Goal: Transaction & Acquisition: Purchase product/service

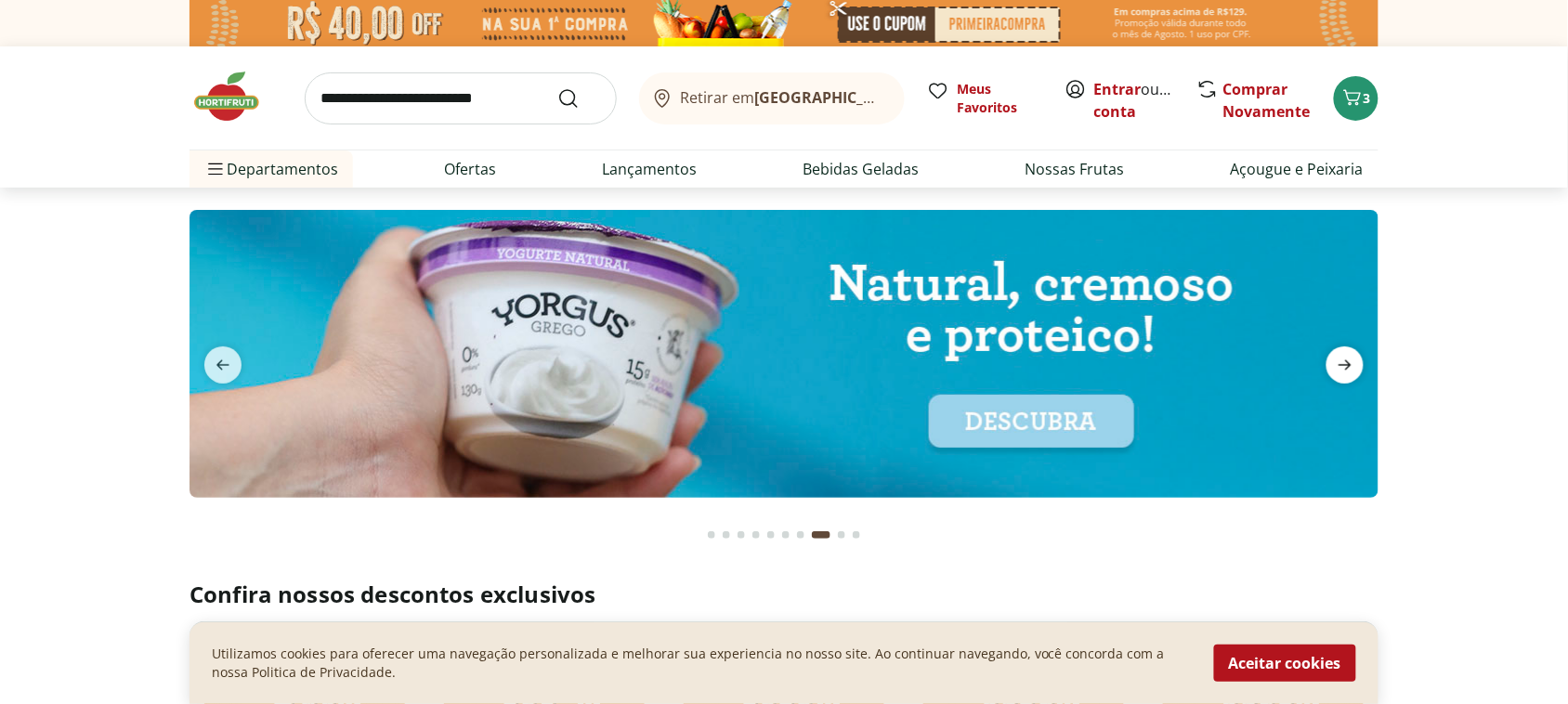
click at [1335, 360] on icon "next" at bounding box center [1345, 364] width 22 height 22
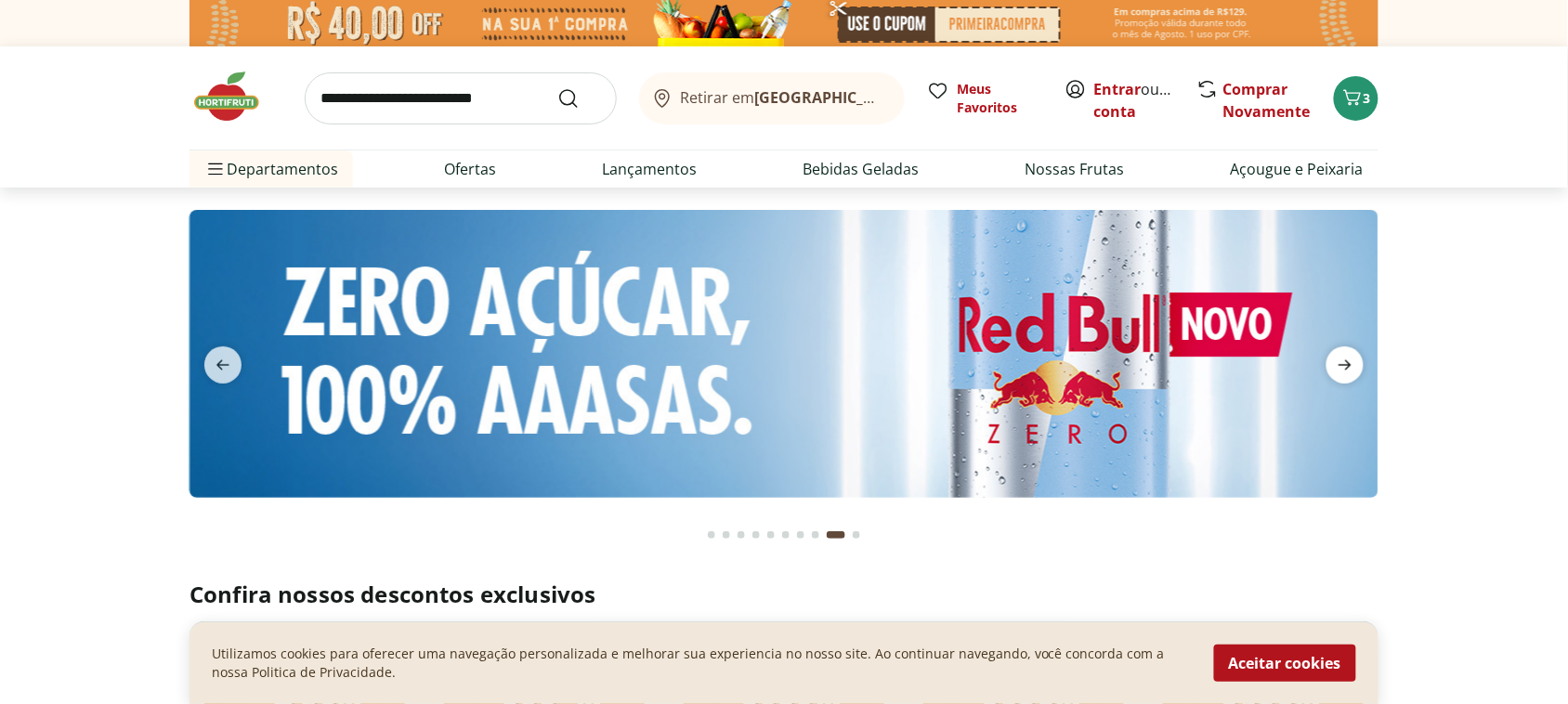
click at [1335, 360] on icon "next" at bounding box center [1345, 364] width 22 height 22
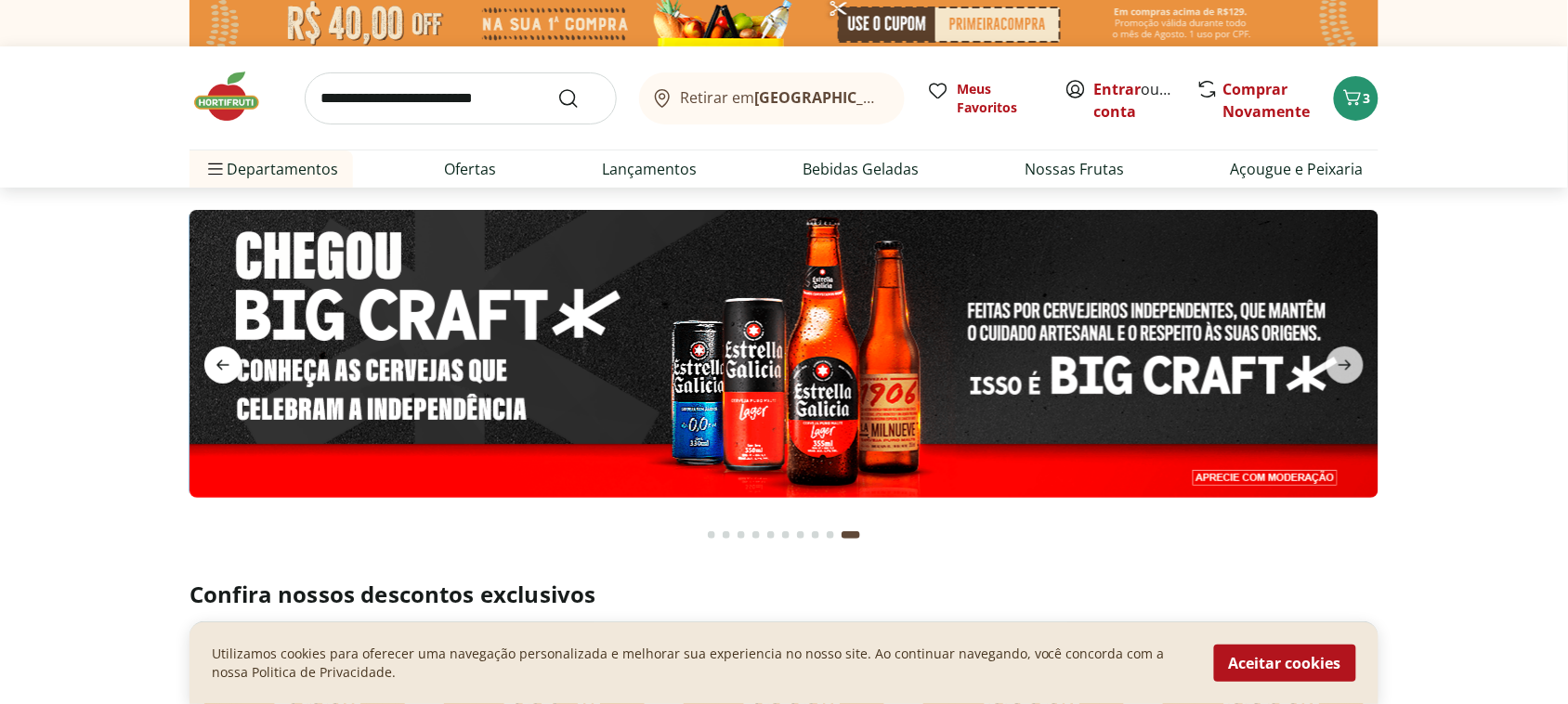
click at [235, 377] on span "previous" at bounding box center [223, 365] width 37 height 37
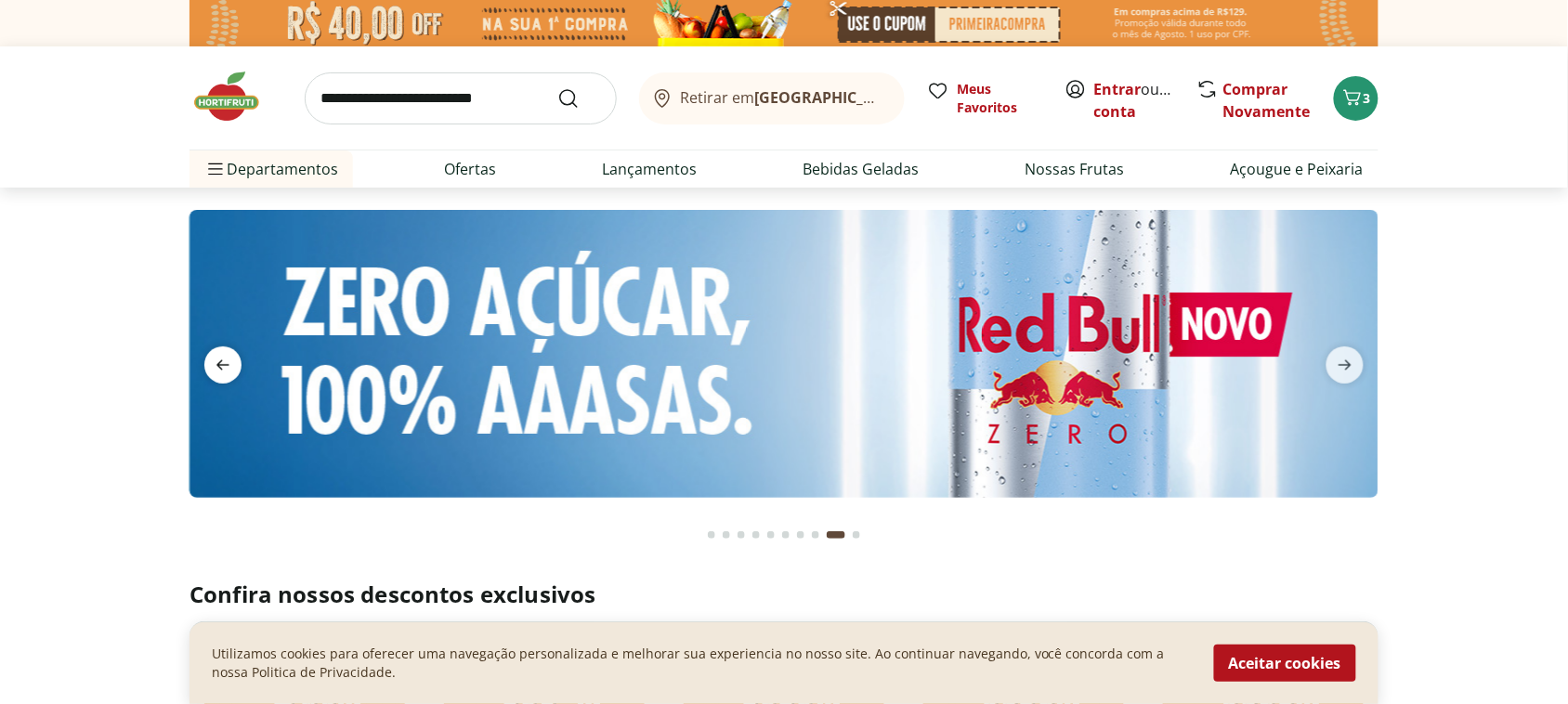
click at [231, 377] on span "previous" at bounding box center [223, 365] width 37 height 37
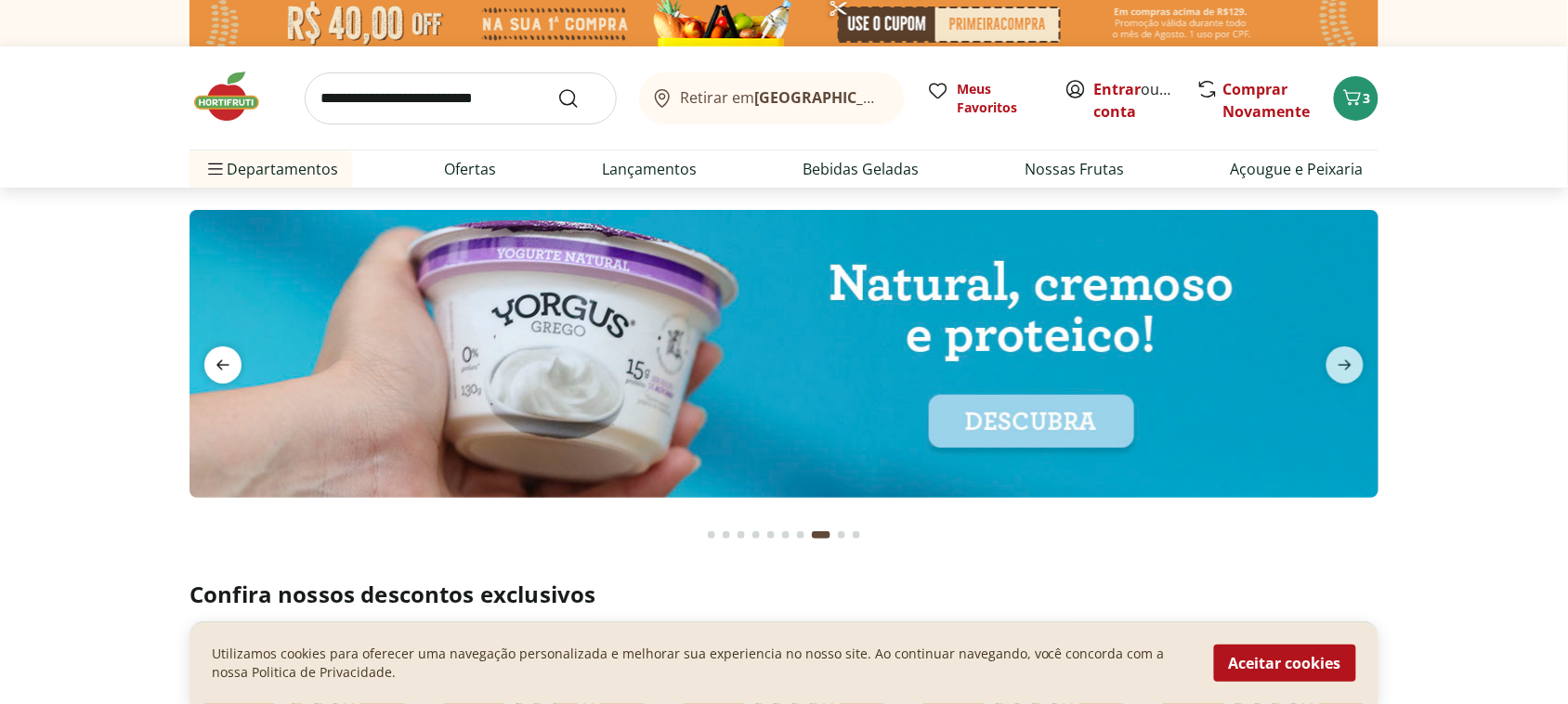
click at [231, 377] on span "previous" at bounding box center [223, 365] width 37 height 37
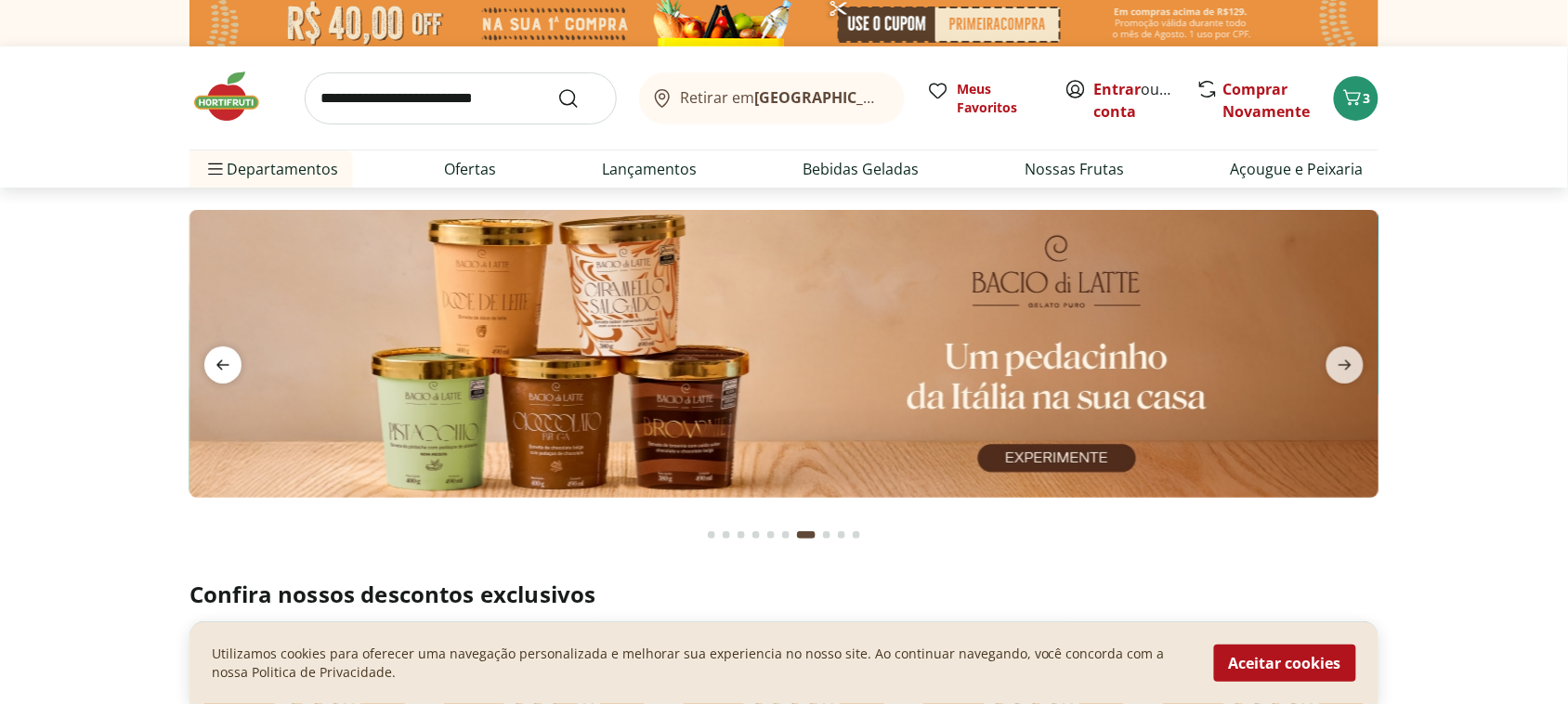
click at [231, 377] on span "previous" at bounding box center [223, 365] width 37 height 37
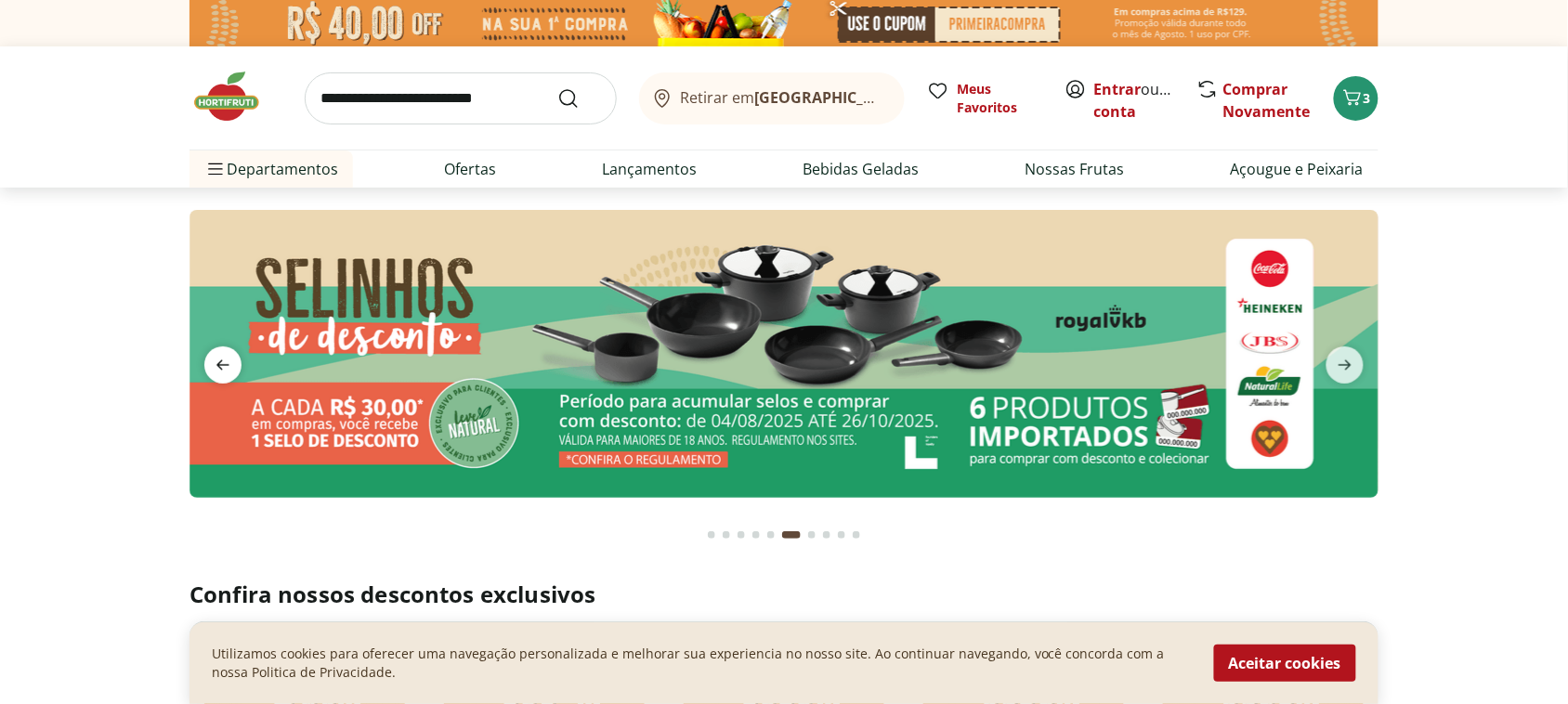
click at [231, 377] on span "previous" at bounding box center [223, 365] width 37 height 37
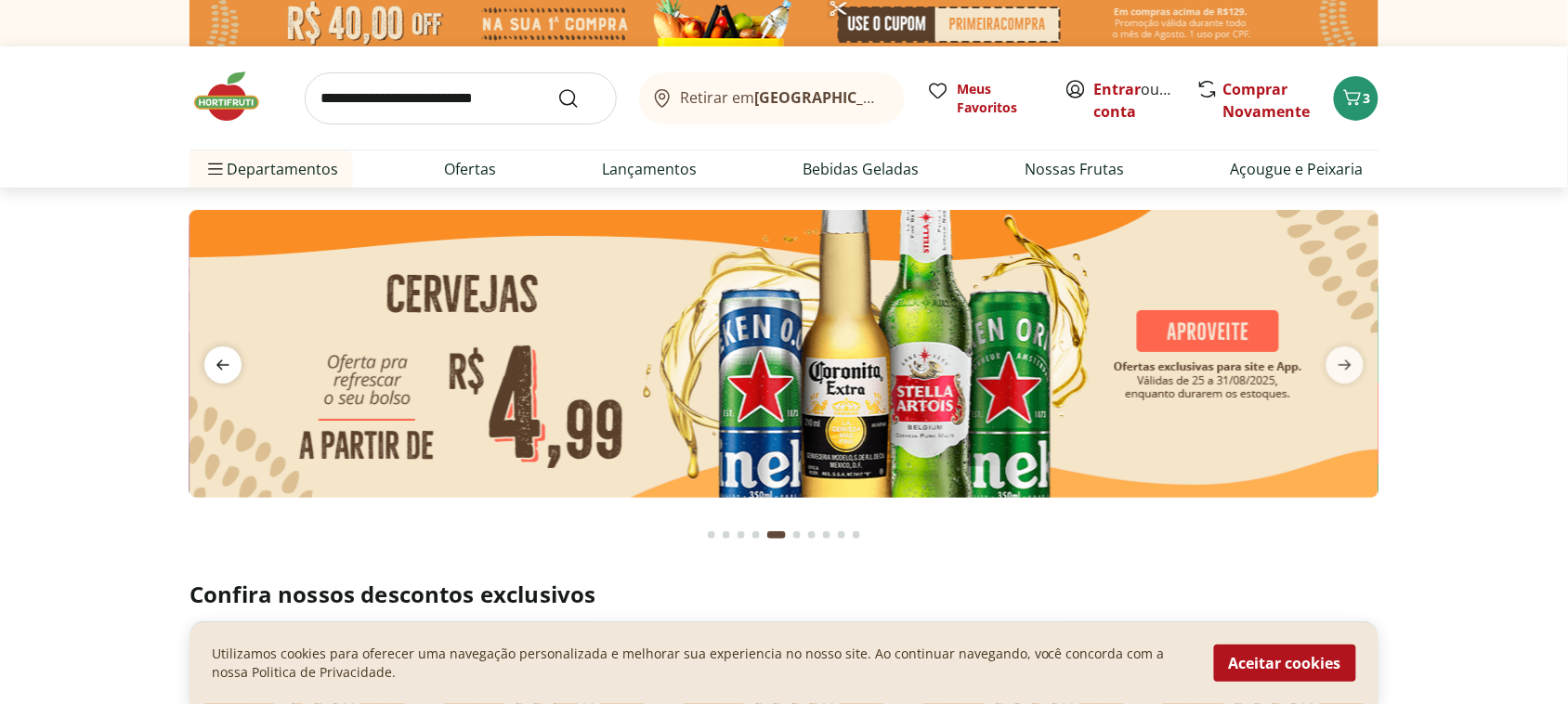
click at [231, 377] on span "previous" at bounding box center [223, 365] width 37 height 37
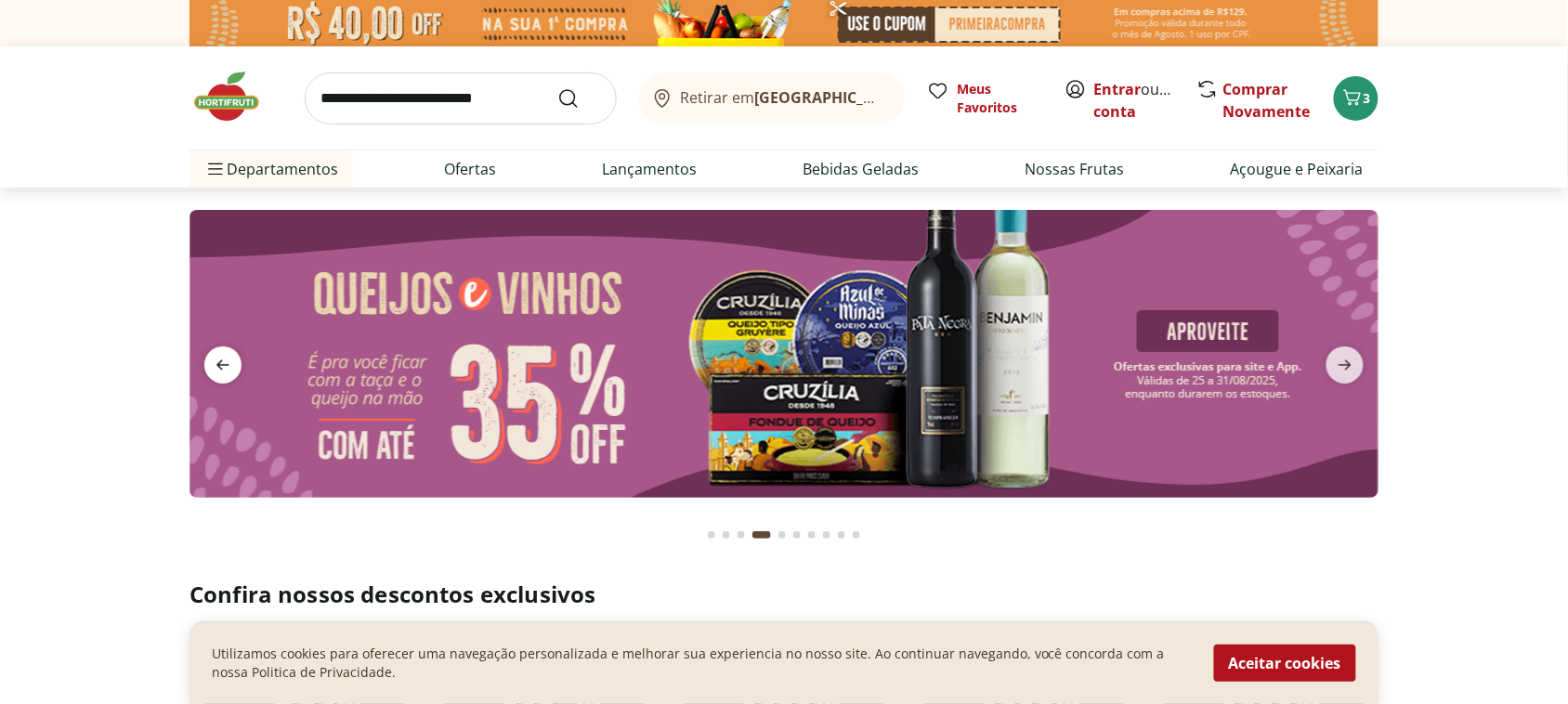
click at [231, 377] on span "previous" at bounding box center [223, 365] width 37 height 37
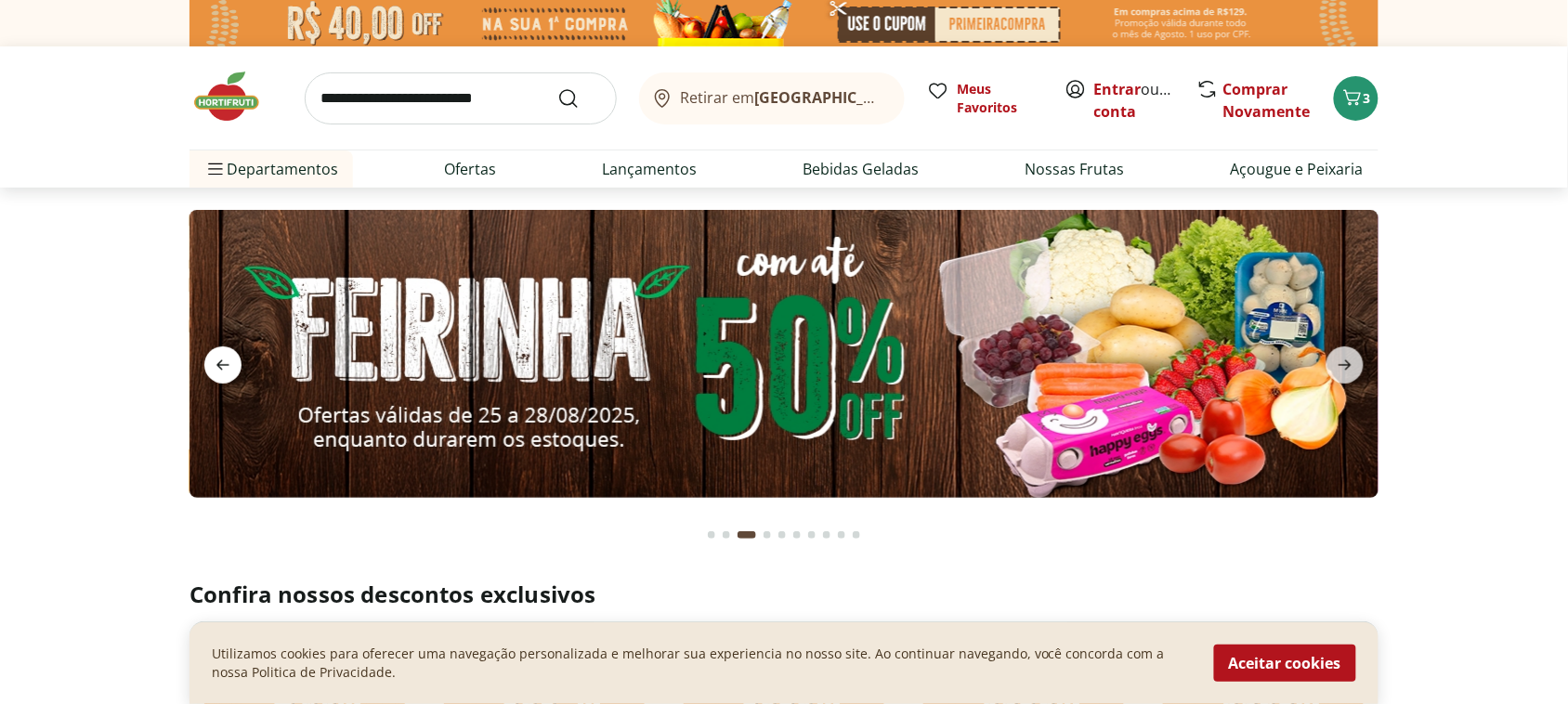
click at [231, 377] on span "previous" at bounding box center [223, 365] width 37 height 37
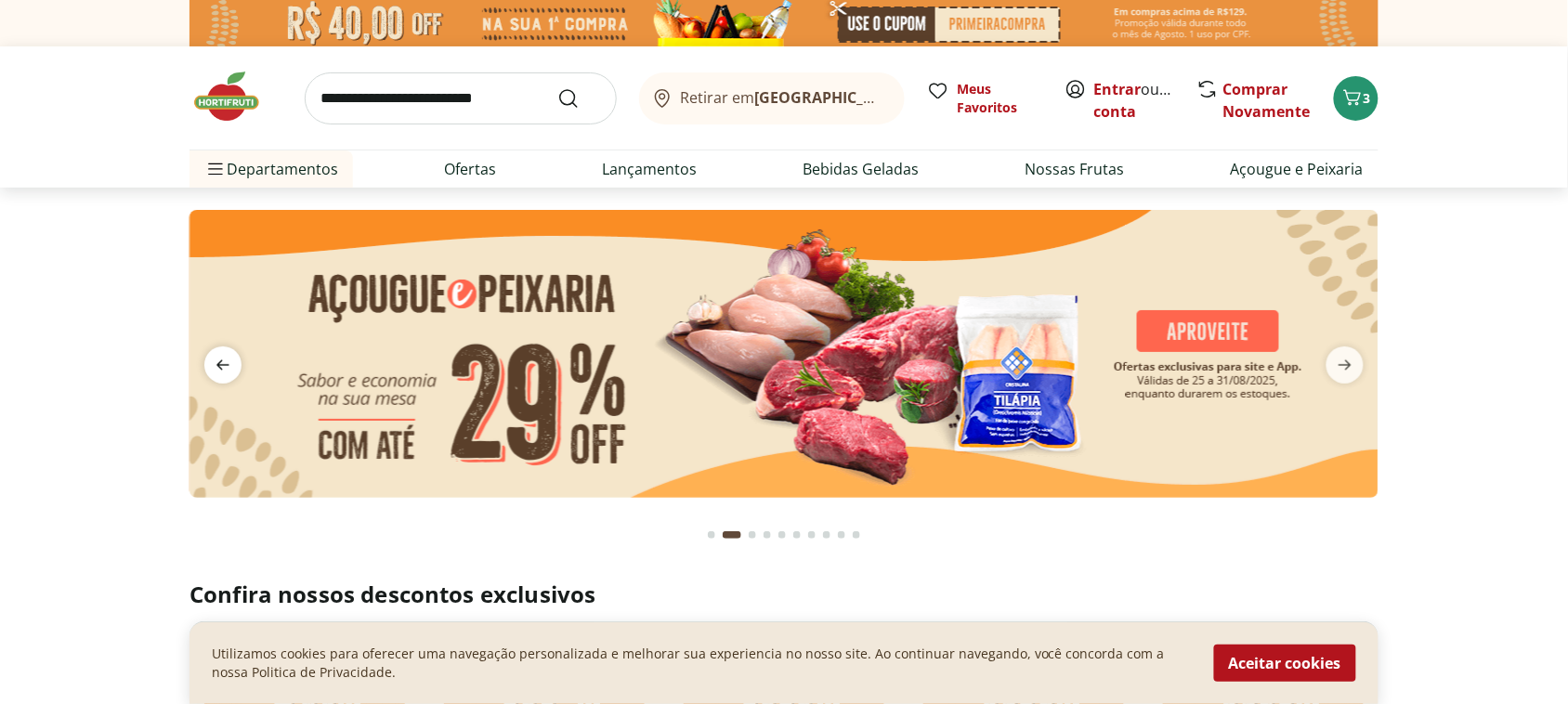
click at [231, 377] on span "previous" at bounding box center [223, 365] width 37 height 37
click at [415, 108] on input "search" at bounding box center [461, 98] width 313 height 52
type input "*"
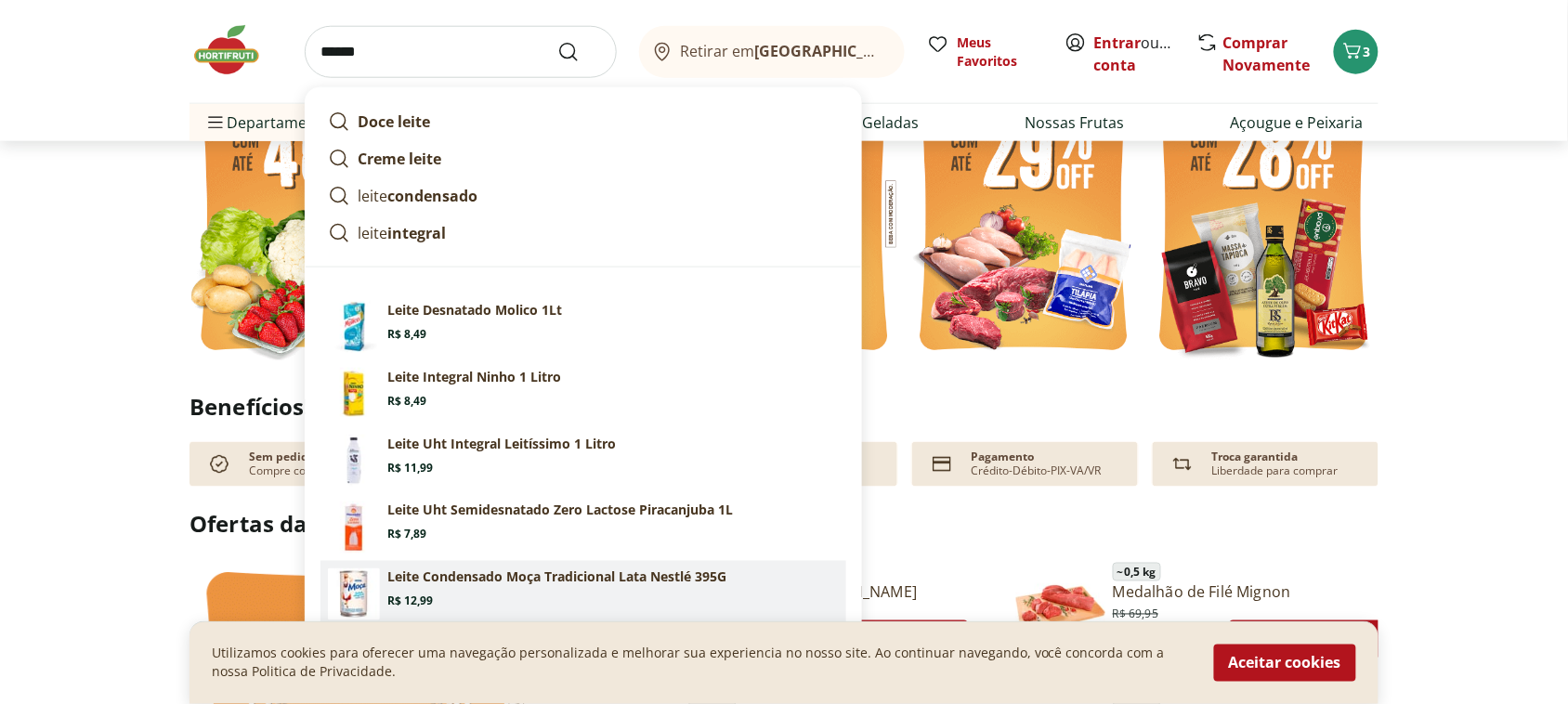
scroll to position [696, 0]
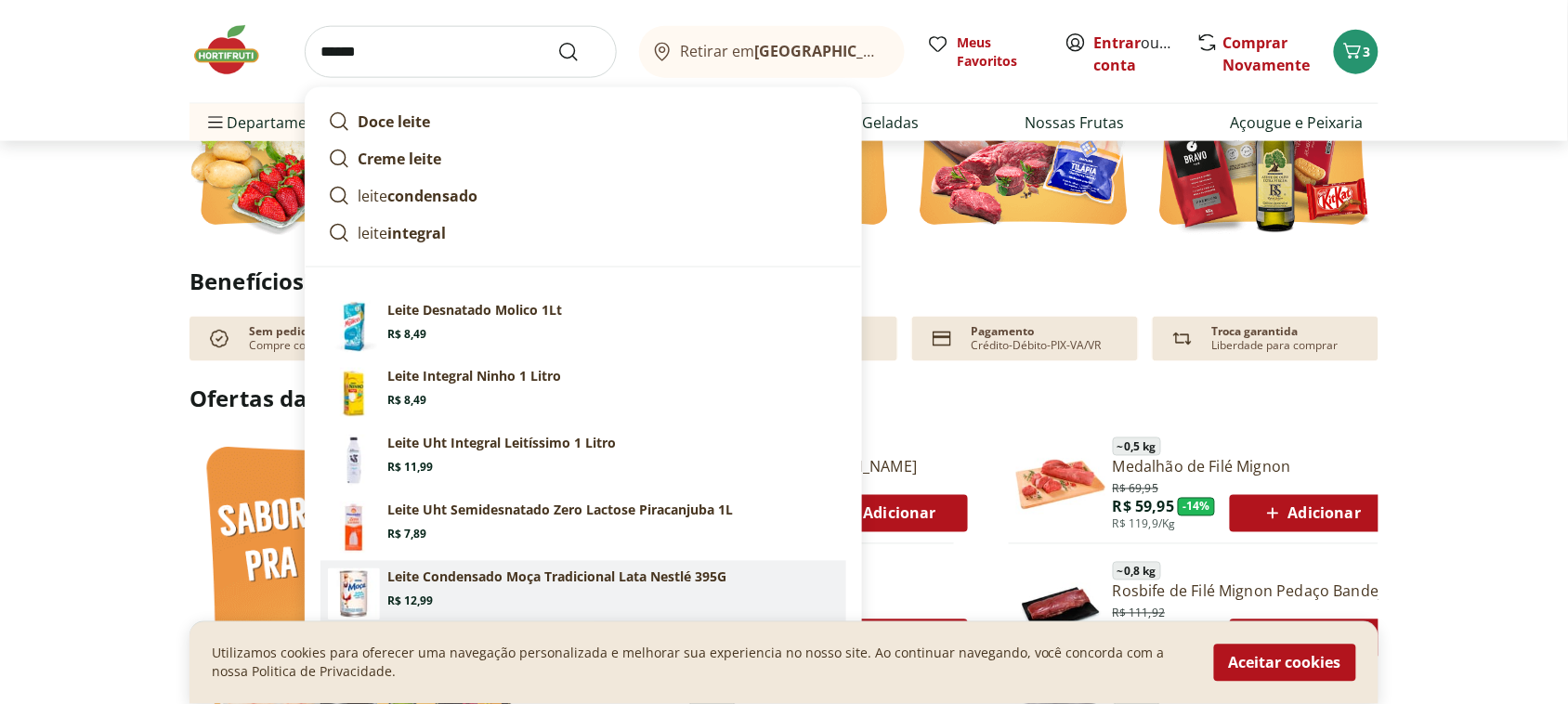
click at [543, 577] on p "Leite Condensado Moça Tradicional Lata Nestlé 395G" at bounding box center [557, 577] width 339 height 19
type input "**********"
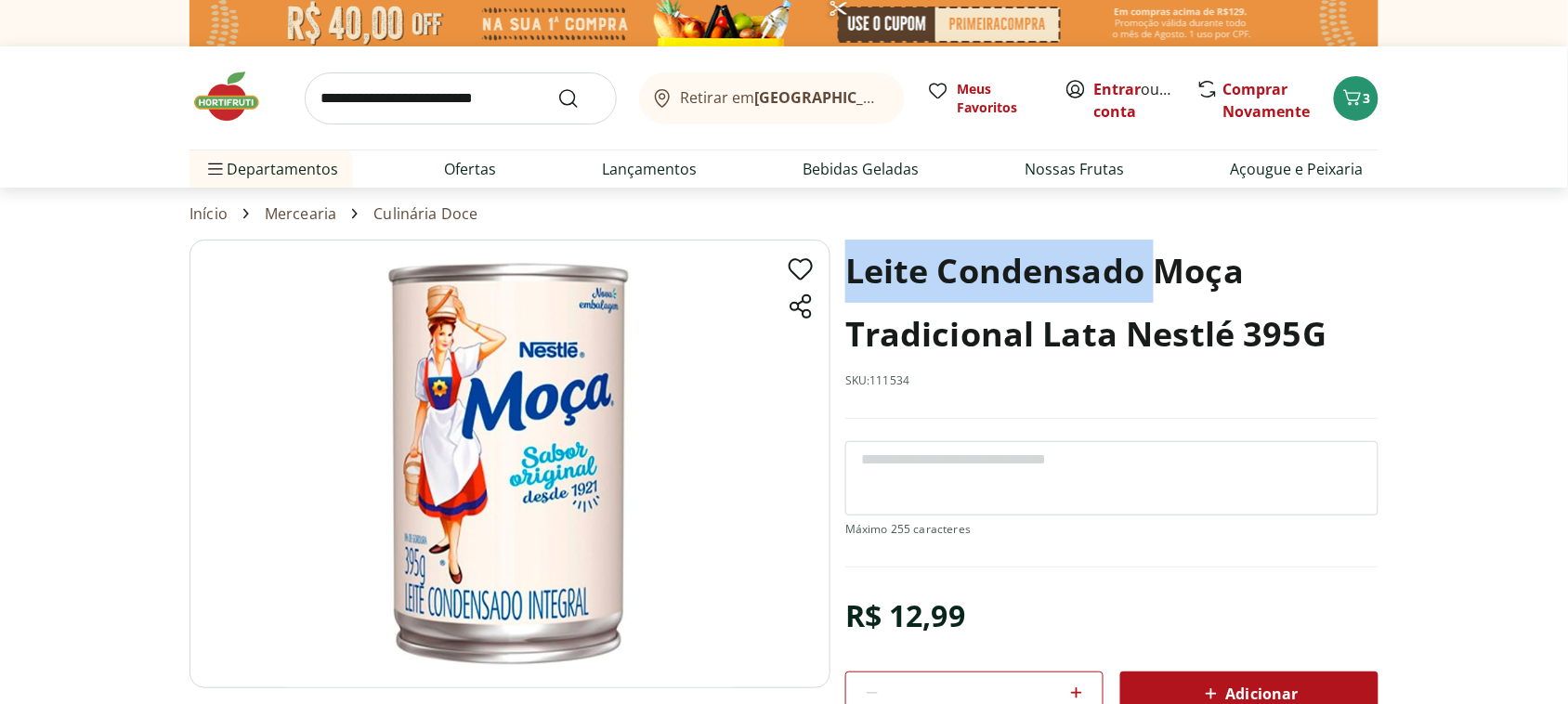
drag, startPoint x: 851, startPoint y: 281, endPoint x: 1154, endPoint y: 257, distance: 303.9
click at [1154, 257] on h1 "Leite Condensado Moça Tradicional Lata Nestlé 395G" at bounding box center [1112, 302] width 533 height 126
copy h1 "Leite Condensado"
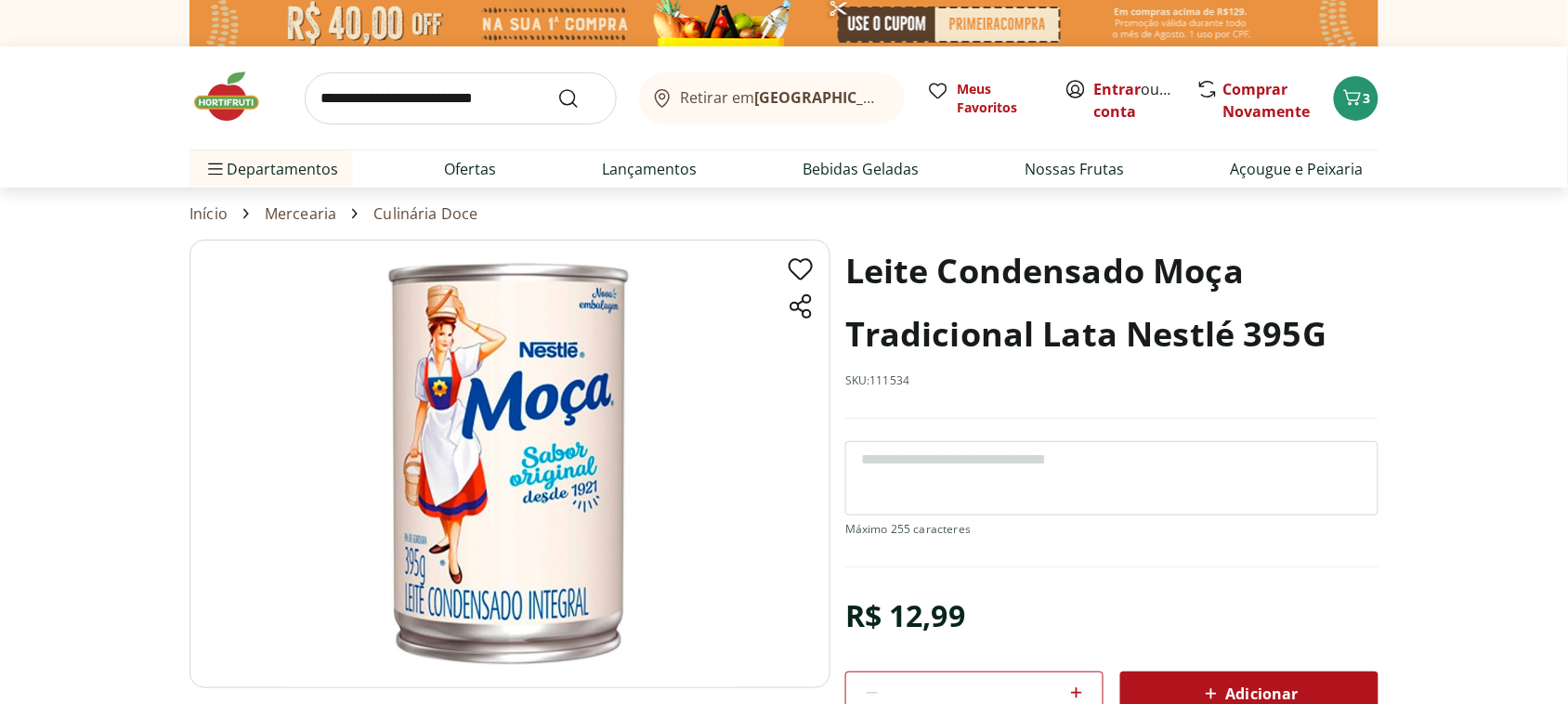
click at [462, 101] on input "search" at bounding box center [461, 98] width 313 height 52
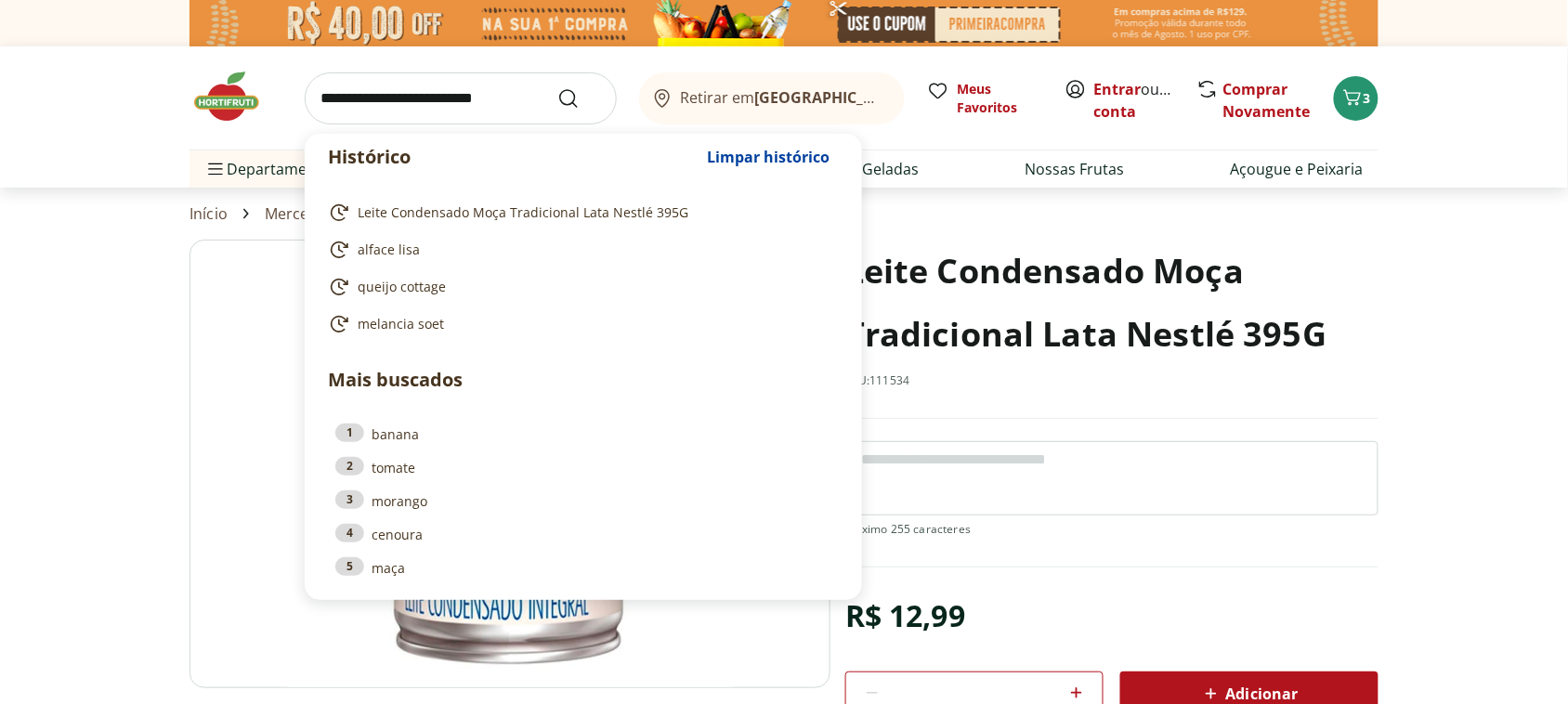
paste input "**********"
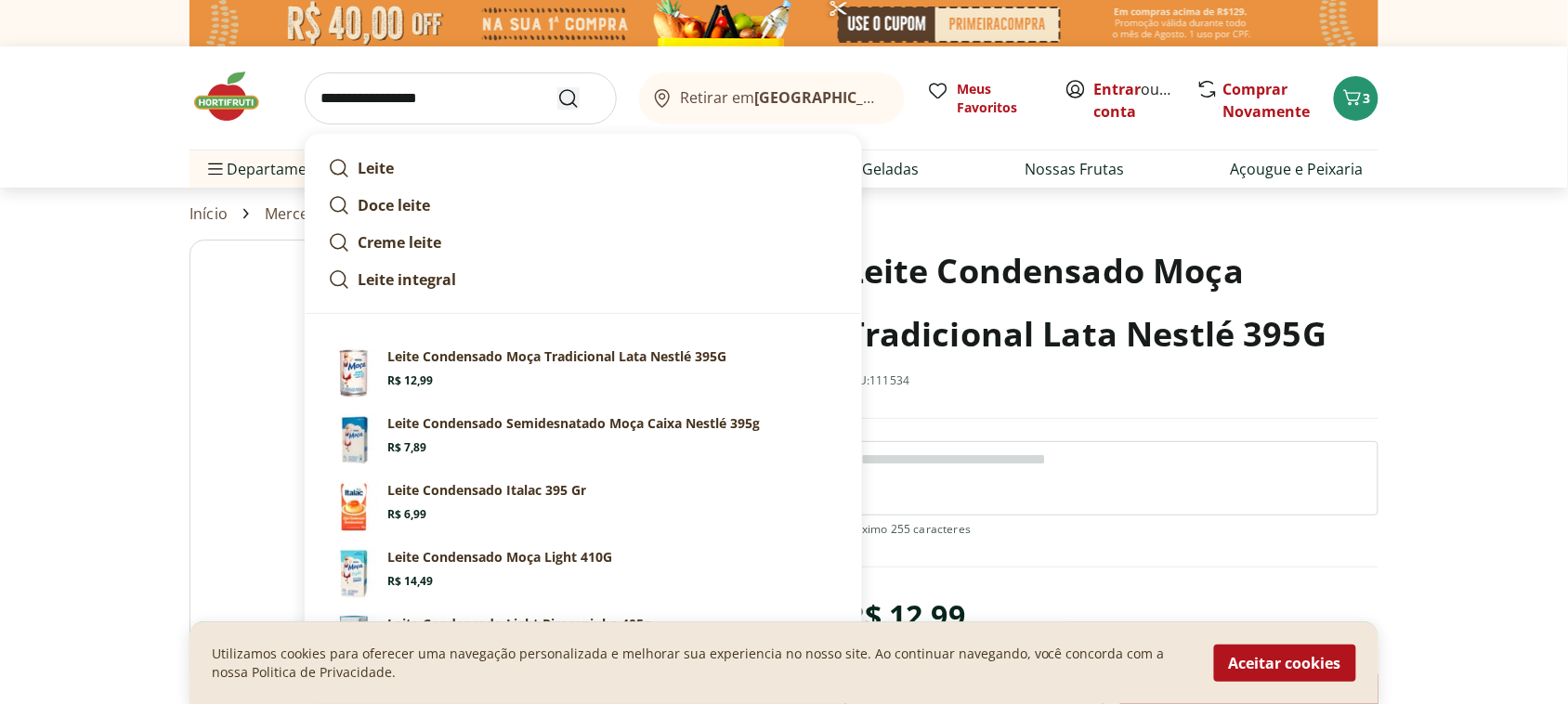
type input "**********"
click at [595, 103] on button "Submit Search" at bounding box center [580, 98] width 45 height 22
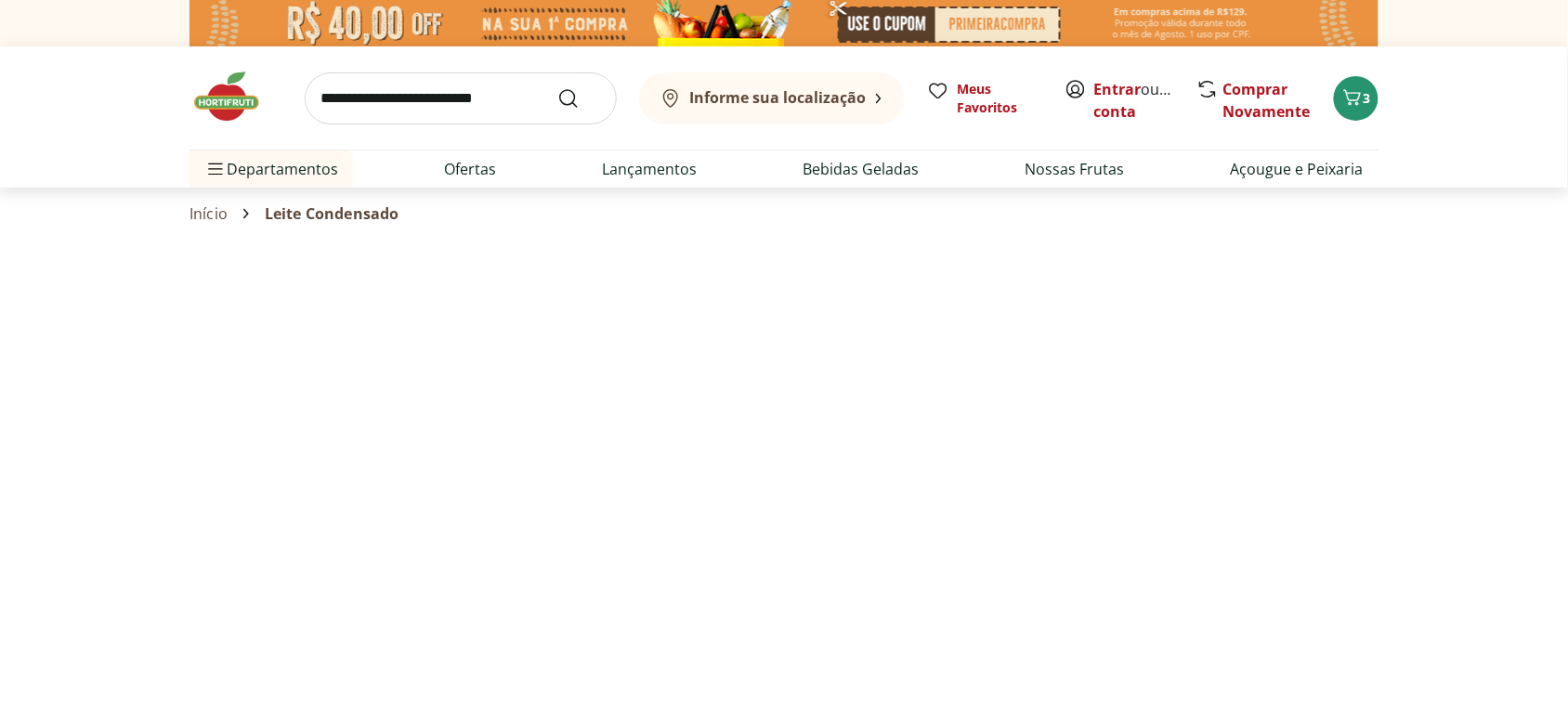
select select "**********"
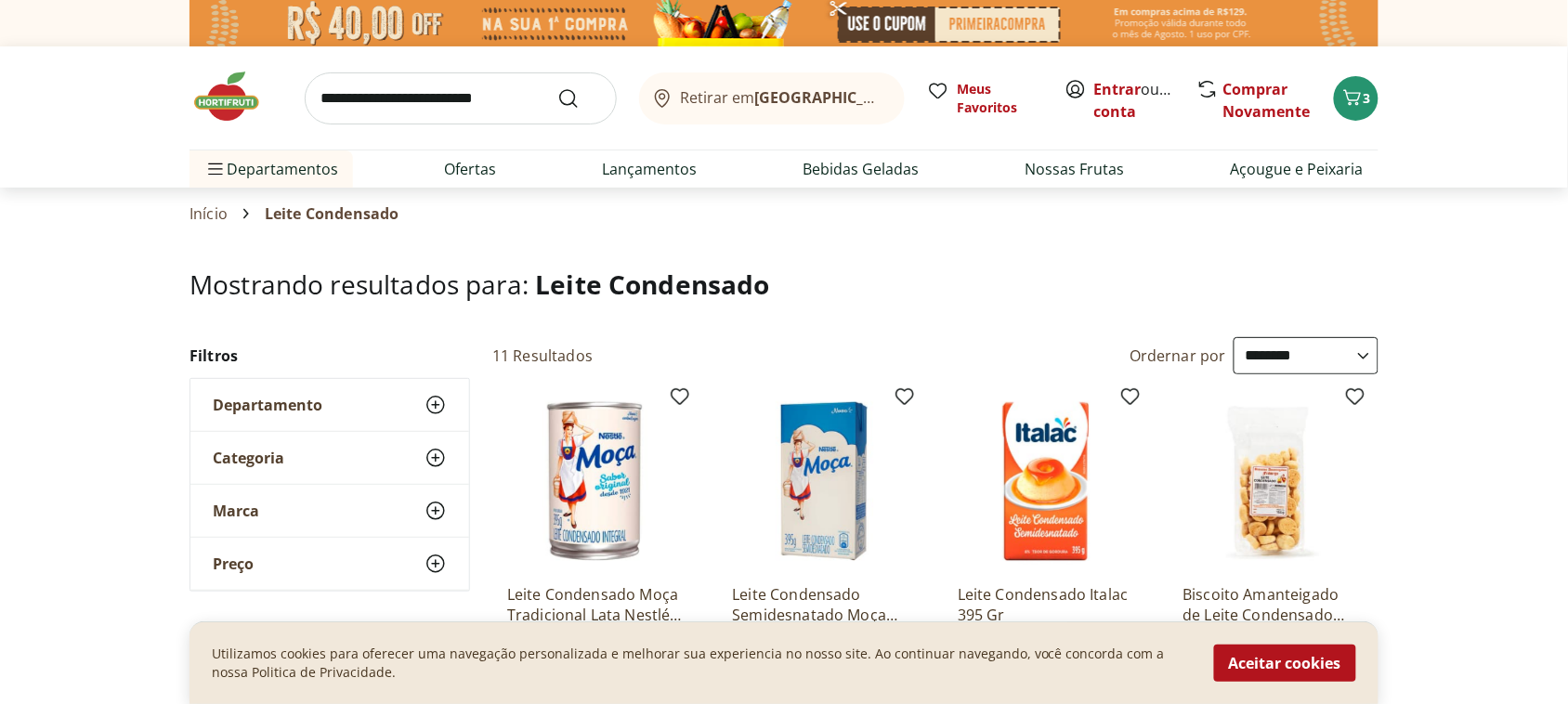
click at [191, 216] on link "Início" at bounding box center [208, 213] width 38 height 17
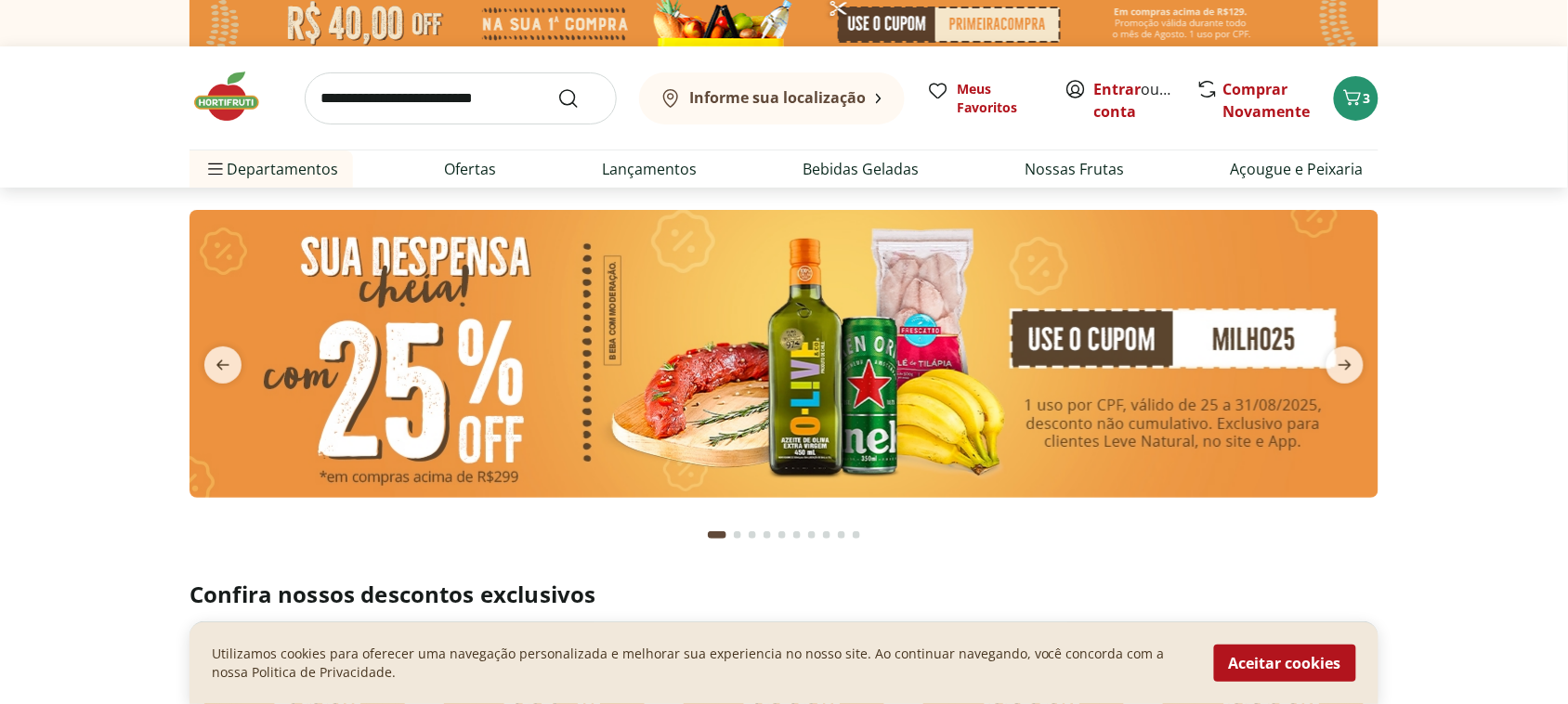
click at [191, 216] on img at bounding box center [784, 353] width 1189 height 288
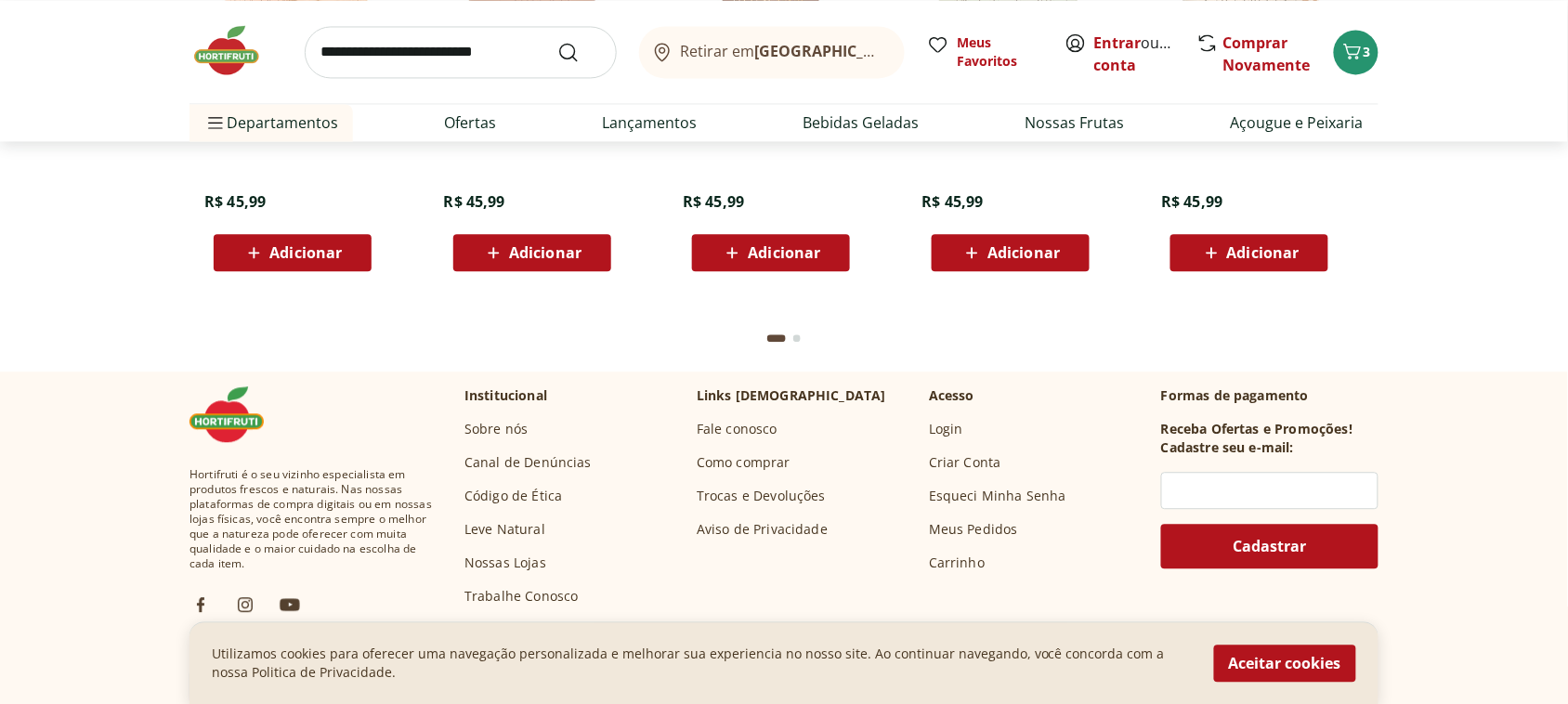
scroll to position [5293, 0]
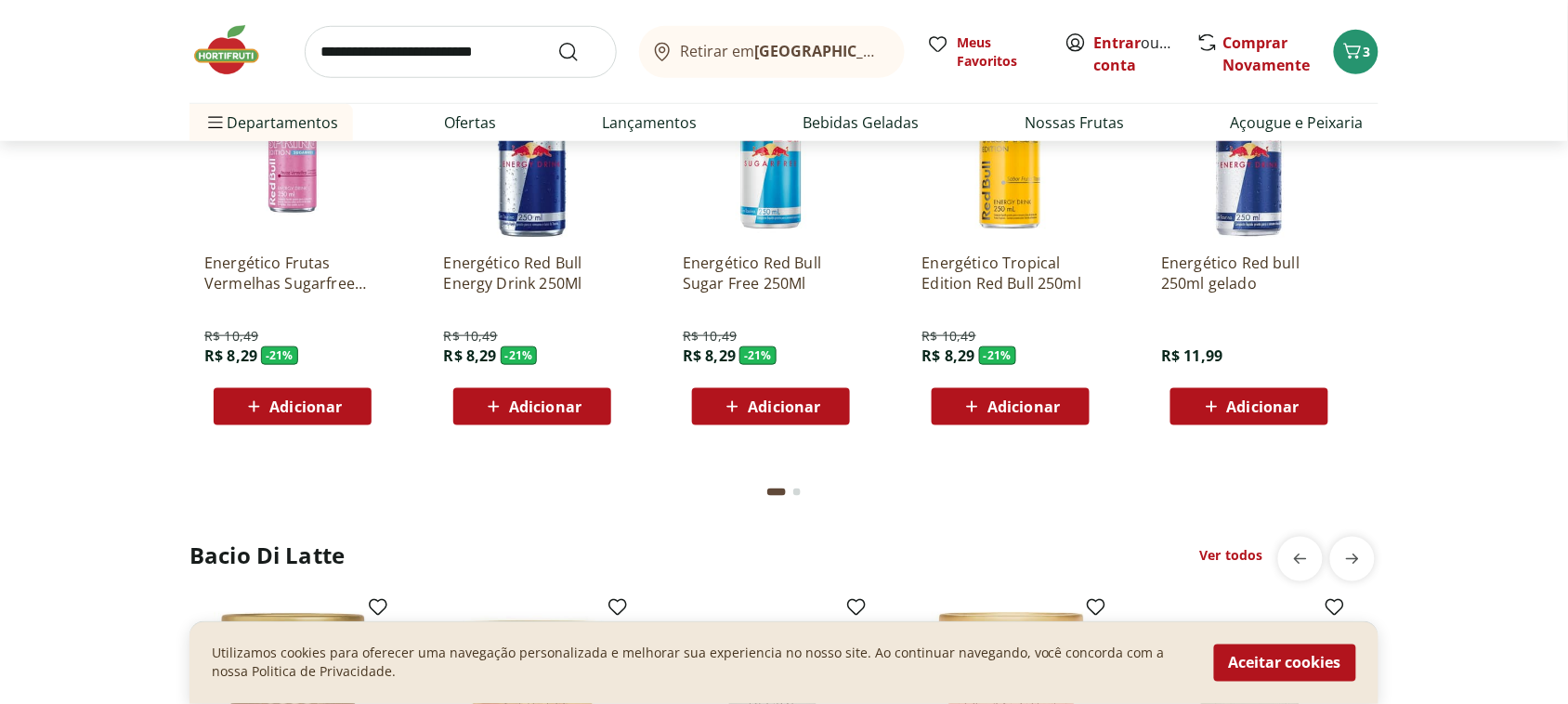
scroll to position [4597, 0]
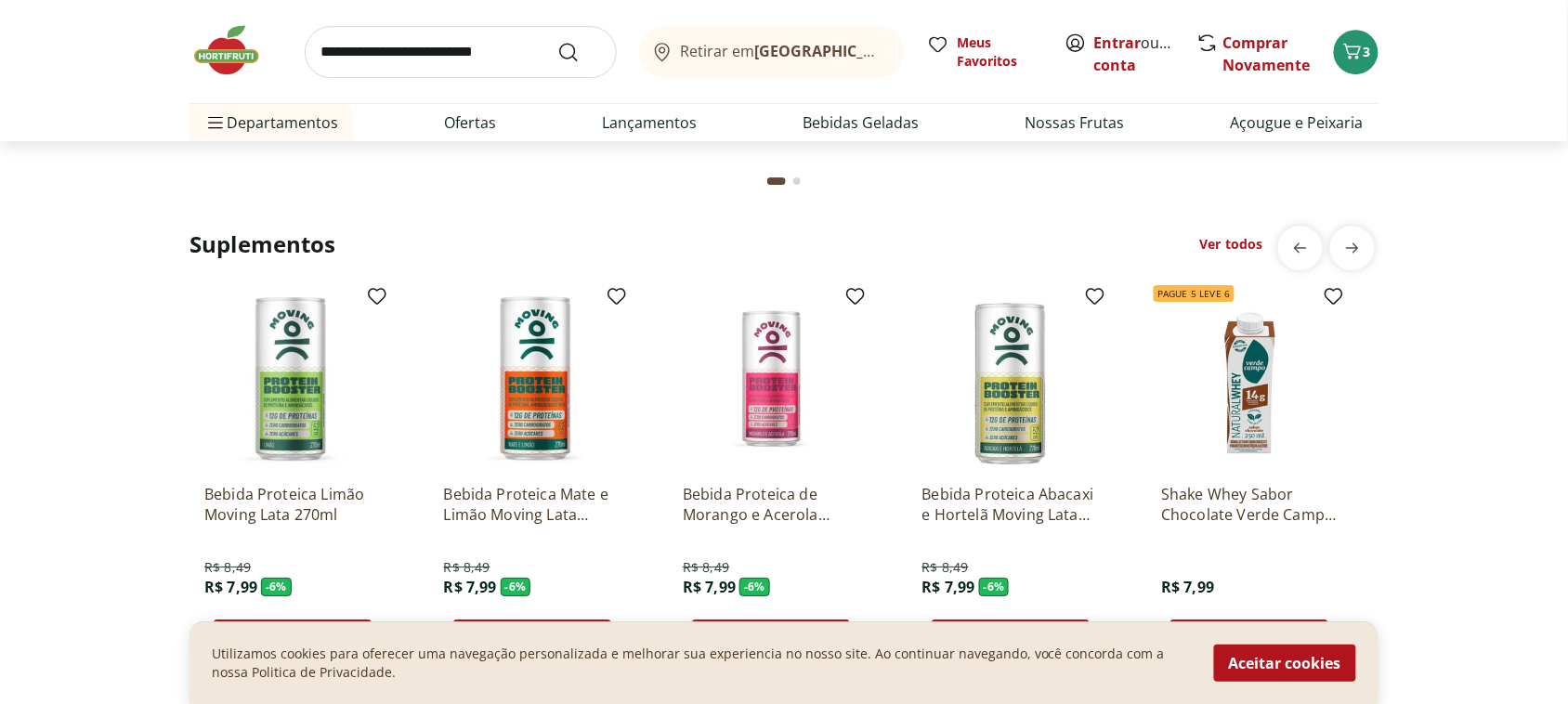
scroll to position [3785, 0]
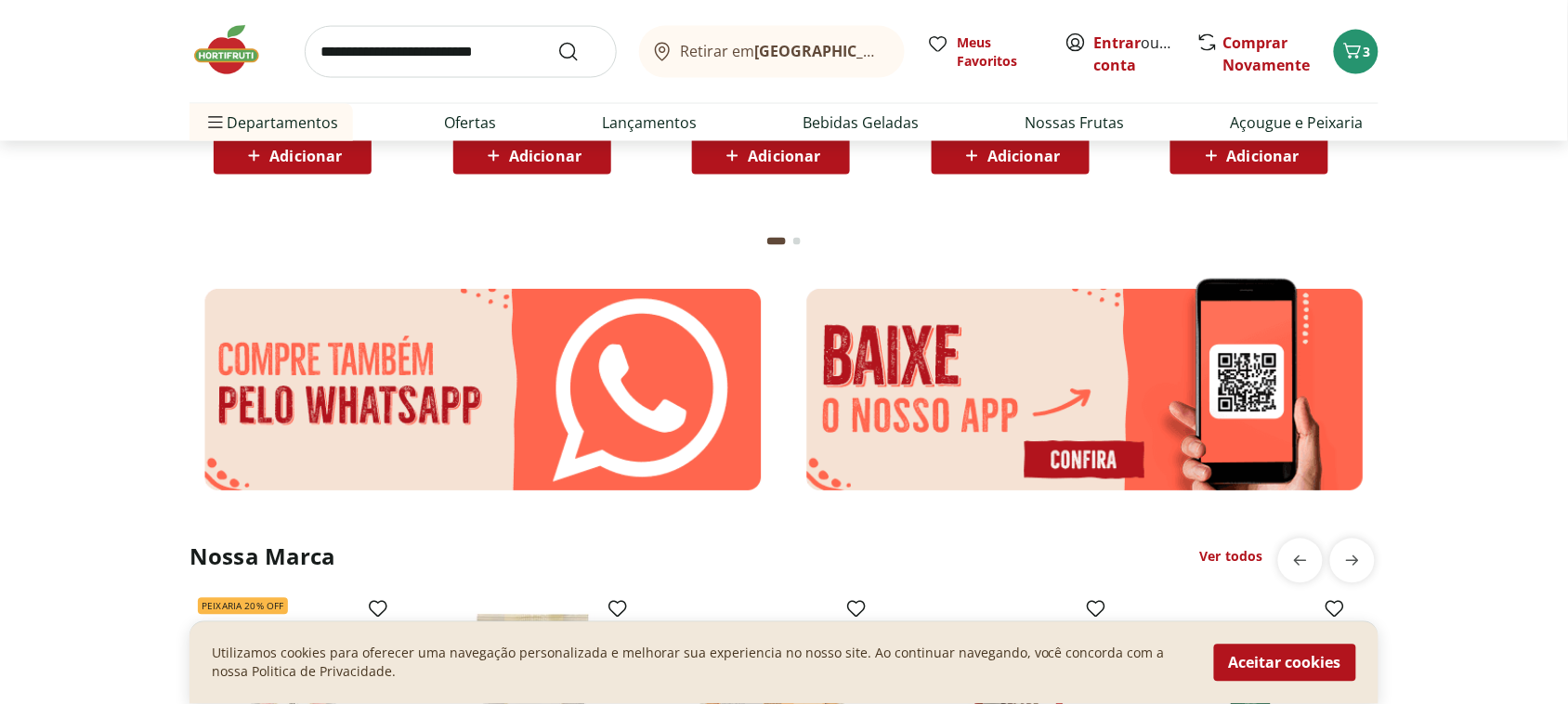
scroll to position [2972, 0]
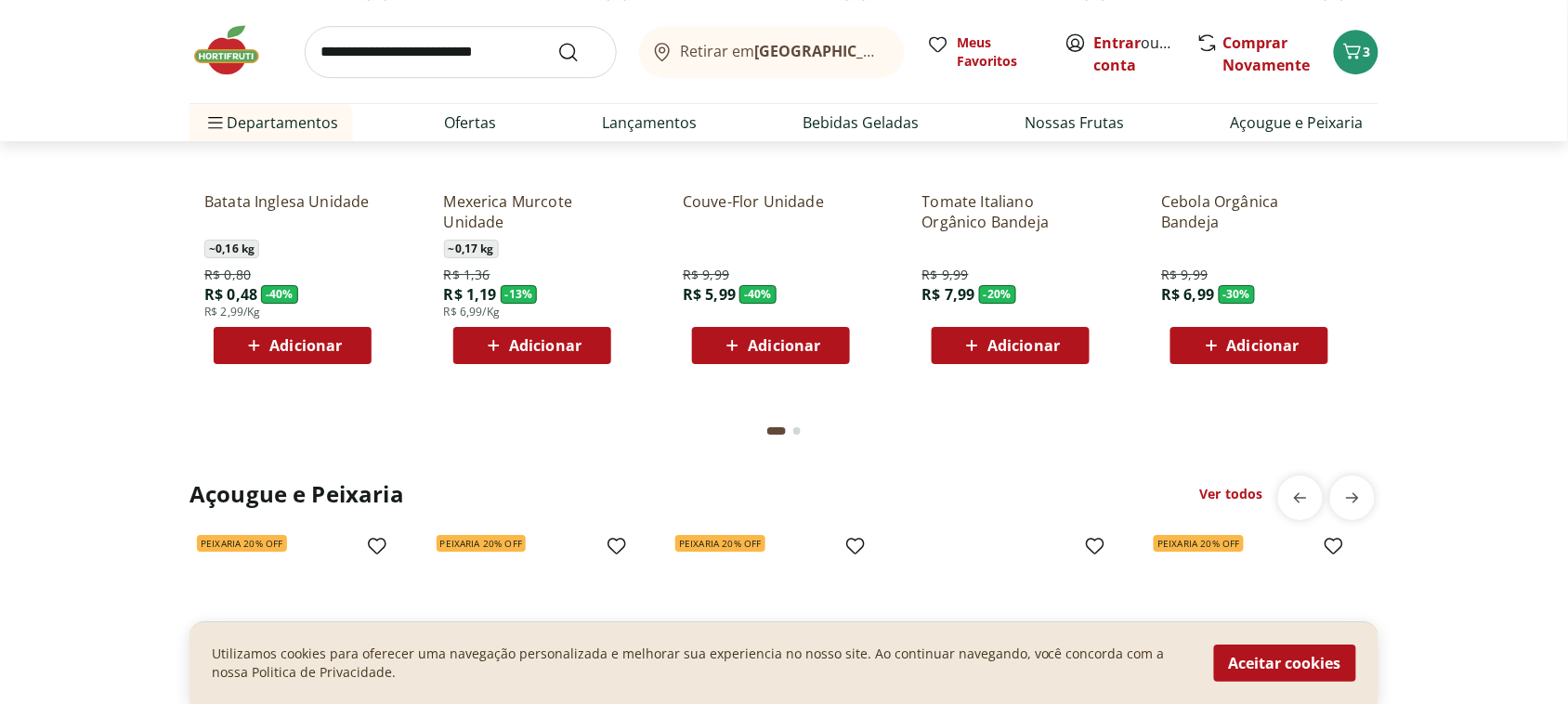
scroll to position [2159, 0]
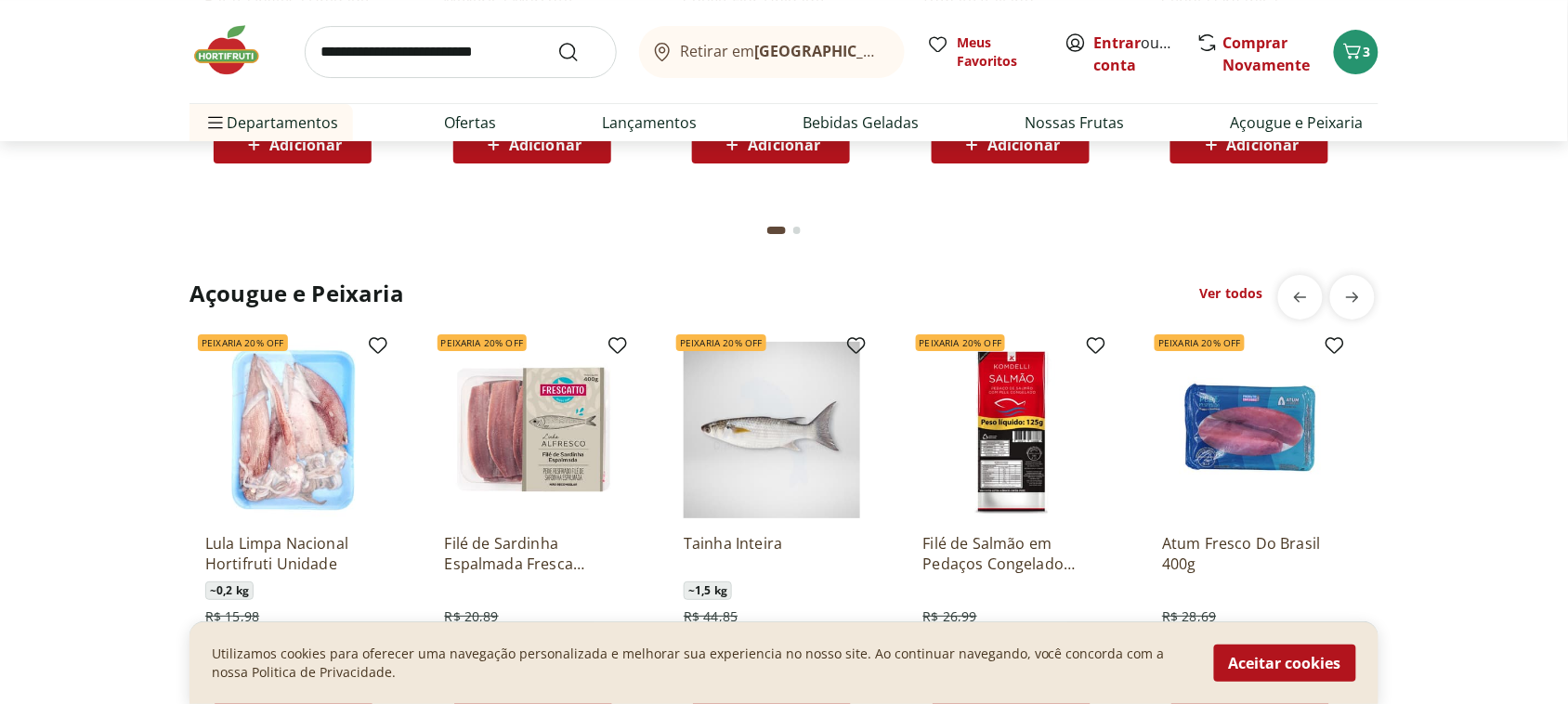
scroll to position [1579, 0]
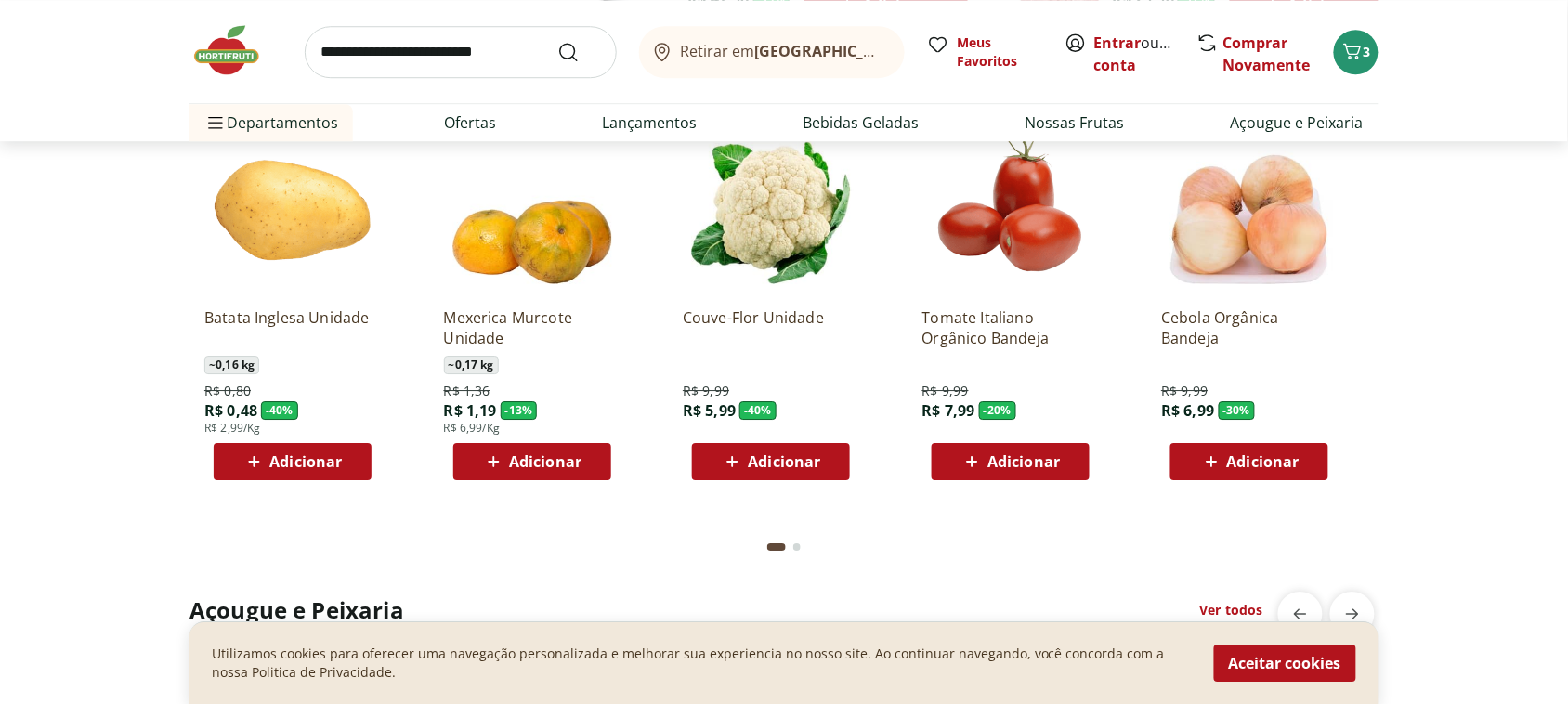
click at [805, 550] on button "Go to page 2 from fs-carousel" at bounding box center [796, 547] width 15 height 45
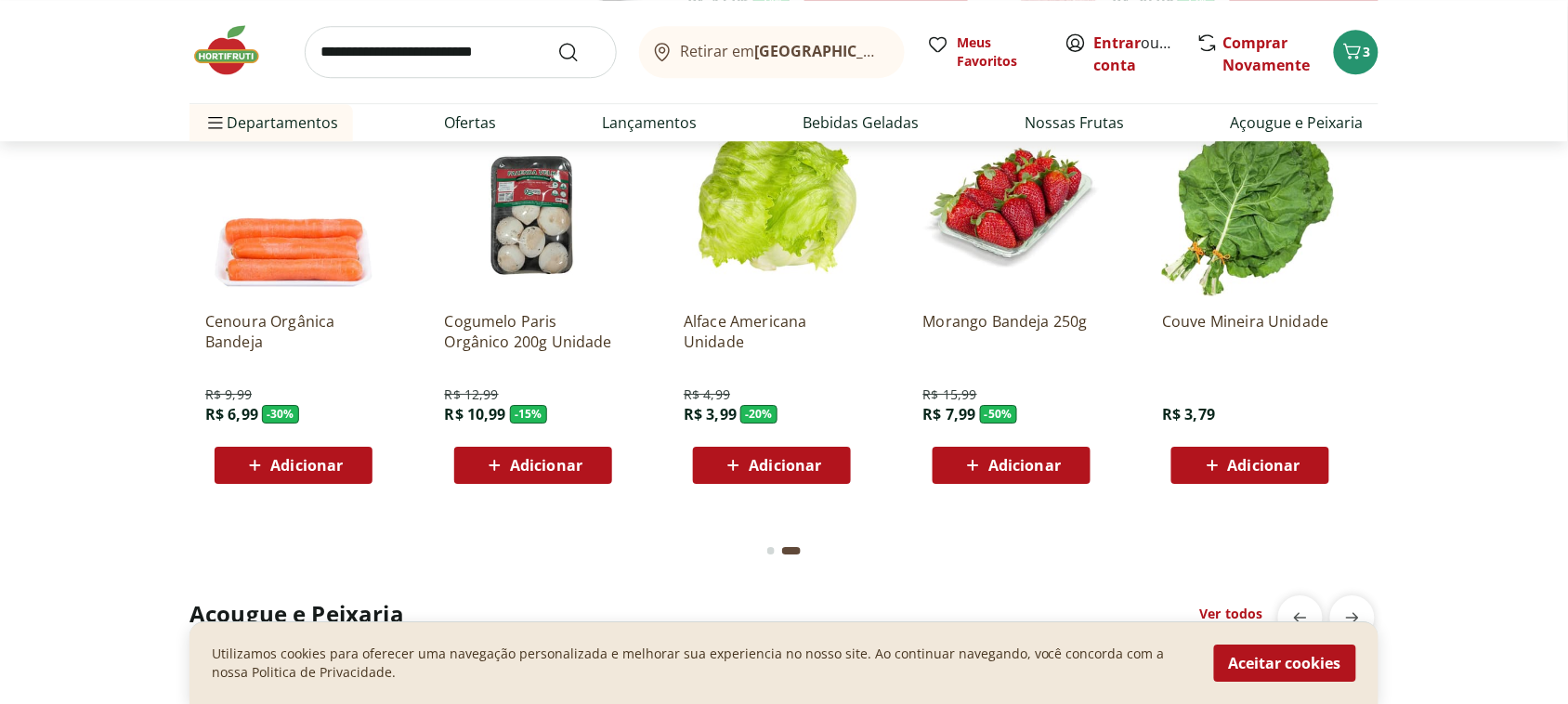
scroll to position [1463, 0]
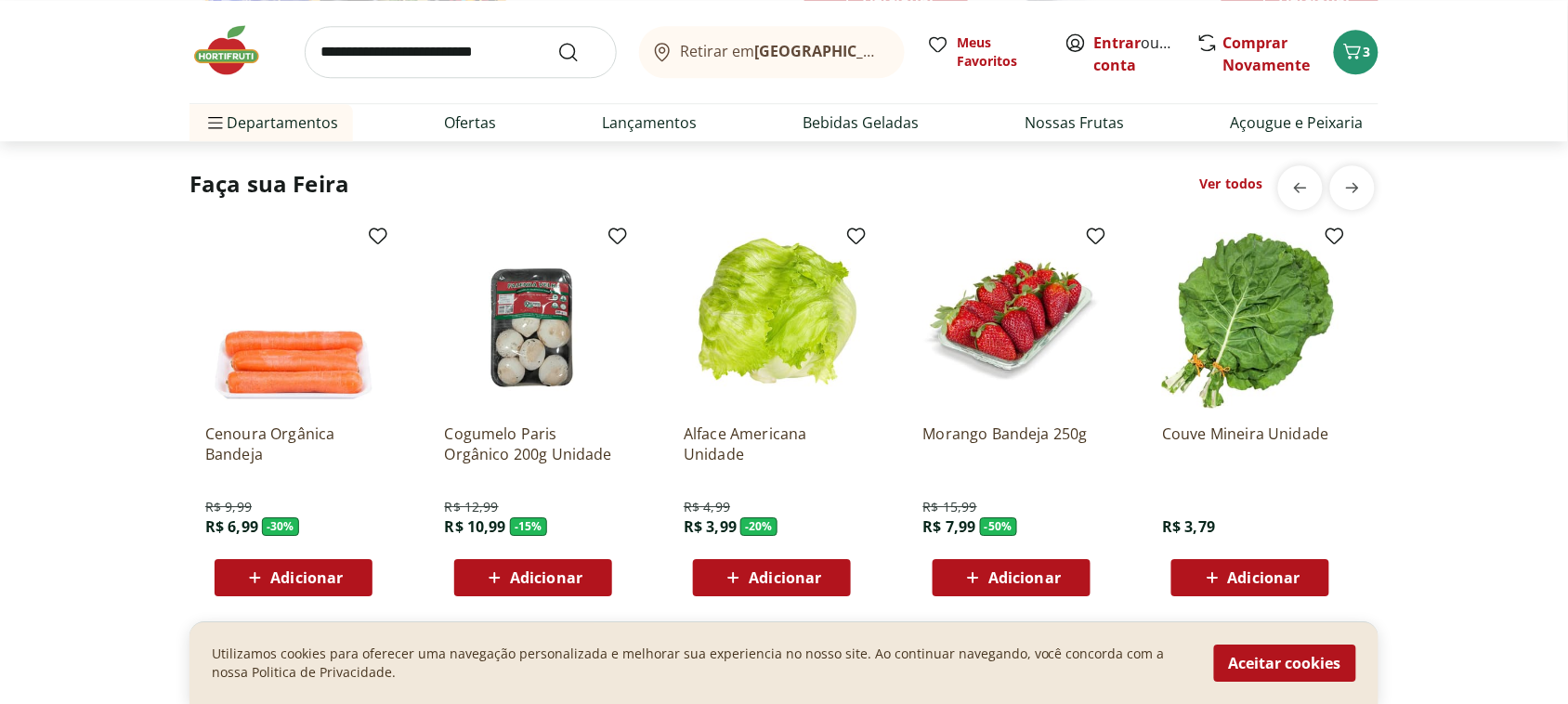
click at [1016, 362] on img at bounding box center [1011, 320] width 177 height 177
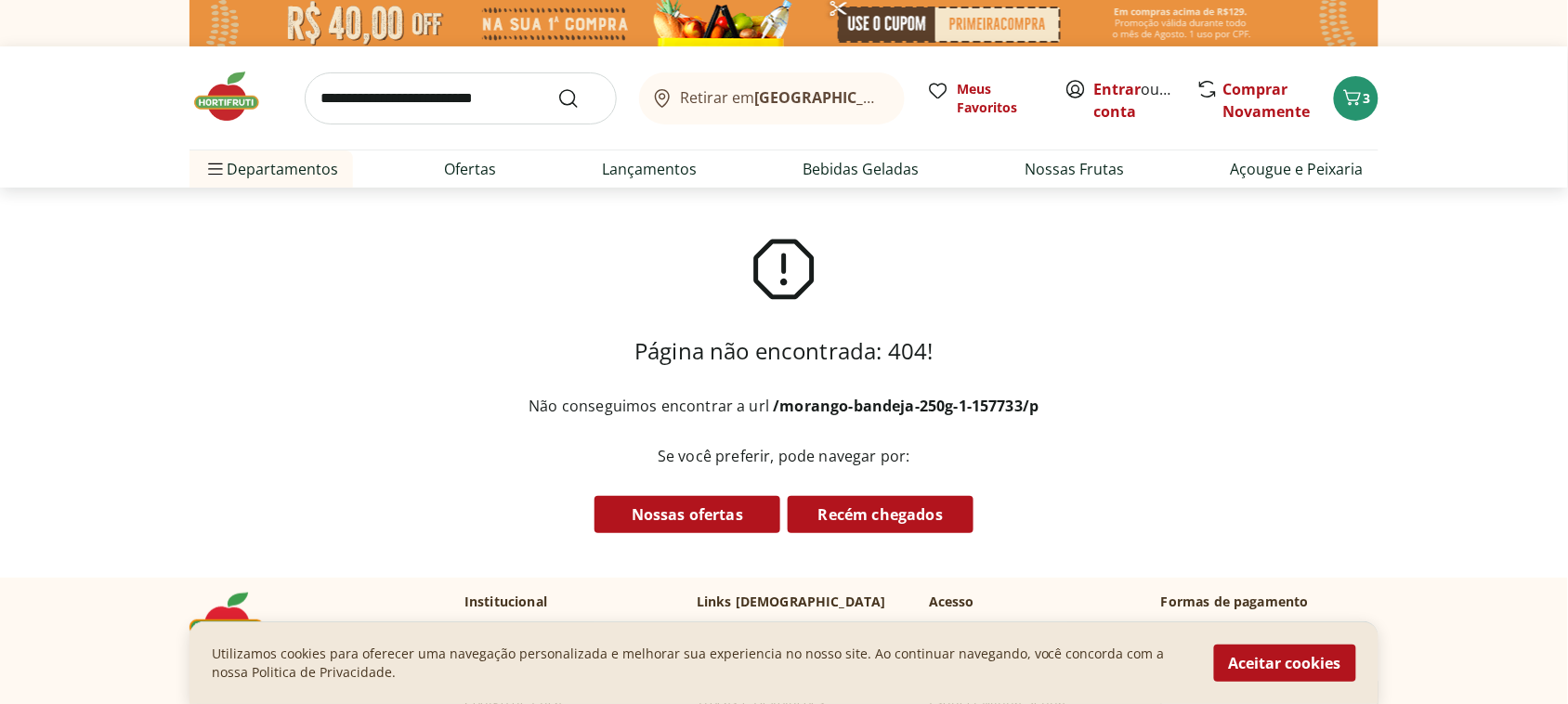
click at [202, 103] on img at bounding box center [235, 96] width 93 height 56
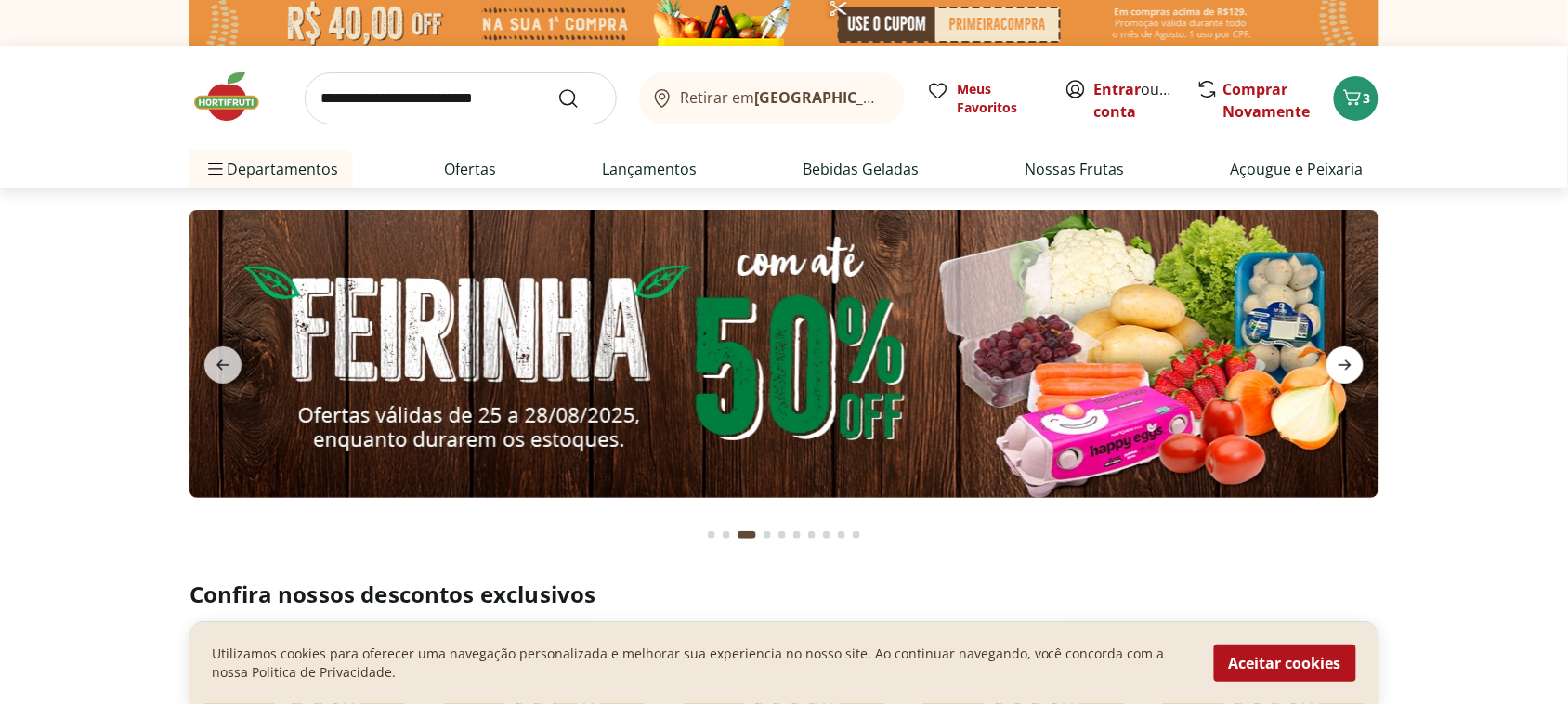
click at [1361, 355] on span "next" at bounding box center [1345, 365] width 37 height 37
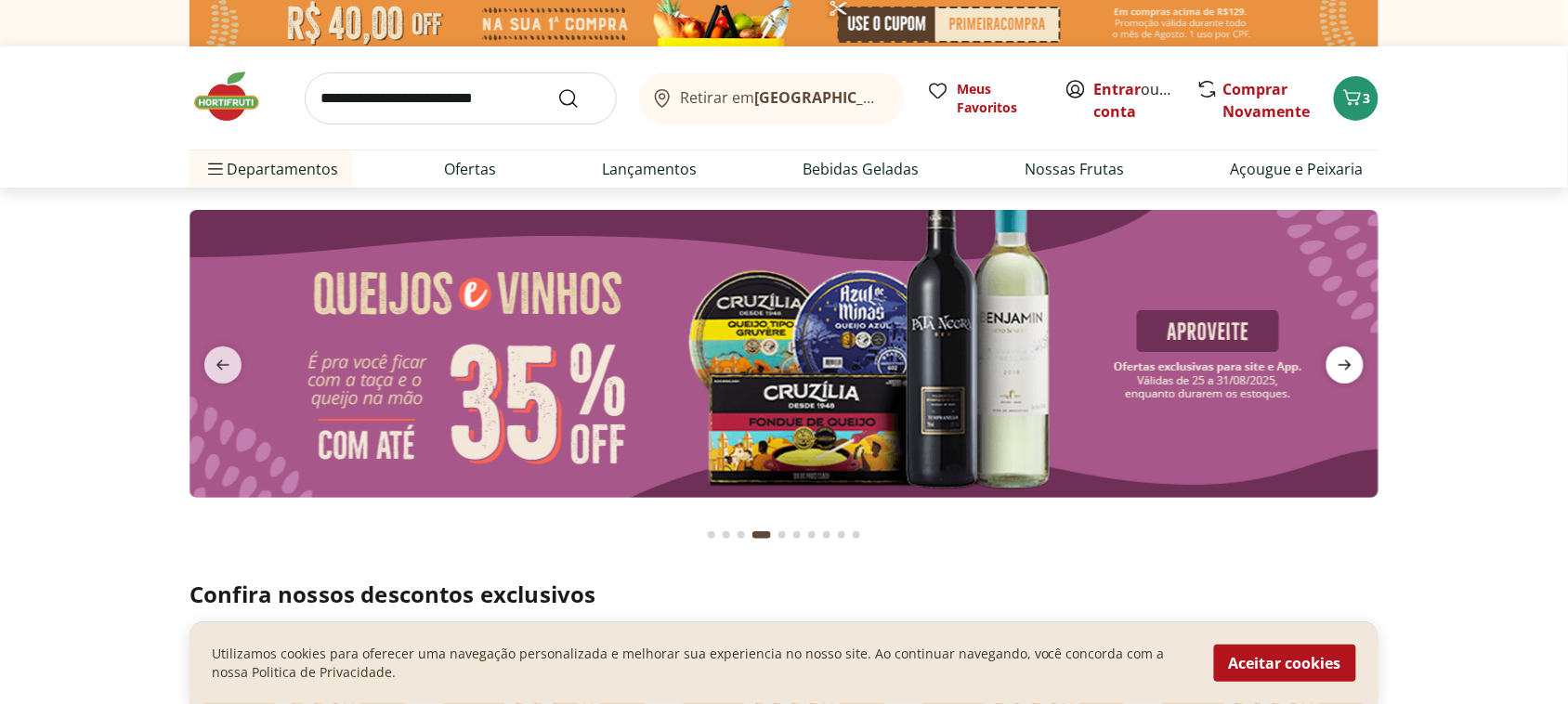
click at [1343, 362] on icon "next" at bounding box center [1345, 364] width 22 height 22
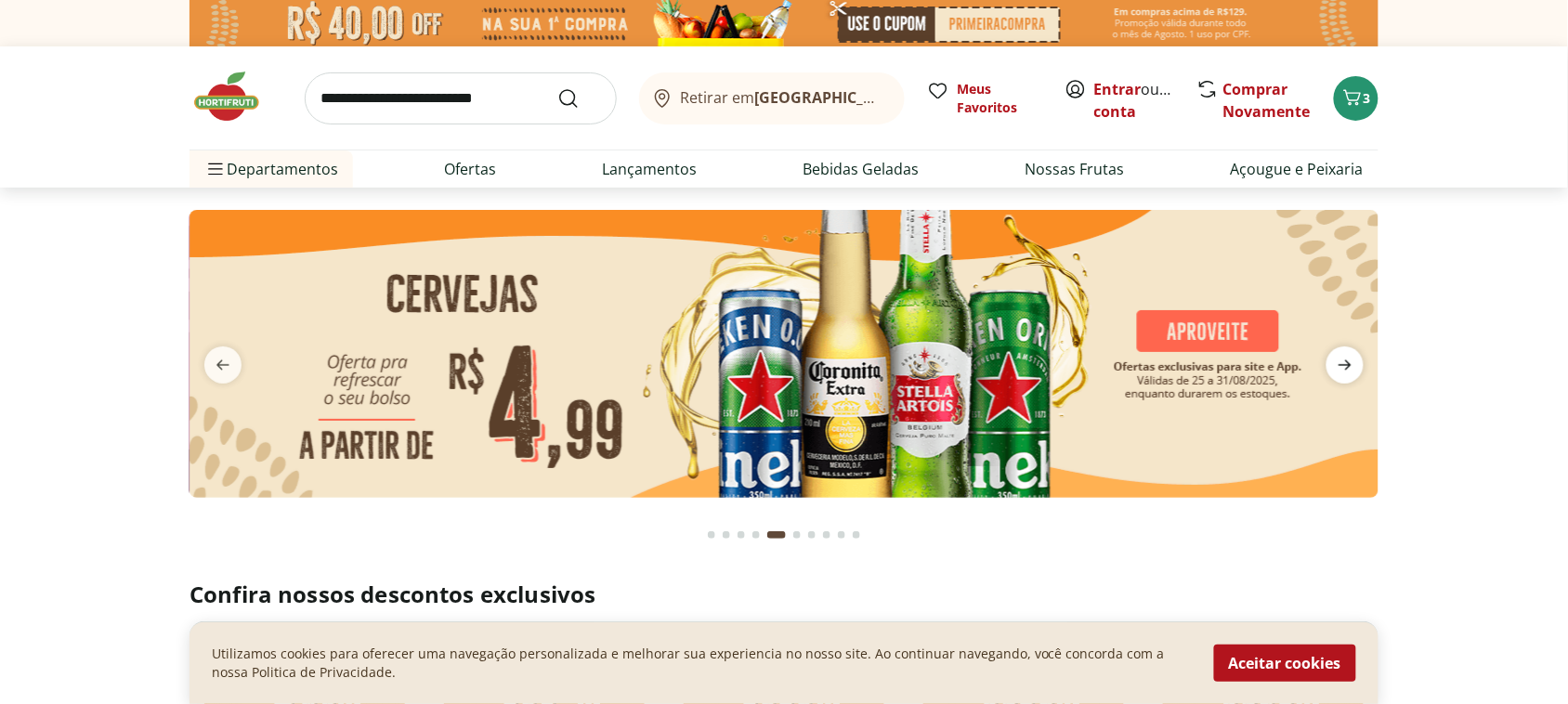
click at [1343, 362] on icon "next" at bounding box center [1345, 364] width 22 height 22
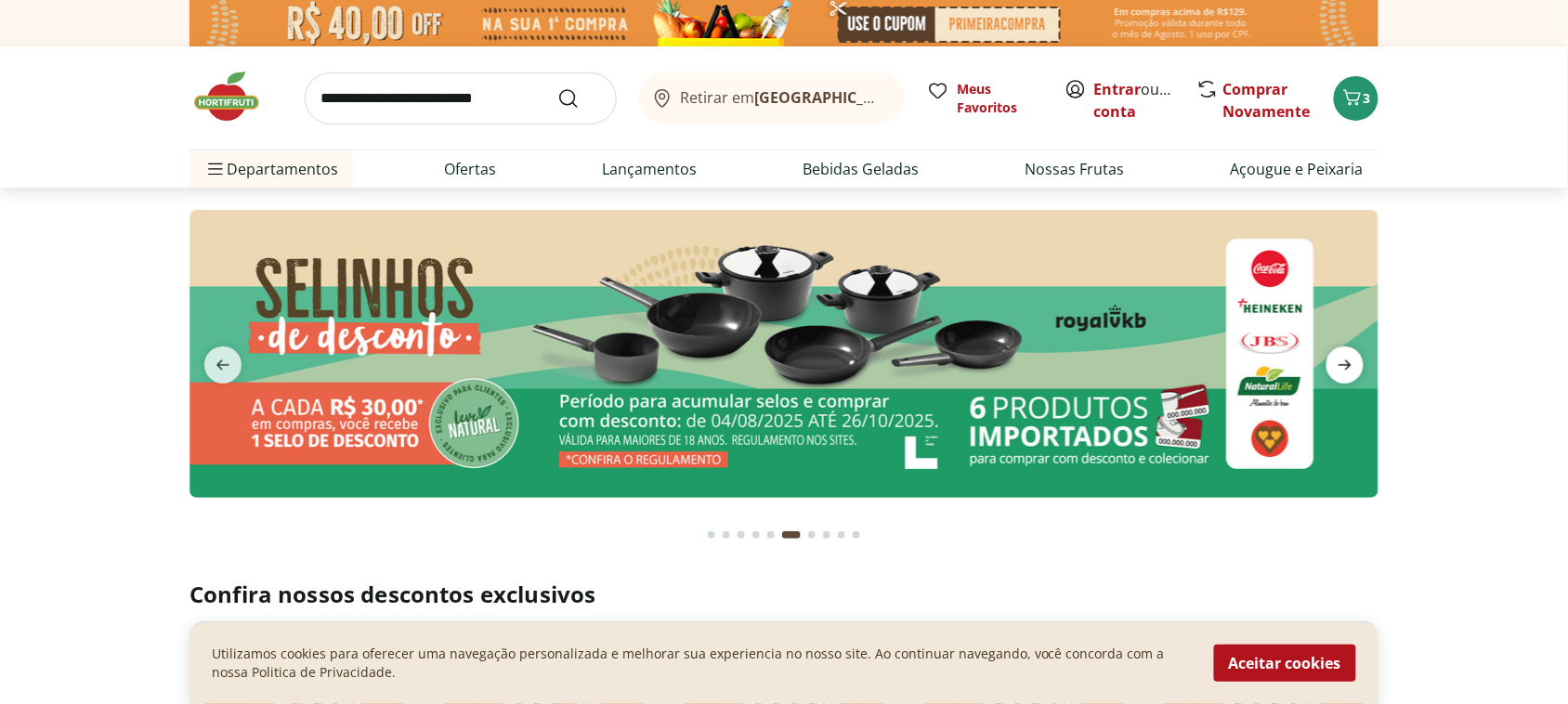
click at [1344, 362] on icon "next" at bounding box center [1345, 364] width 22 height 22
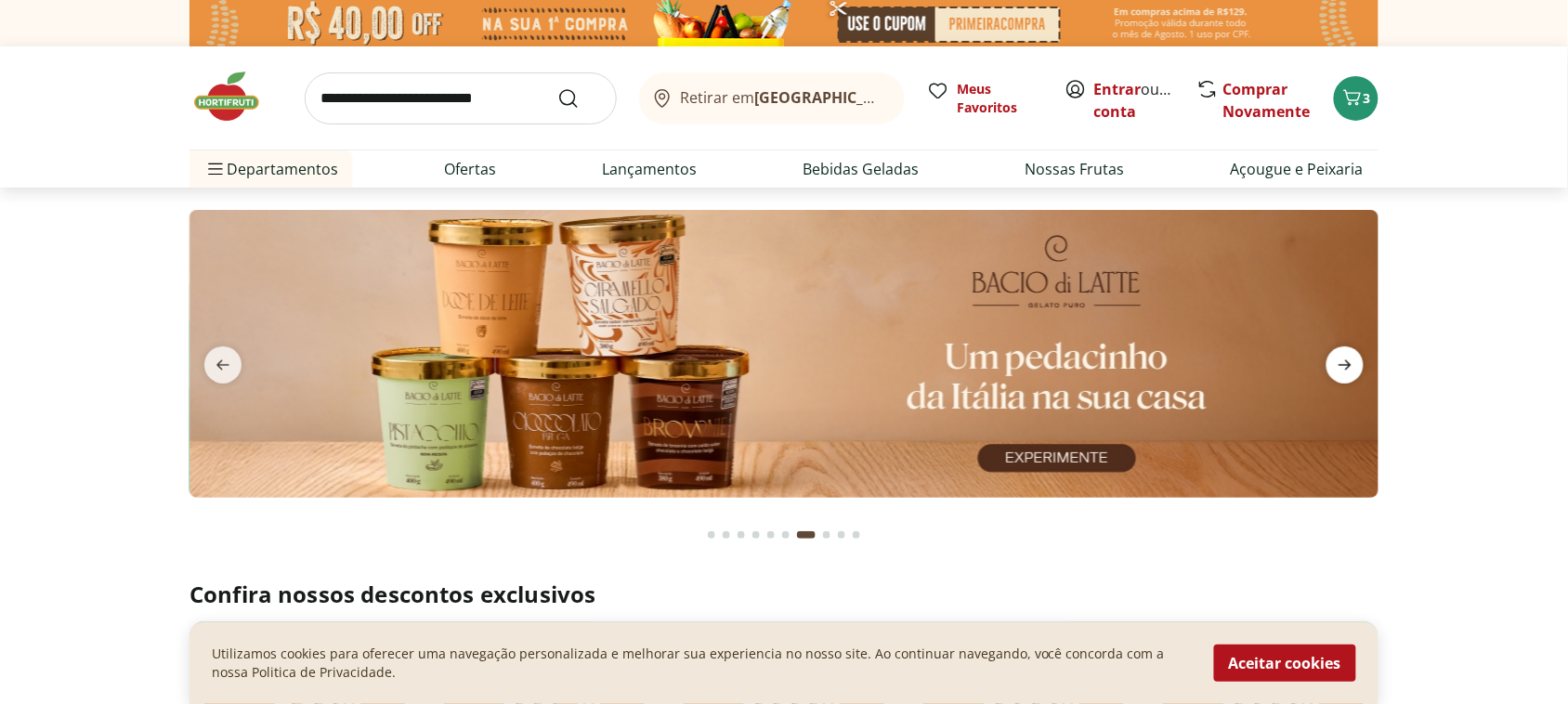
click at [1344, 362] on icon "next" at bounding box center [1345, 364] width 22 height 22
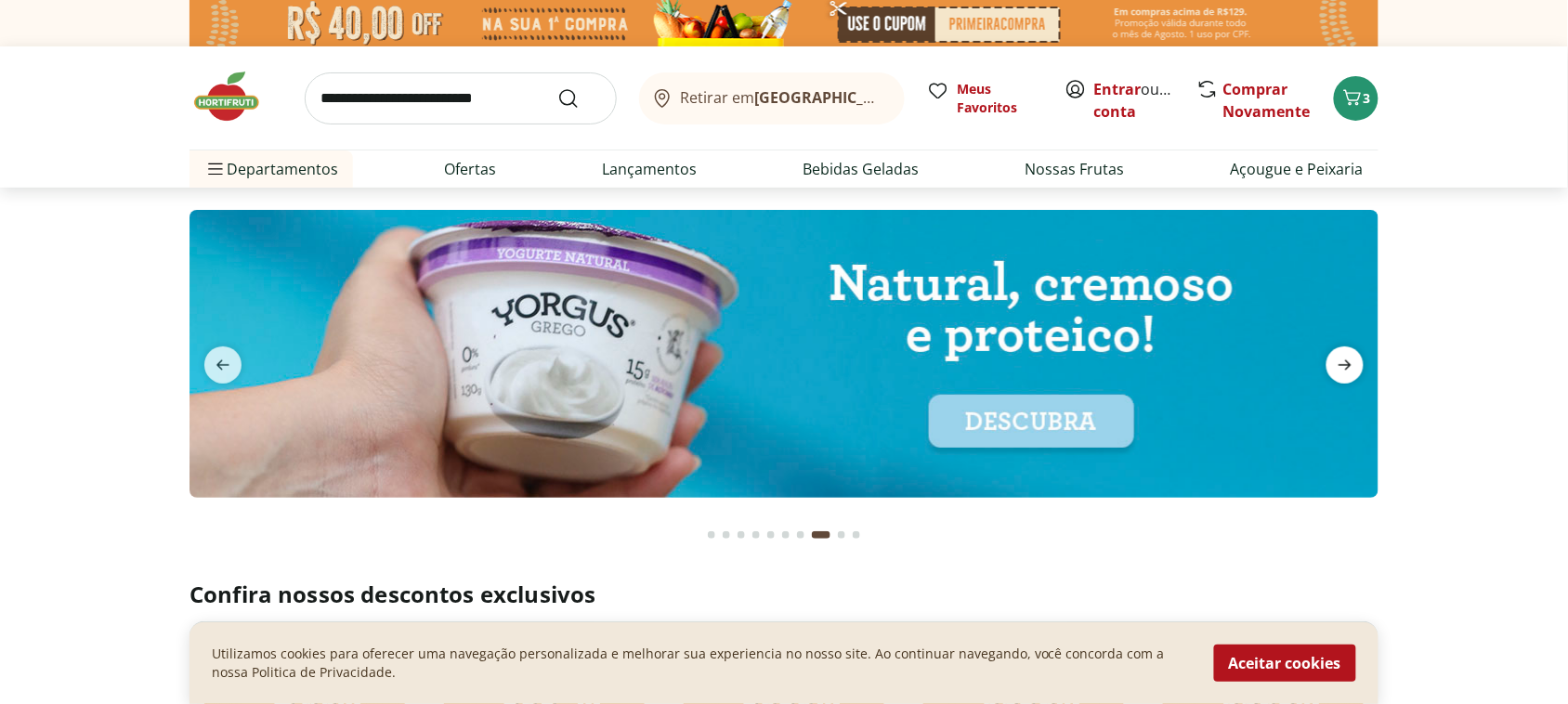
click at [1344, 362] on icon "next" at bounding box center [1345, 364] width 22 height 22
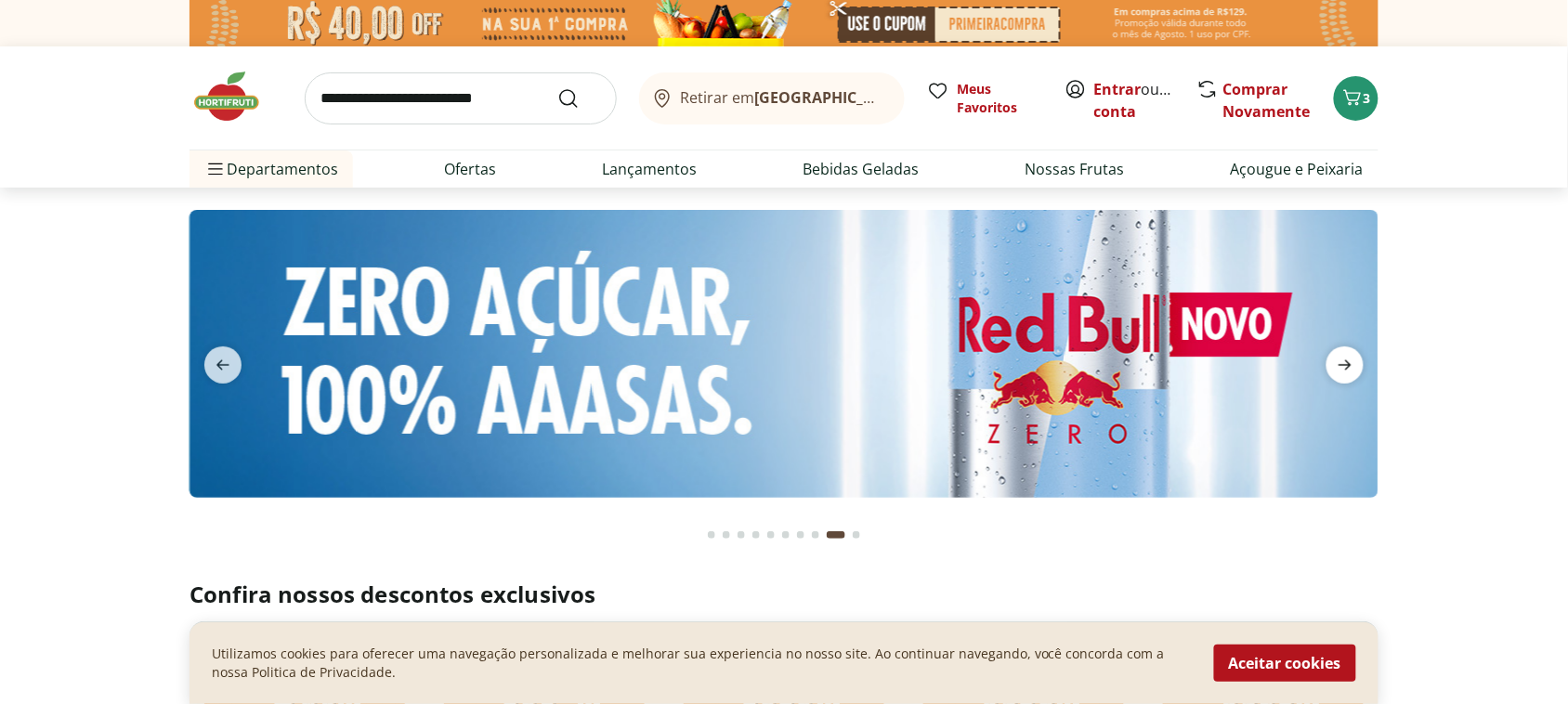
click at [1344, 362] on icon "next" at bounding box center [1345, 364] width 22 height 22
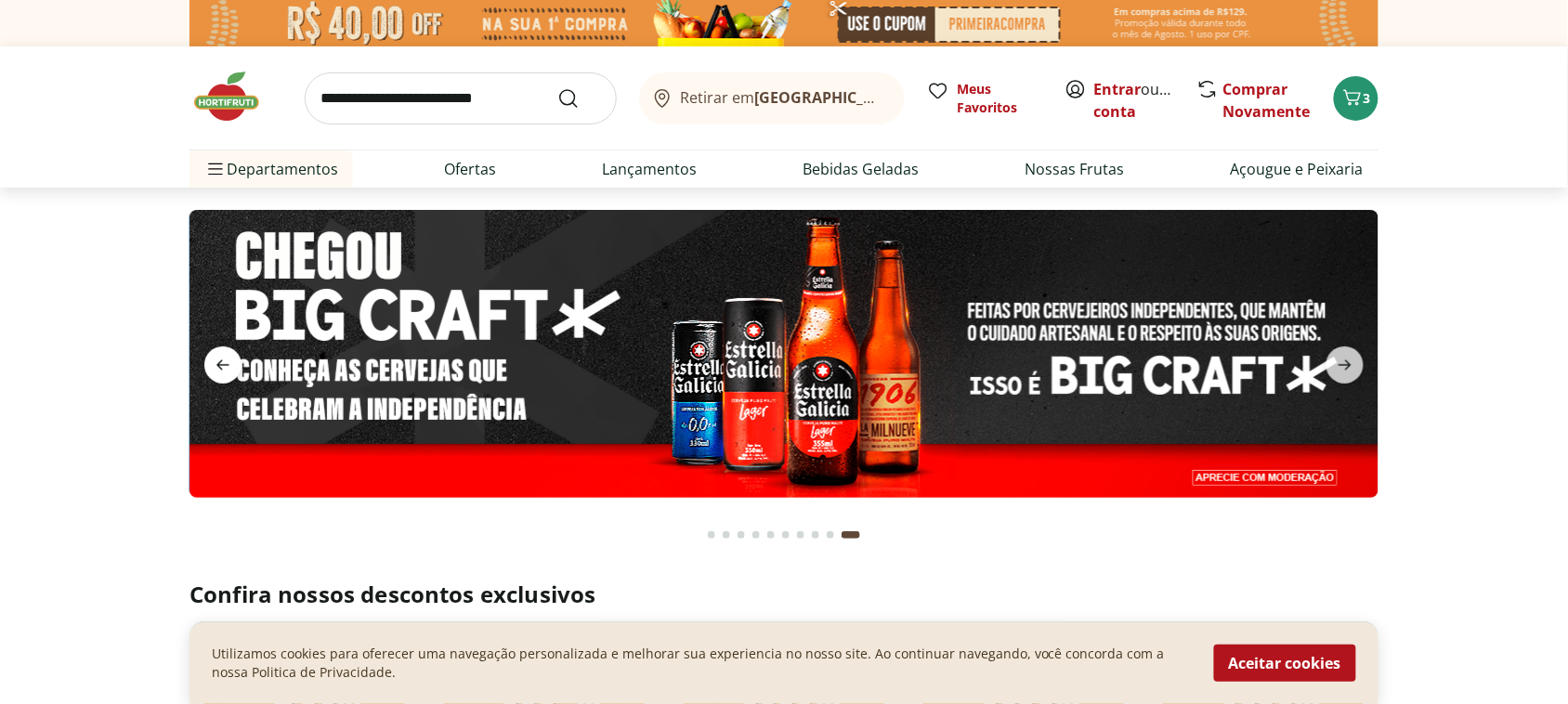
click at [224, 358] on icon "previous" at bounding box center [223, 364] width 22 height 22
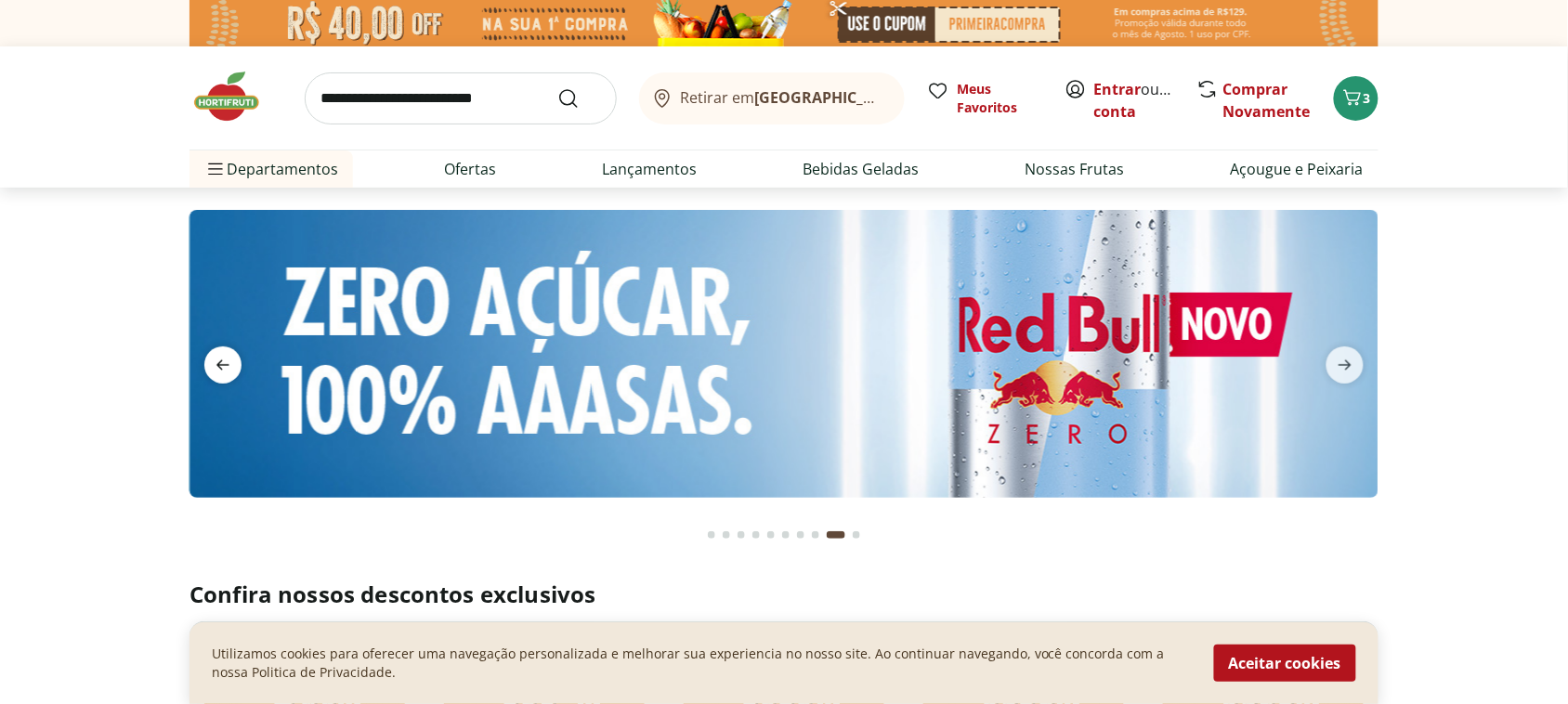
click at [224, 358] on icon "previous" at bounding box center [223, 364] width 22 height 22
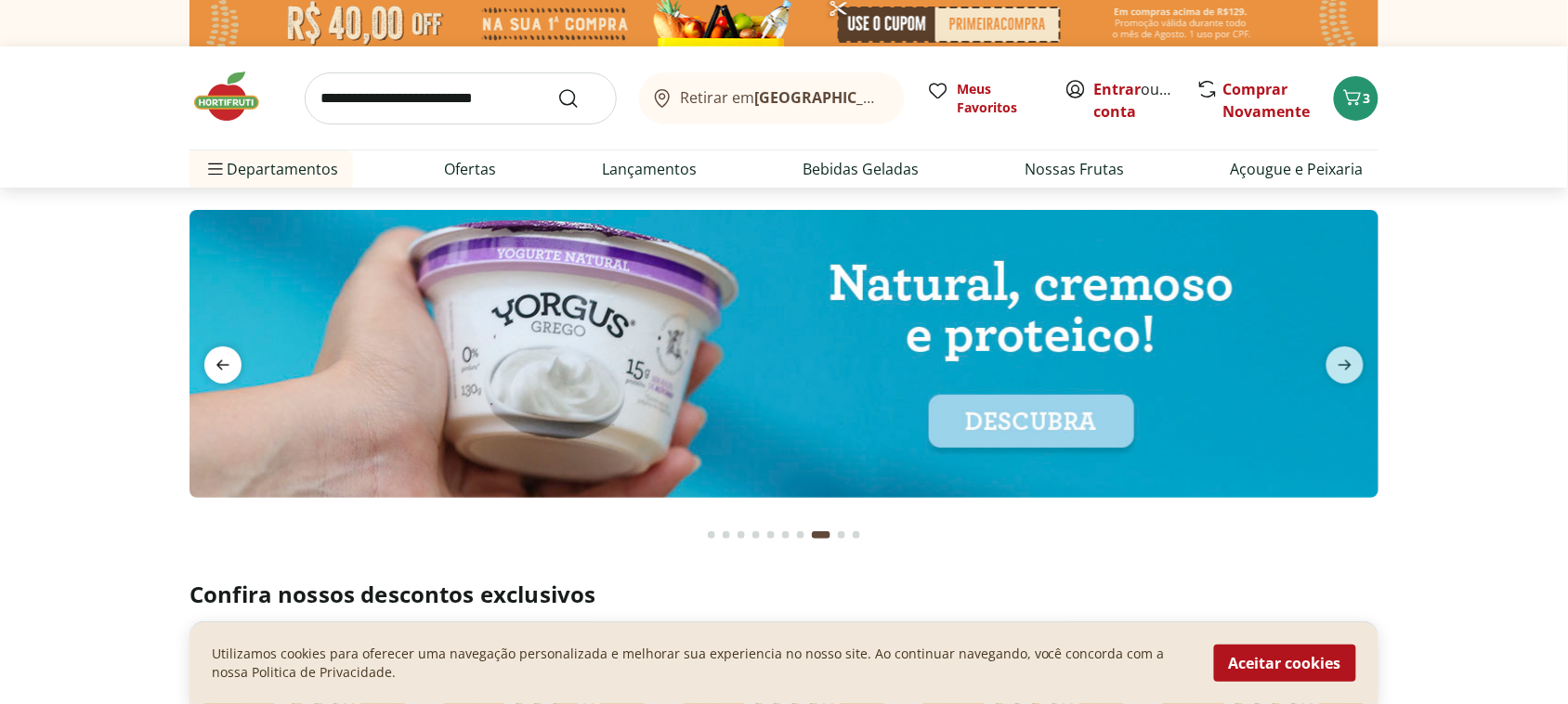
click at [224, 358] on icon "previous" at bounding box center [223, 364] width 22 height 22
click at [235, 359] on span "previous" at bounding box center [223, 365] width 37 height 37
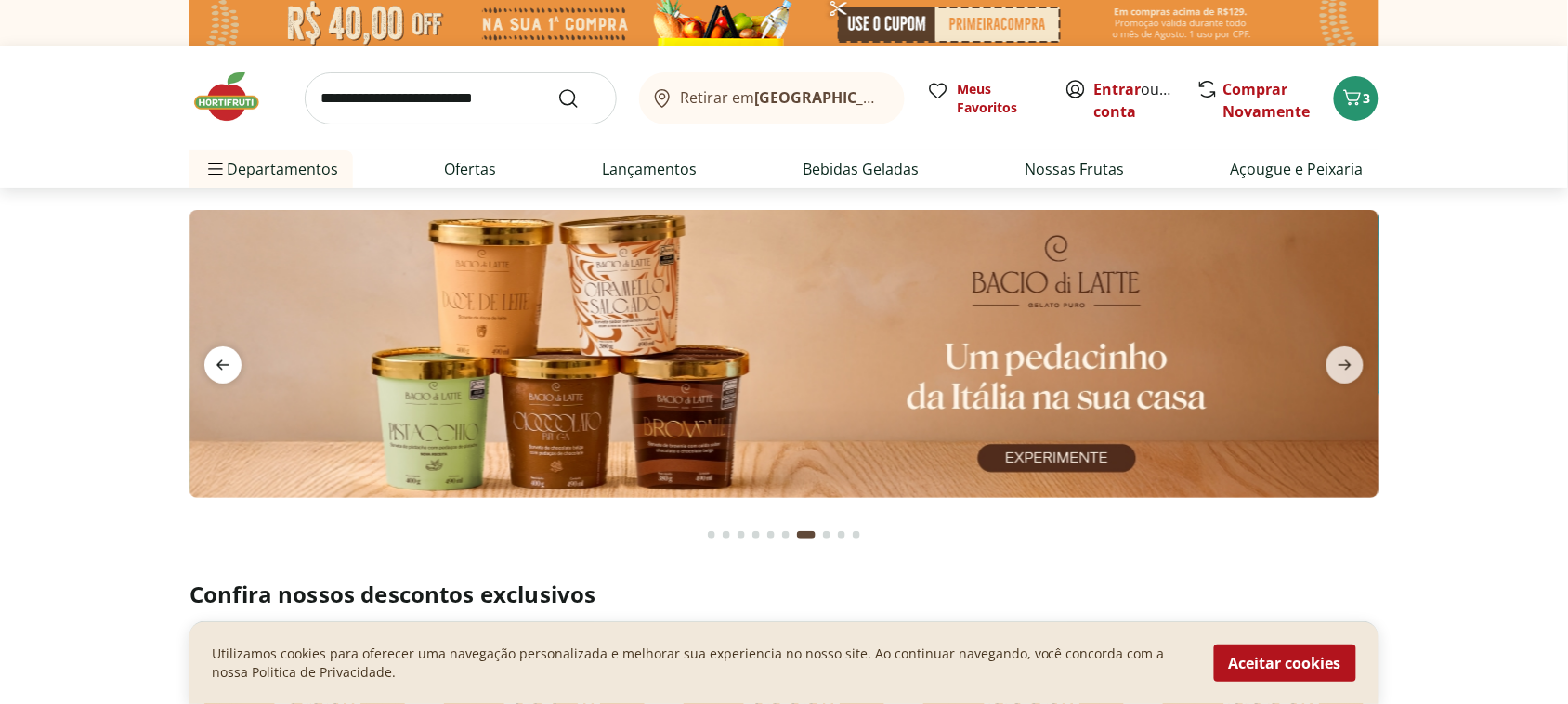
click at [237, 359] on span "previous" at bounding box center [223, 365] width 37 height 37
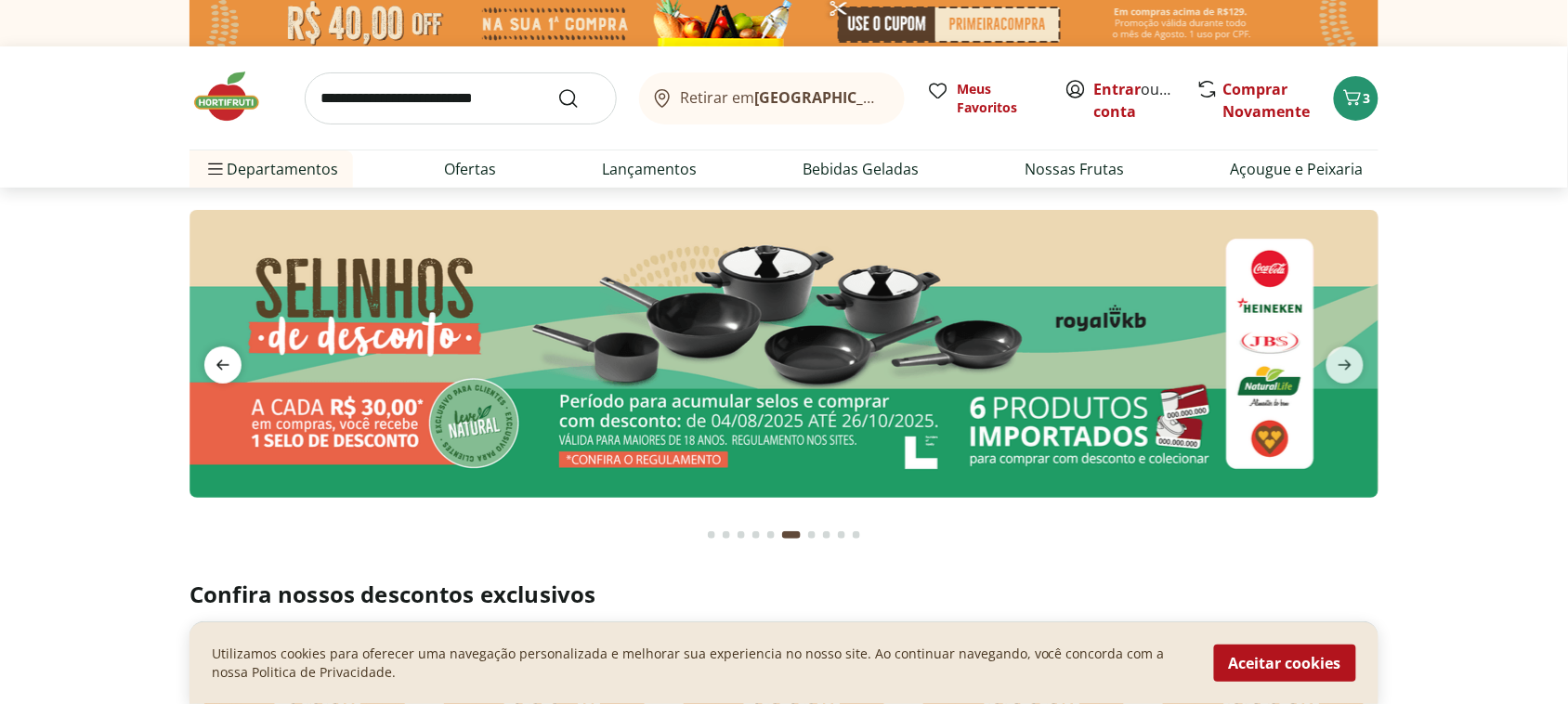
click at [221, 369] on icon "previous" at bounding box center [223, 365] width 13 height 10
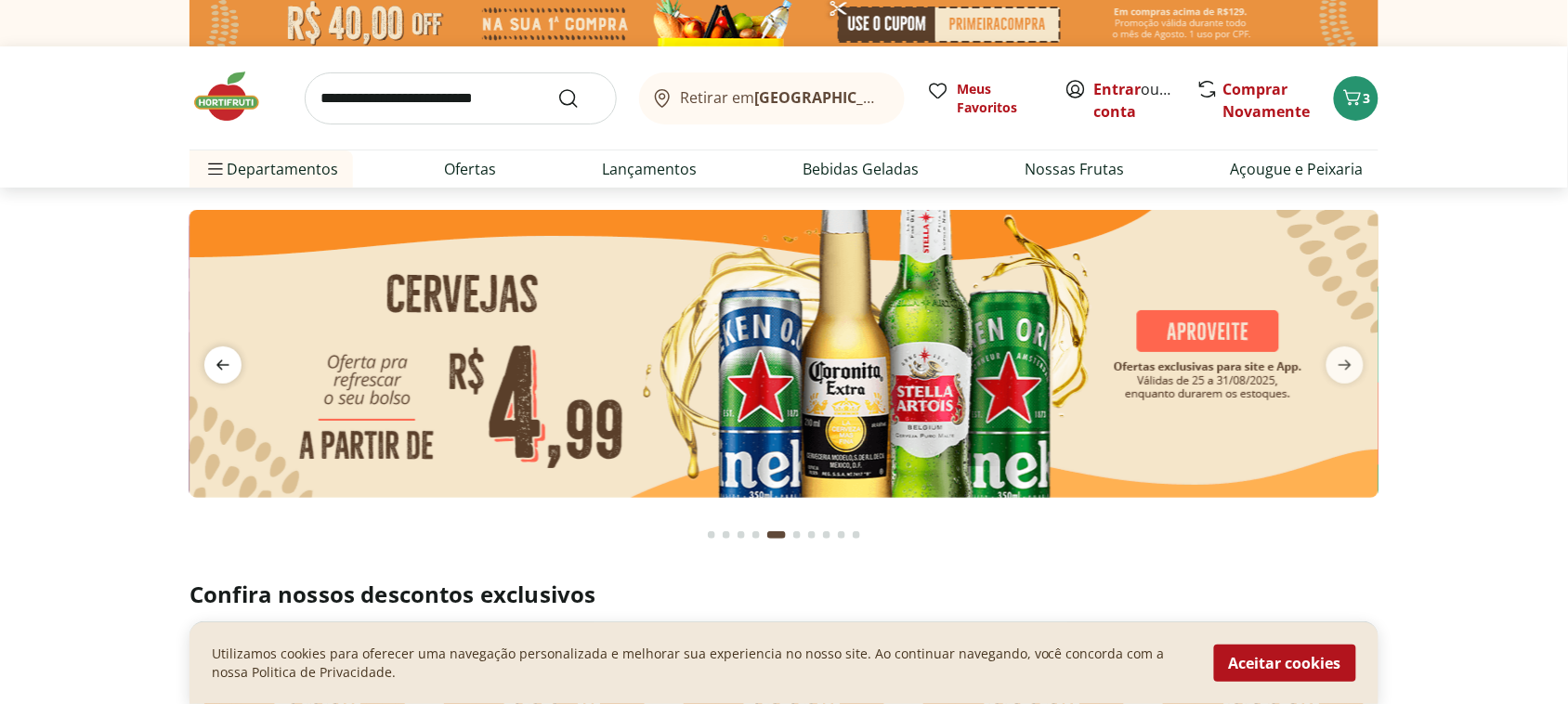
click at [223, 369] on icon "previous" at bounding box center [223, 365] width 13 height 10
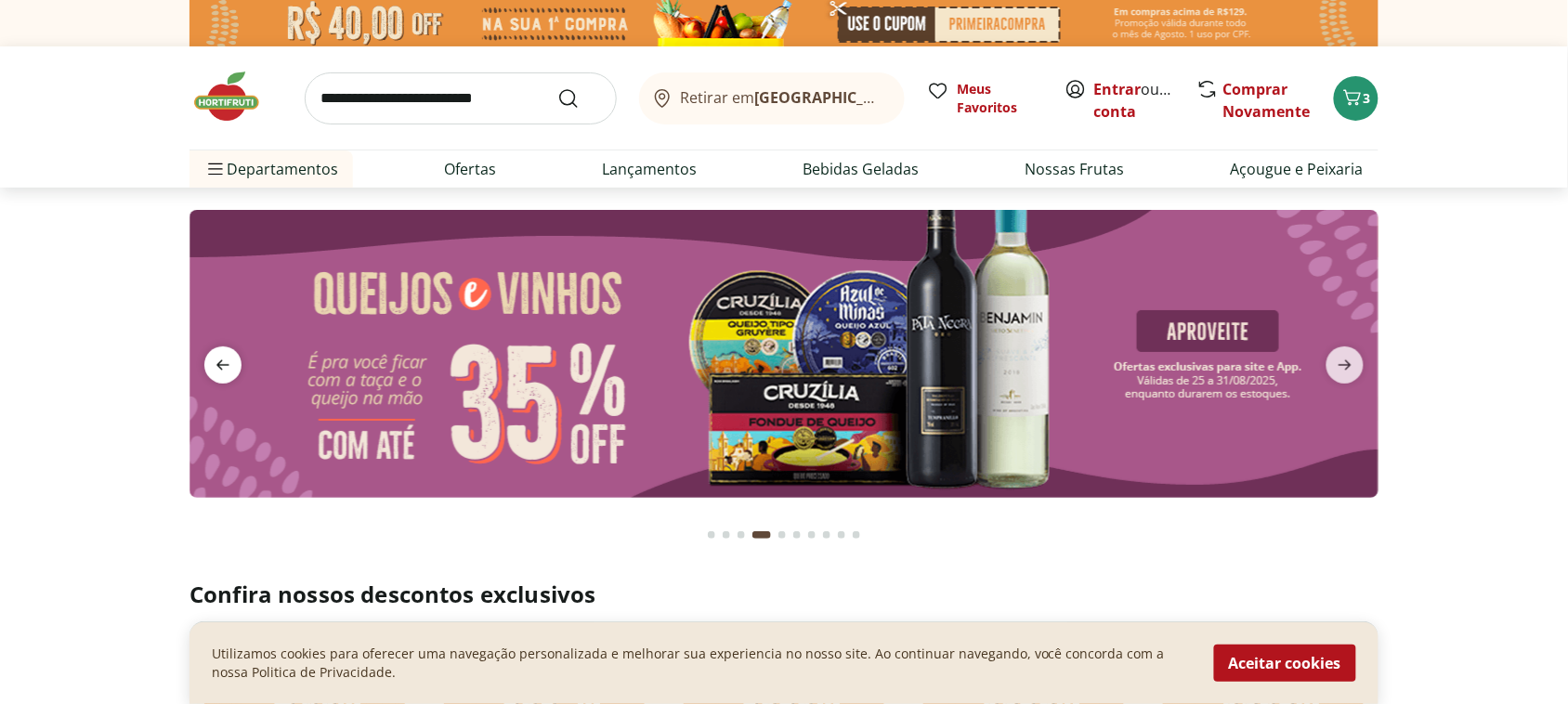
click at [223, 369] on icon "previous" at bounding box center [223, 365] width 13 height 10
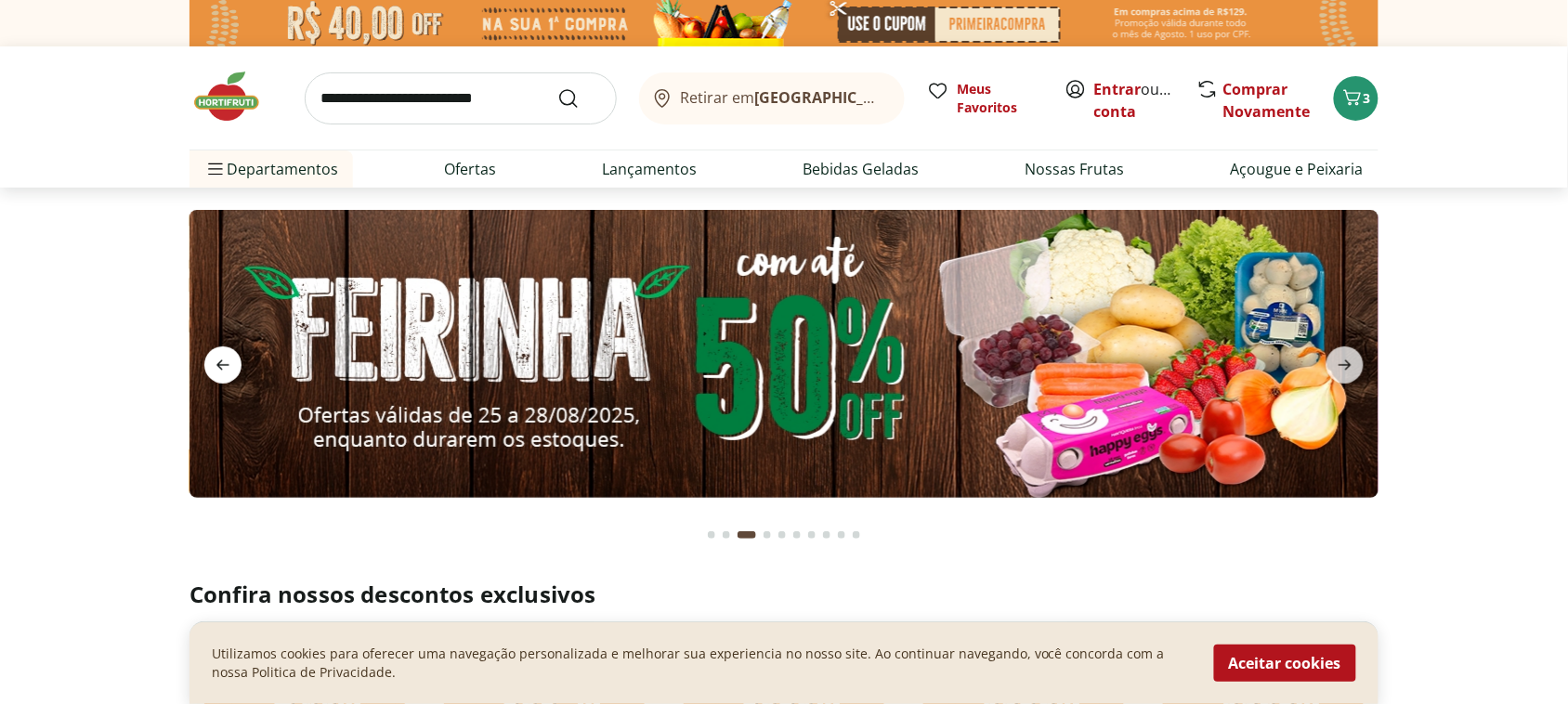
click at [223, 369] on icon "previous" at bounding box center [223, 365] width 13 height 10
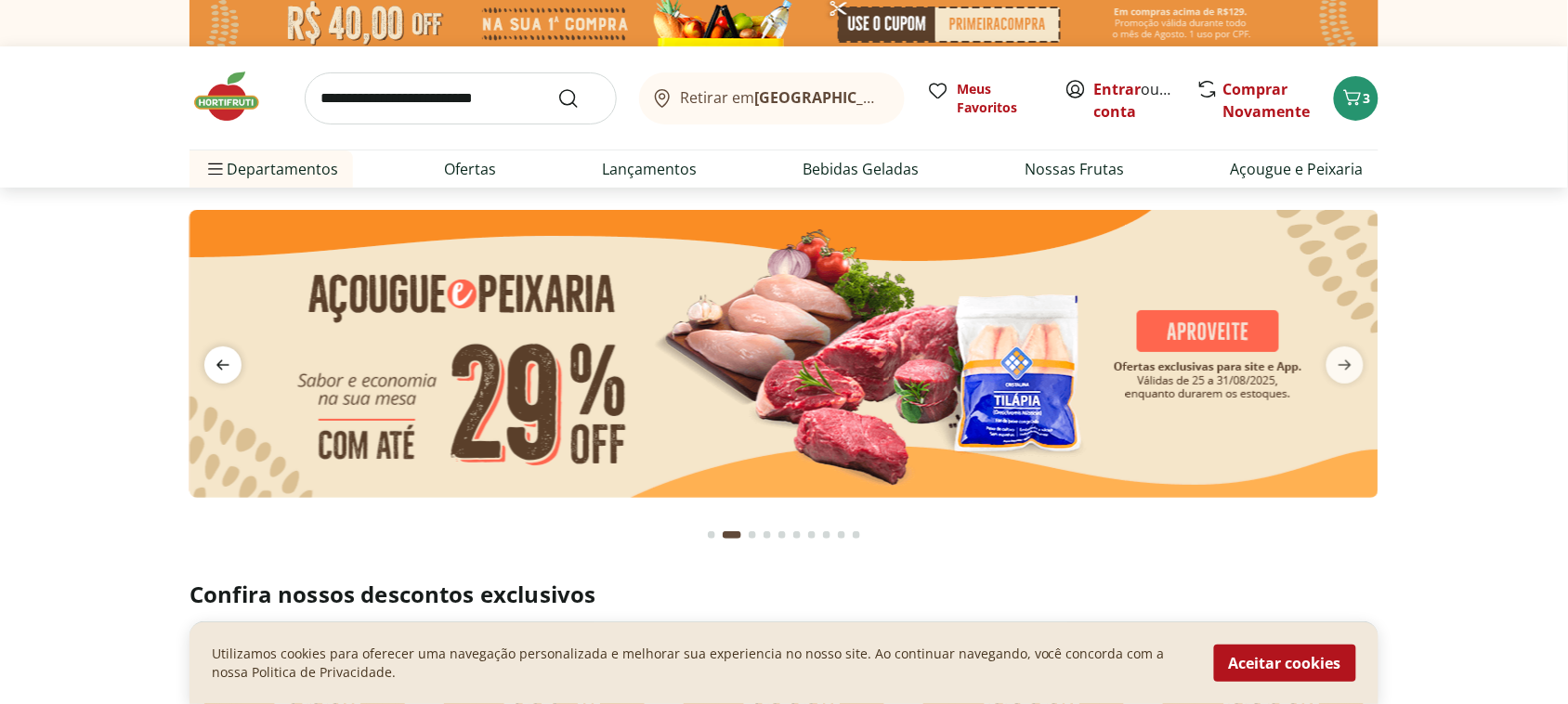
click at [223, 369] on icon "previous" at bounding box center [223, 365] width 13 height 10
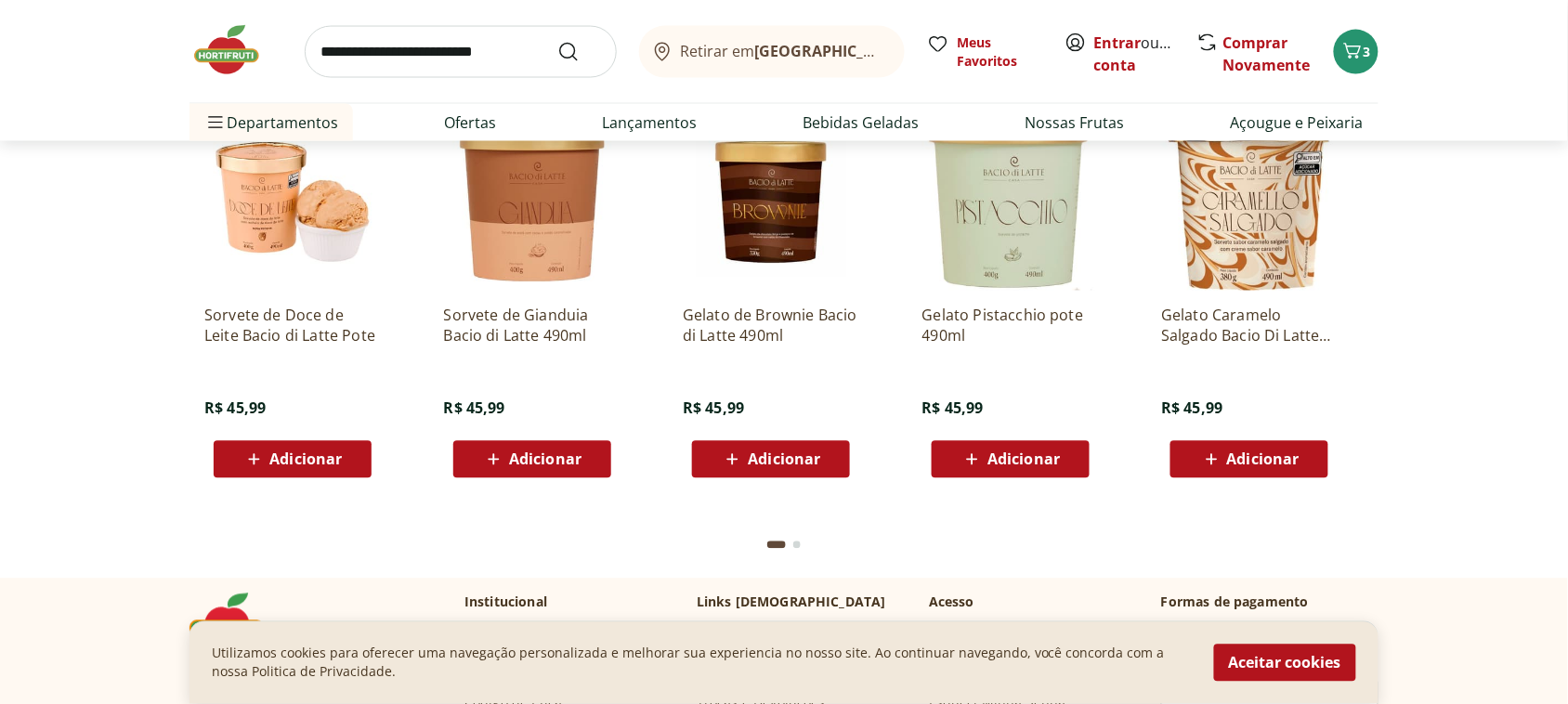
scroll to position [4875, 0]
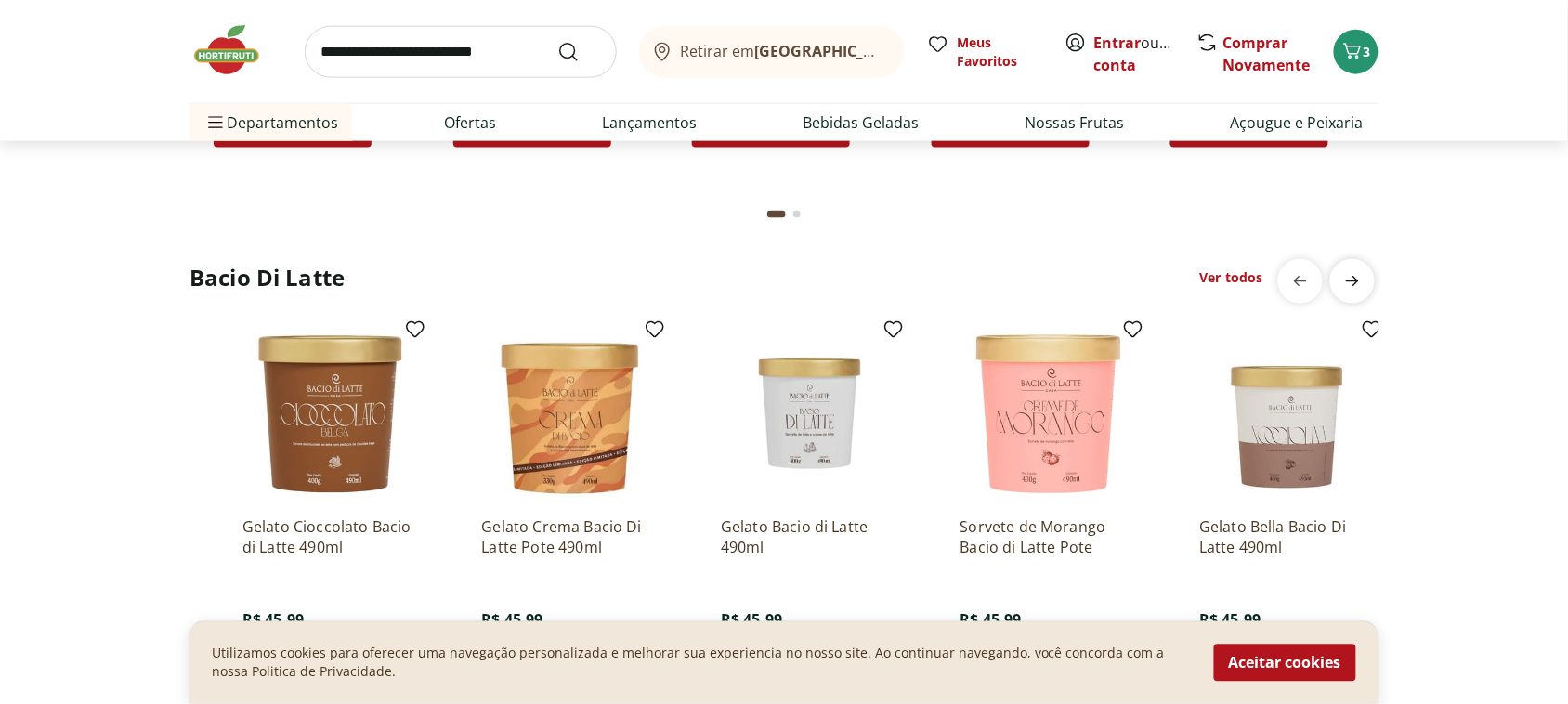
scroll to position [0, 1196]
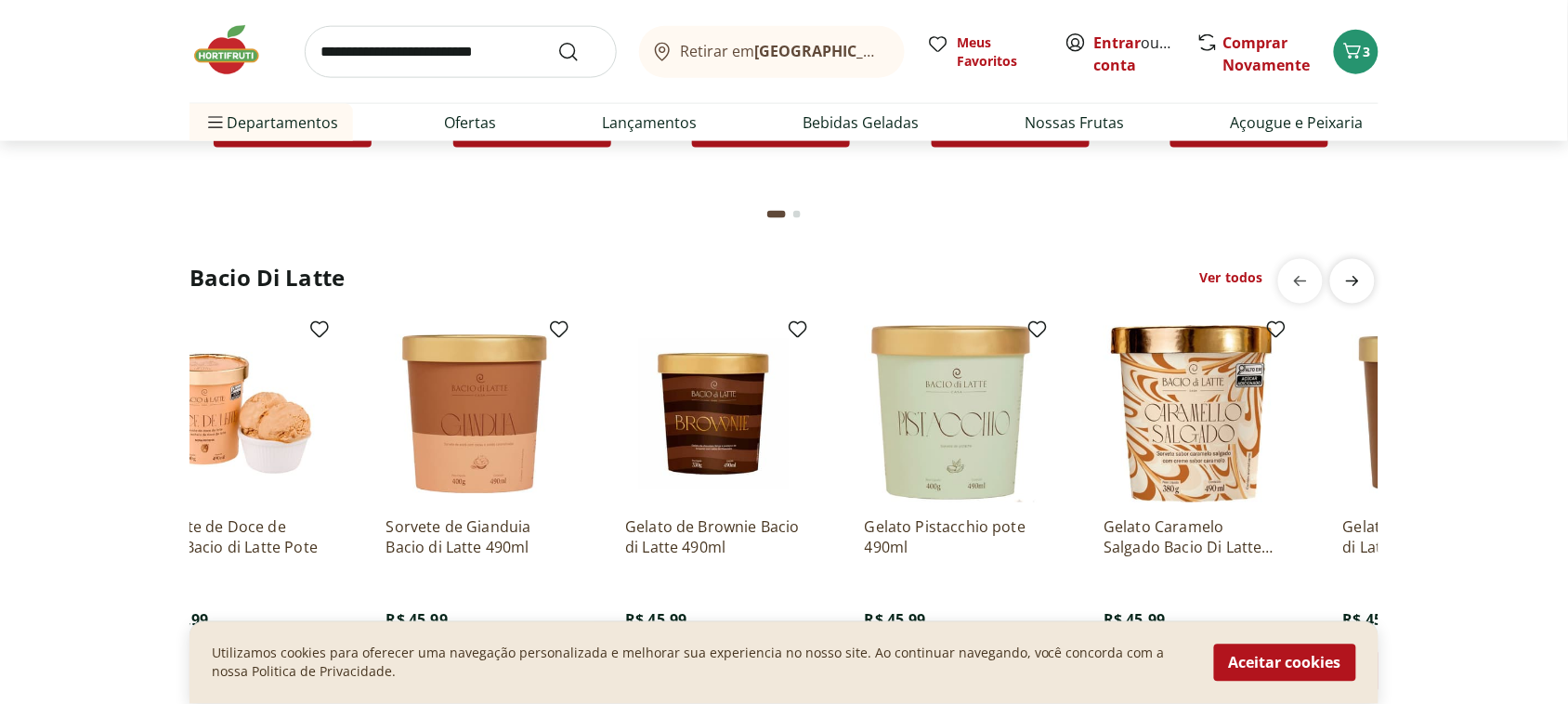
scroll to position [0, 0]
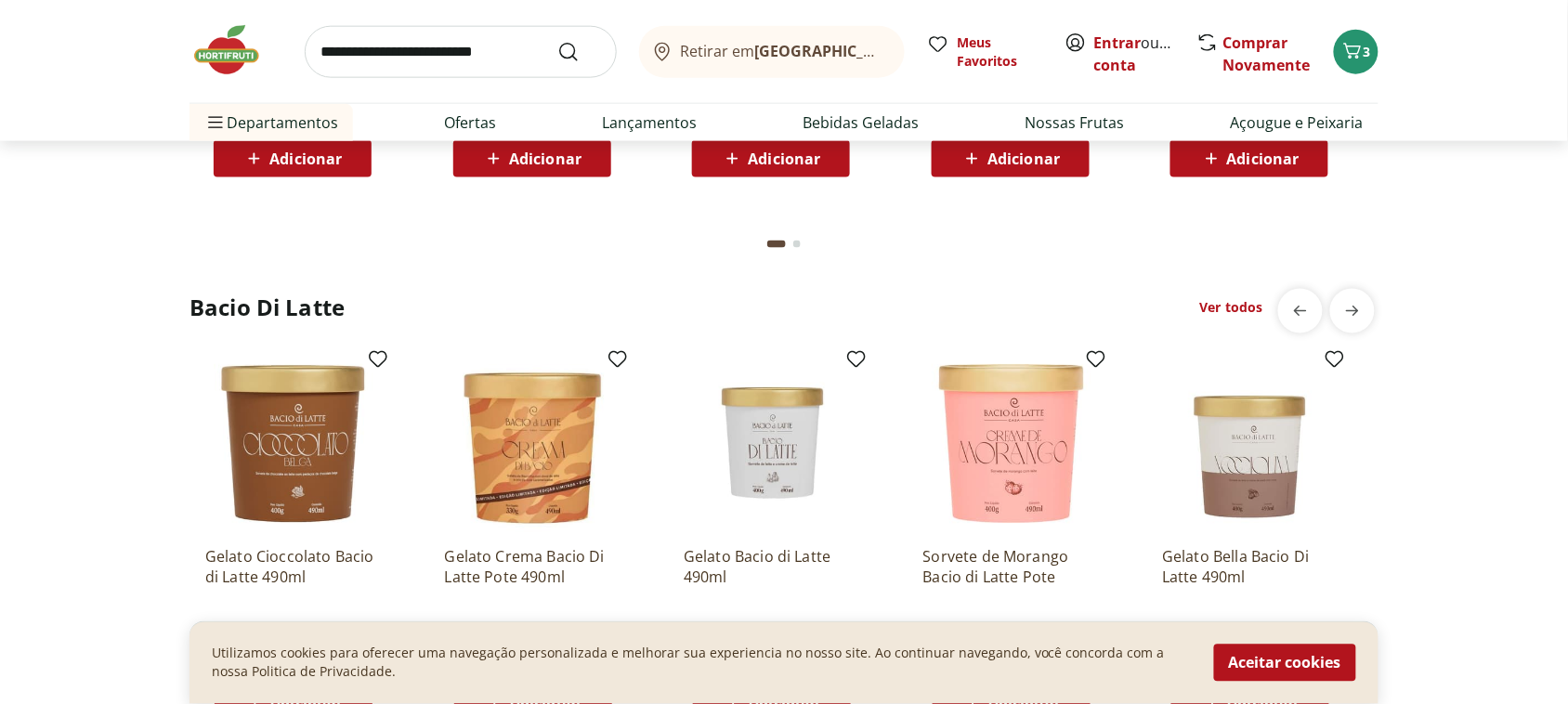
scroll to position [5293, 0]
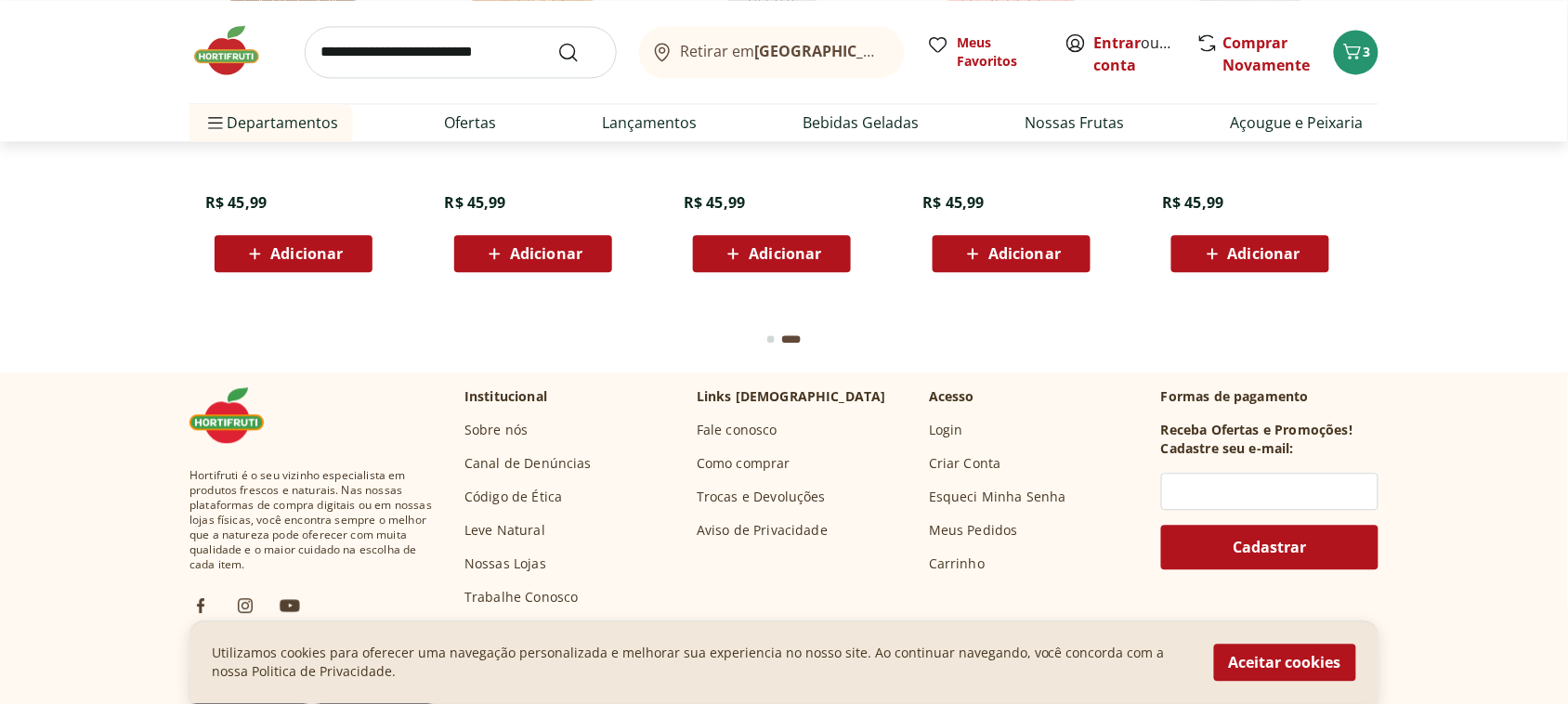
click at [768, 335] on div "Go to page 1 from fs-carousel" at bounding box center [772, 339] width 8 height 8
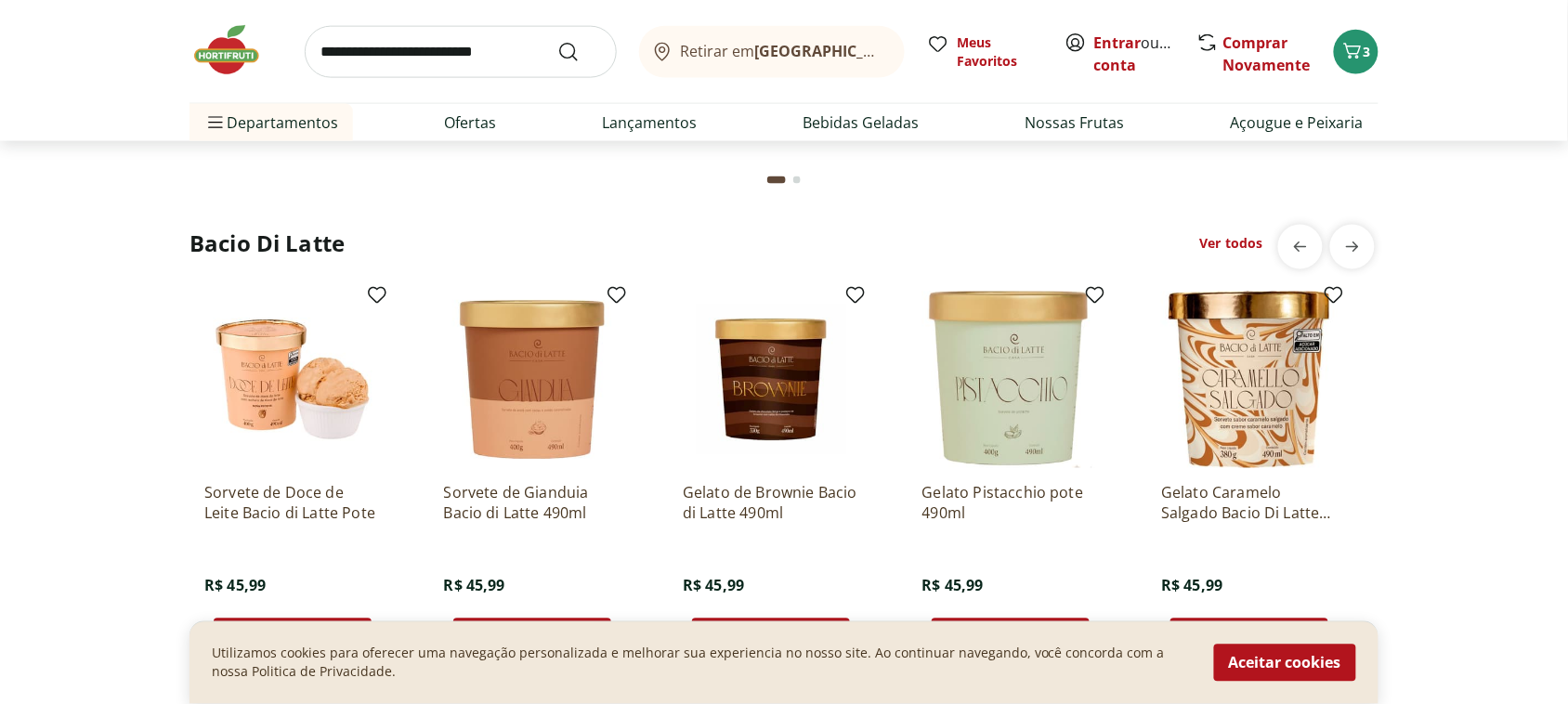
scroll to position [4946, 0]
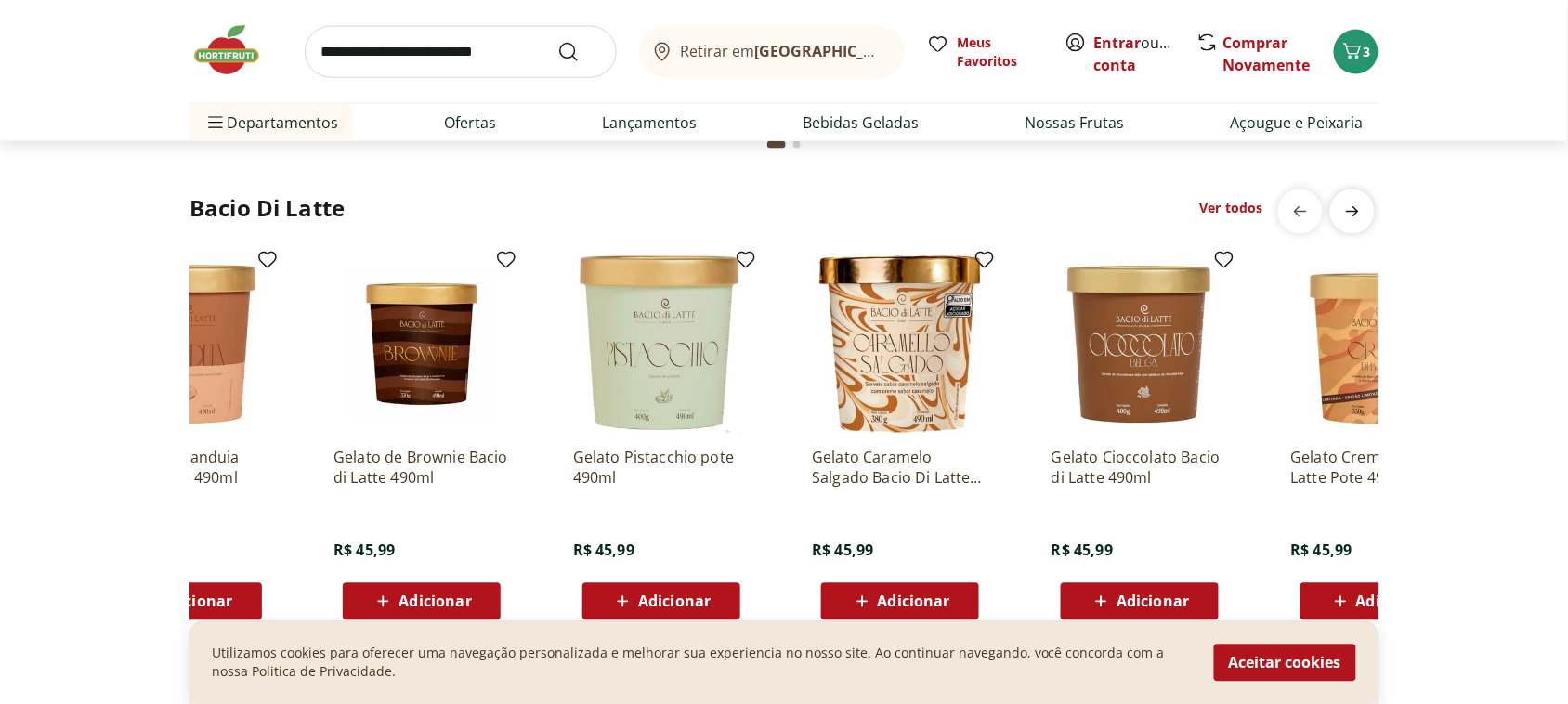
scroll to position [0, 0]
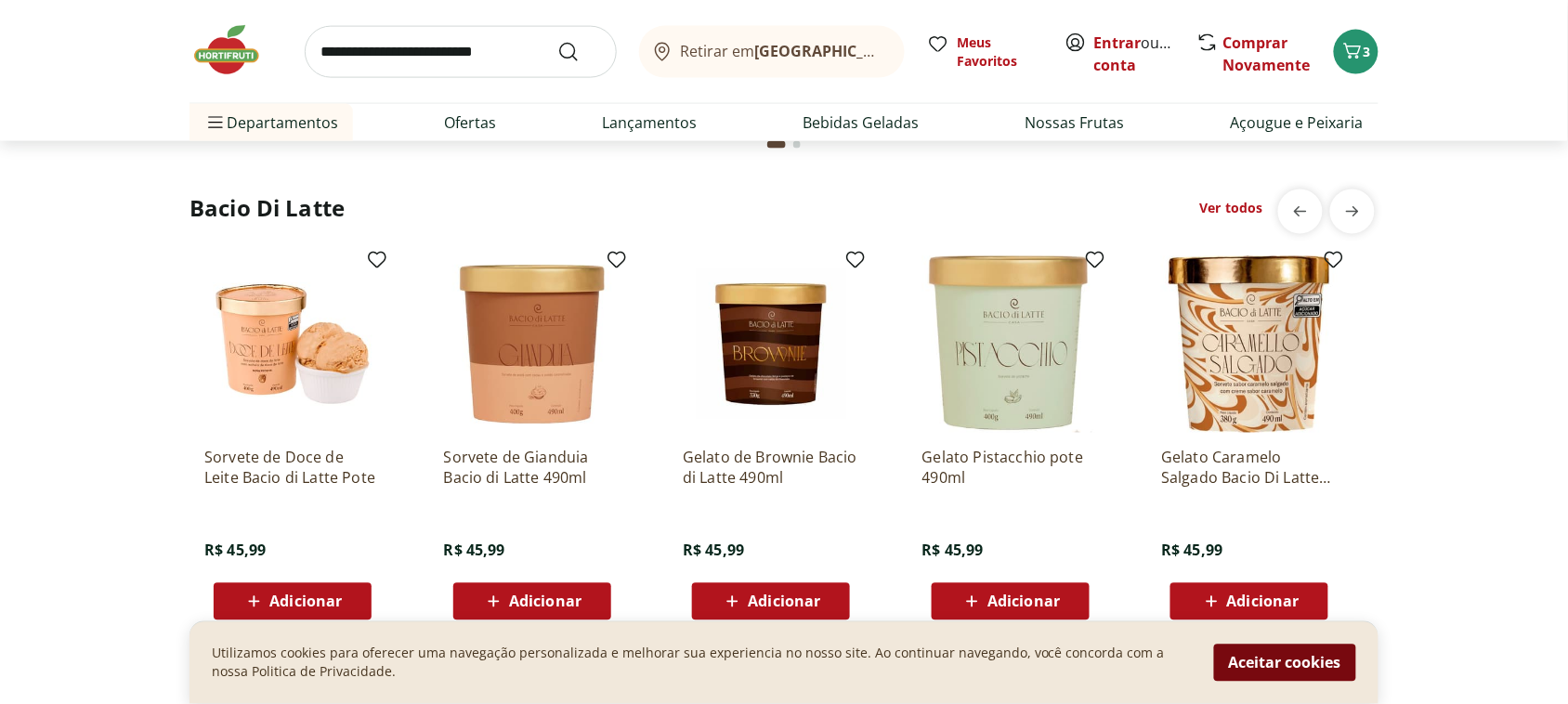
click at [1229, 652] on button "Aceitar cookies" at bounding box center [1286, 663] width 143 height 37
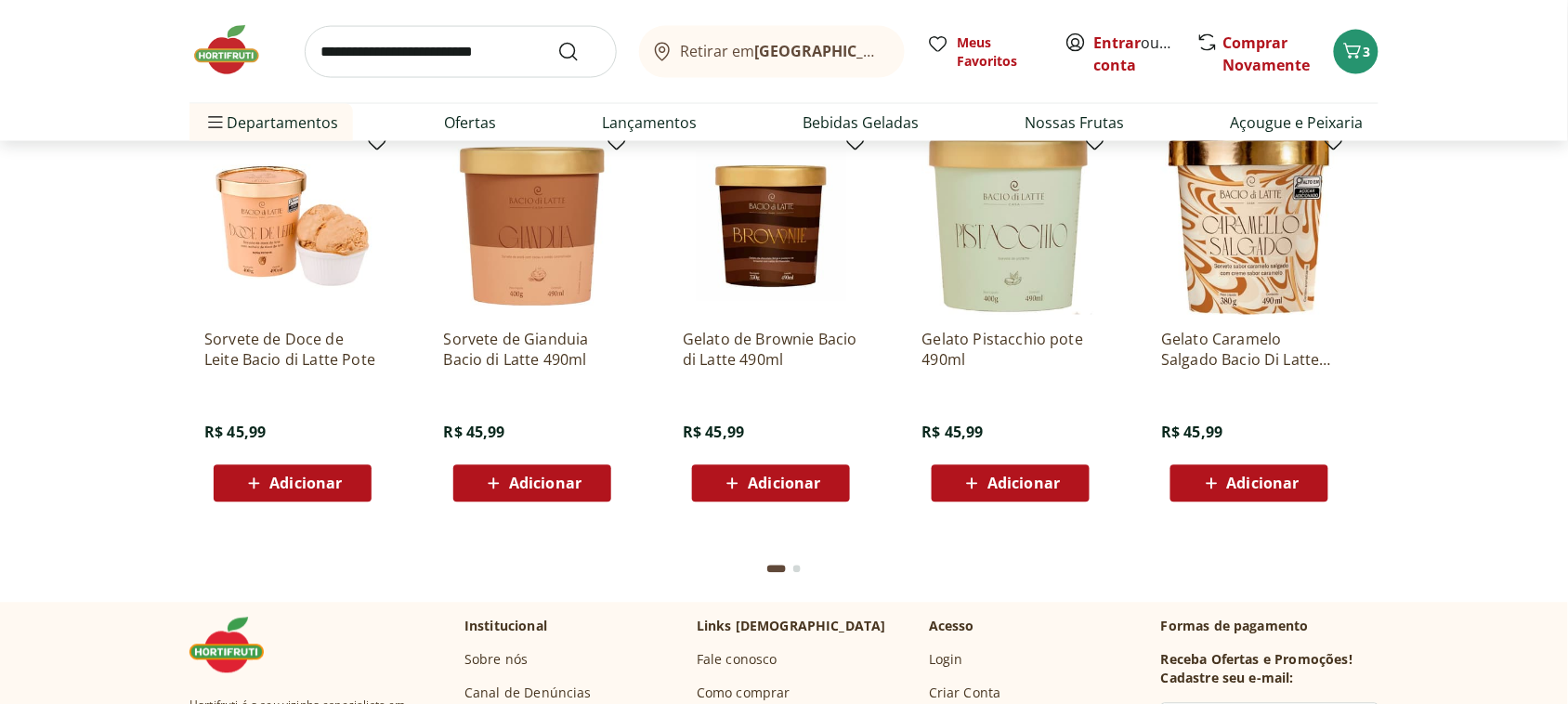
scroll to position [5326, 0]
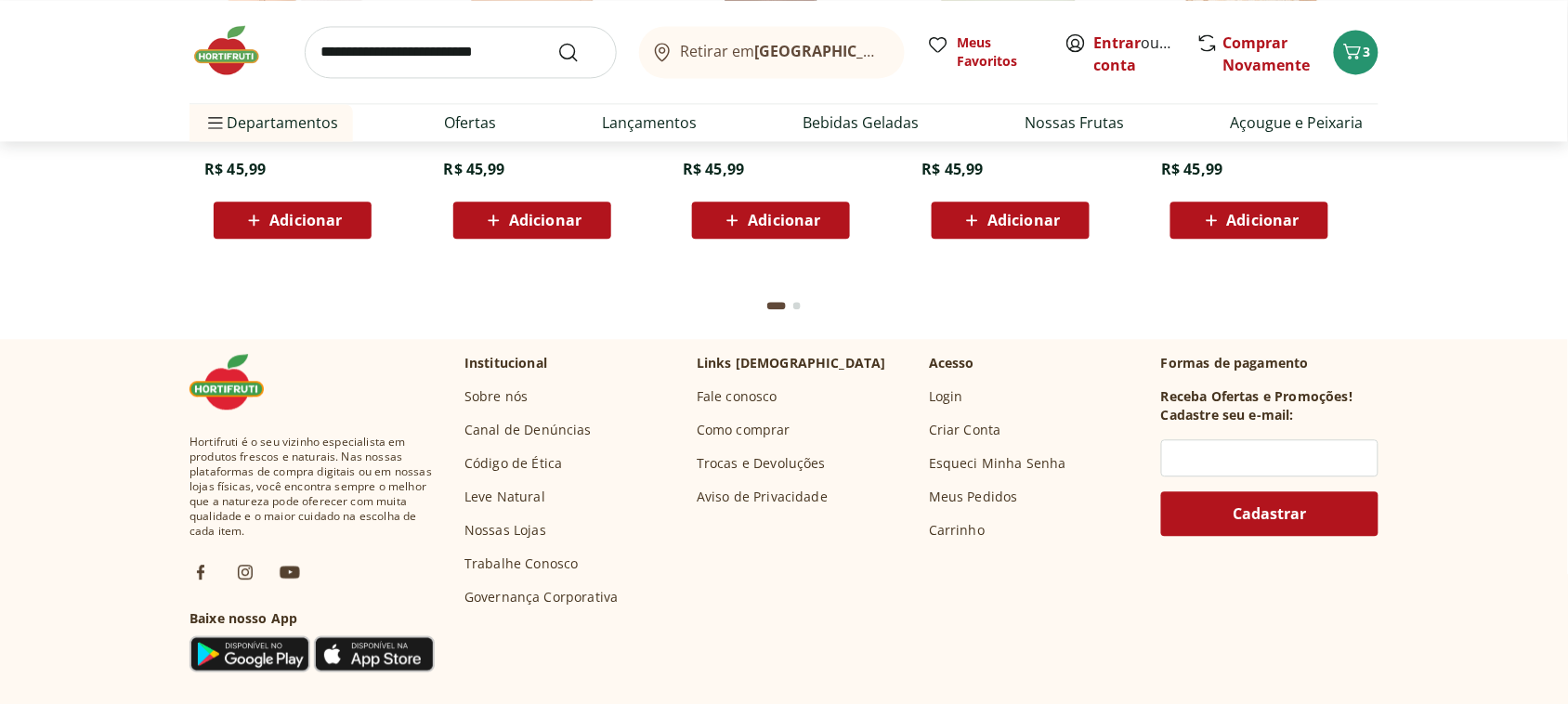
drag, startPoint x: 800, startPoint y: 286, endPoint x: 805, endPoint y: 300, distance: 14.9
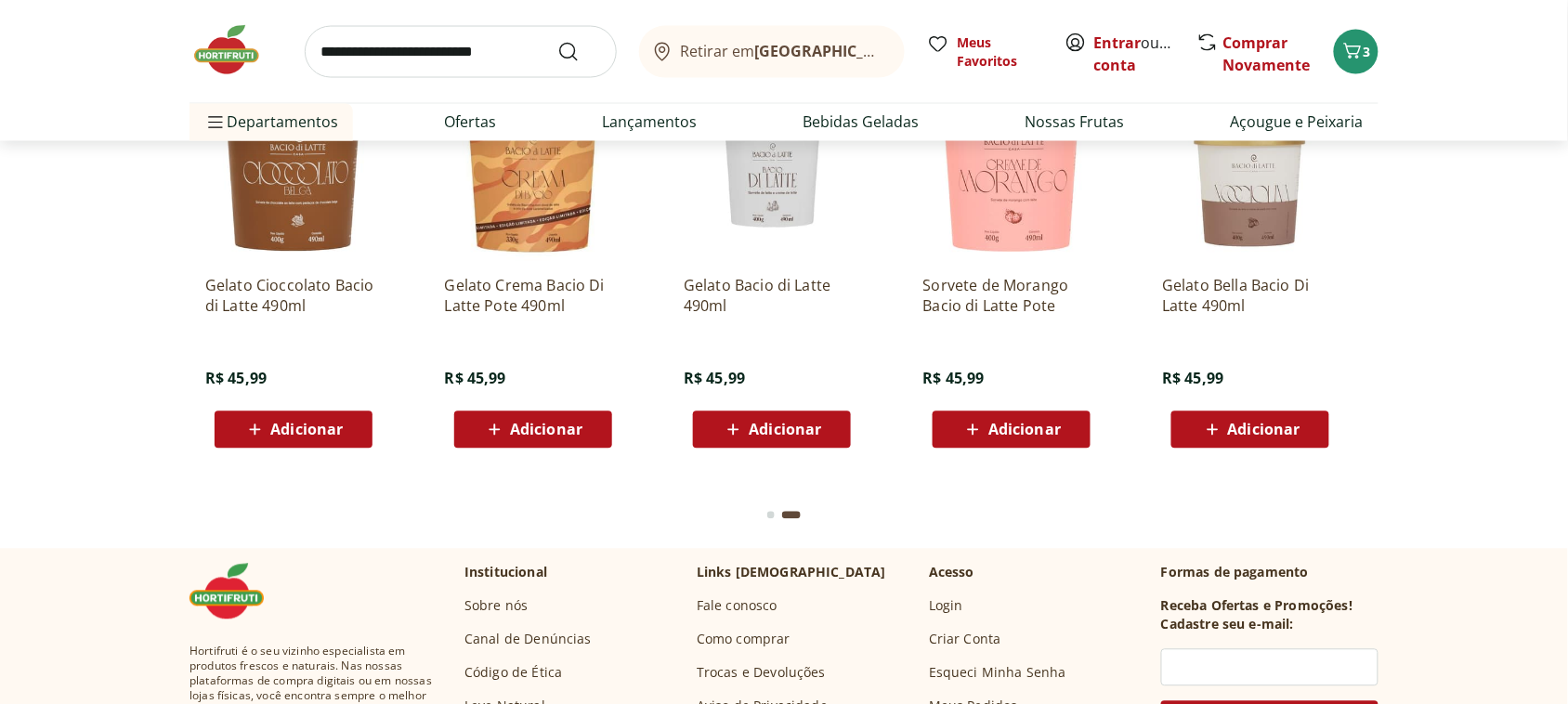
scroll to position [4746, 0]
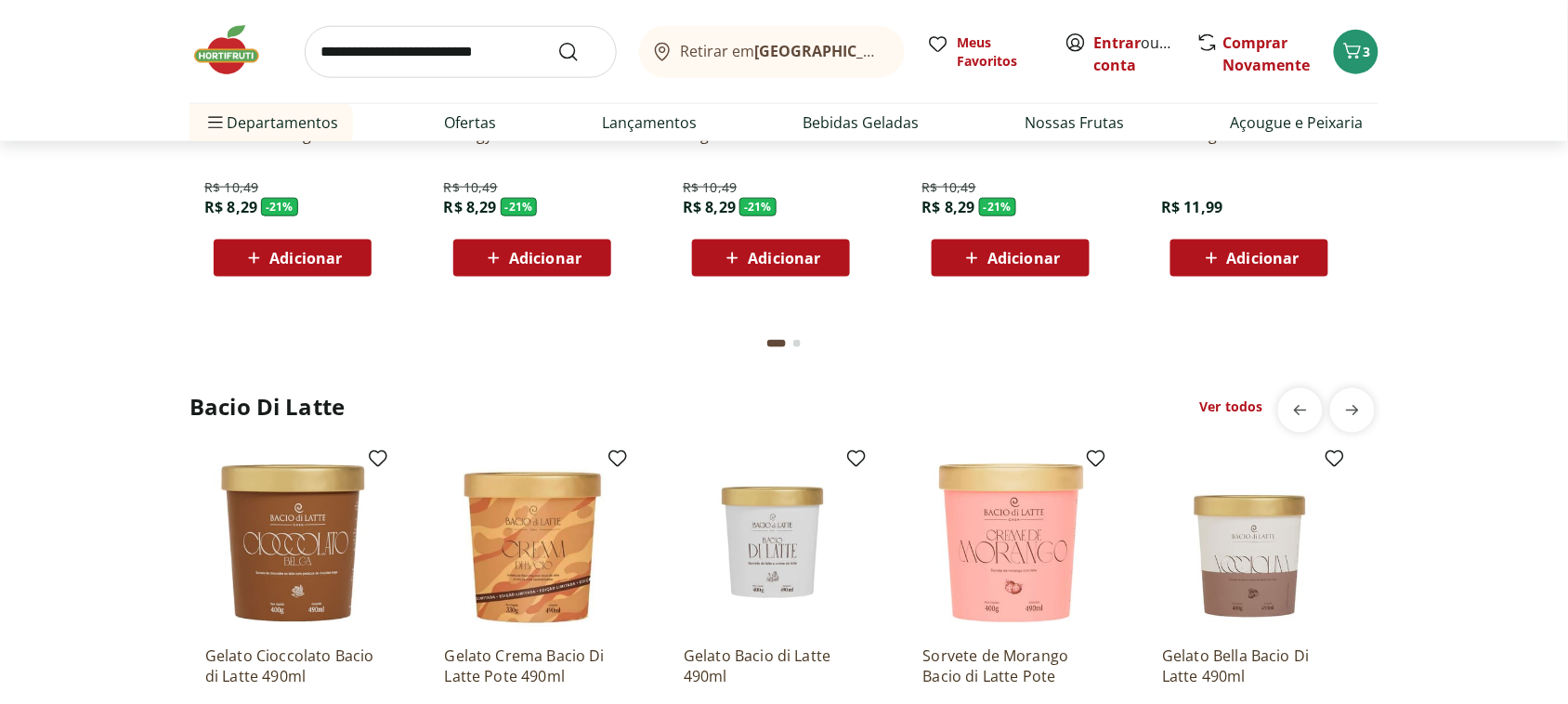
drag, startPoint x: 800, startPoint y: 339, endPoint x: 820, endPoint y: 353, distance: 24.4
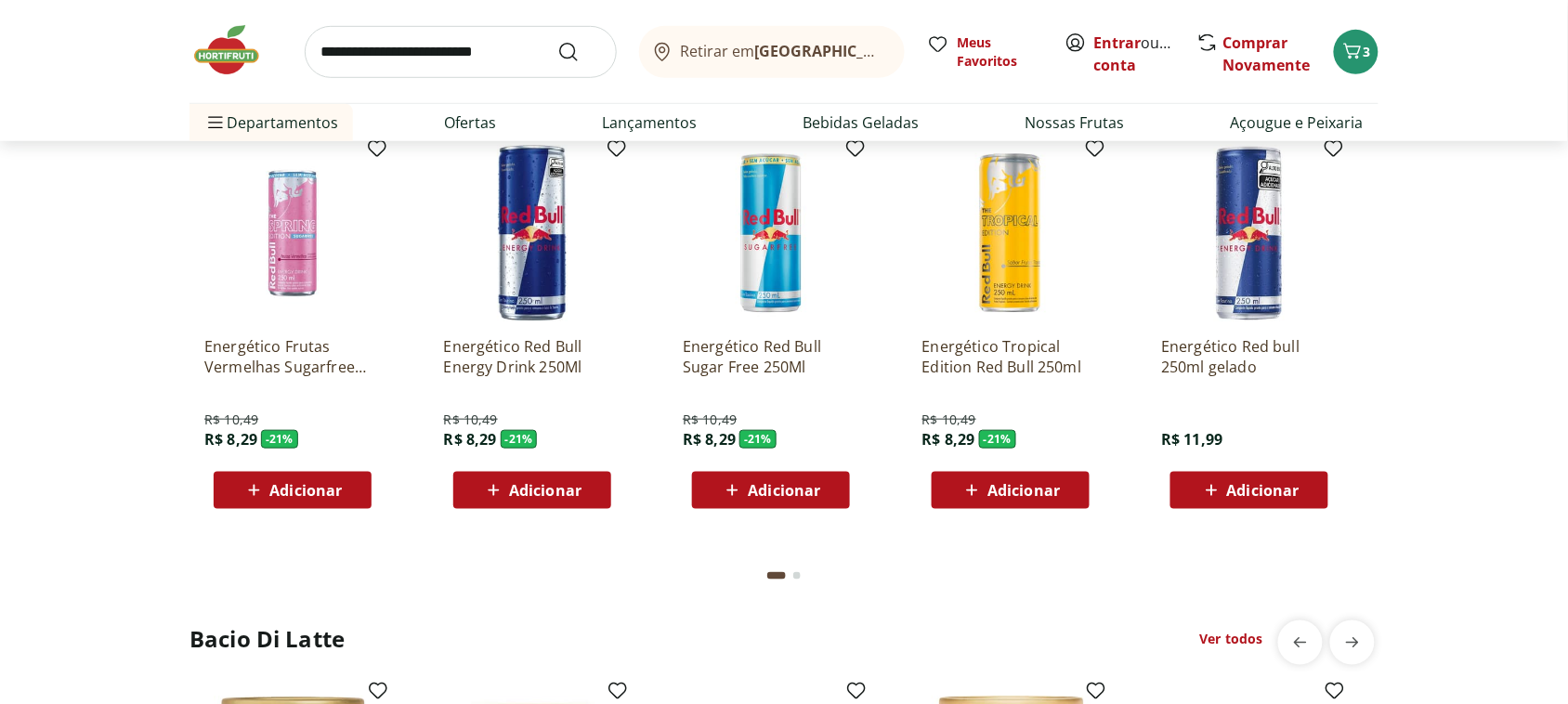
scroll to position [4166, 0]
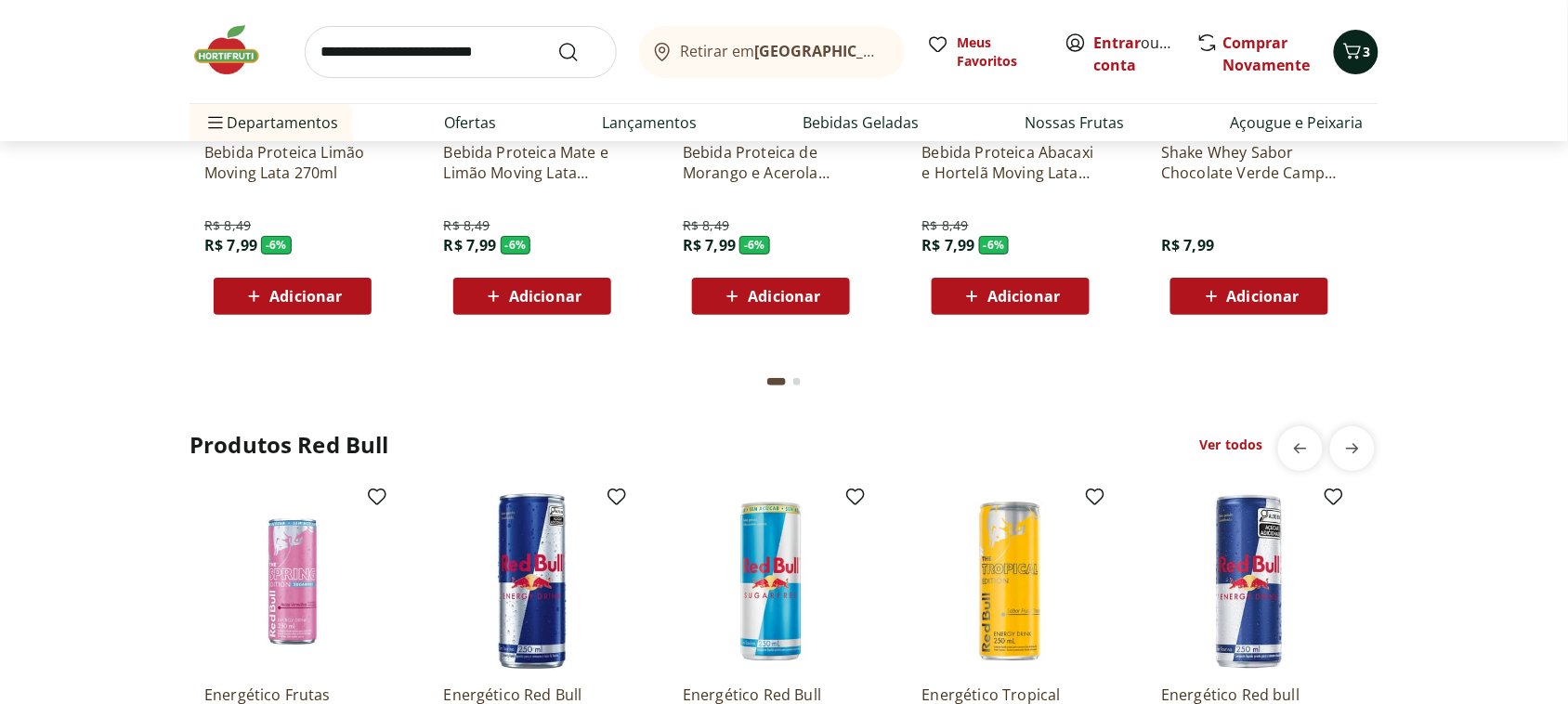
click at [1372, 63] on button "3" at bounding box center [1357, 52] width 45 height 45
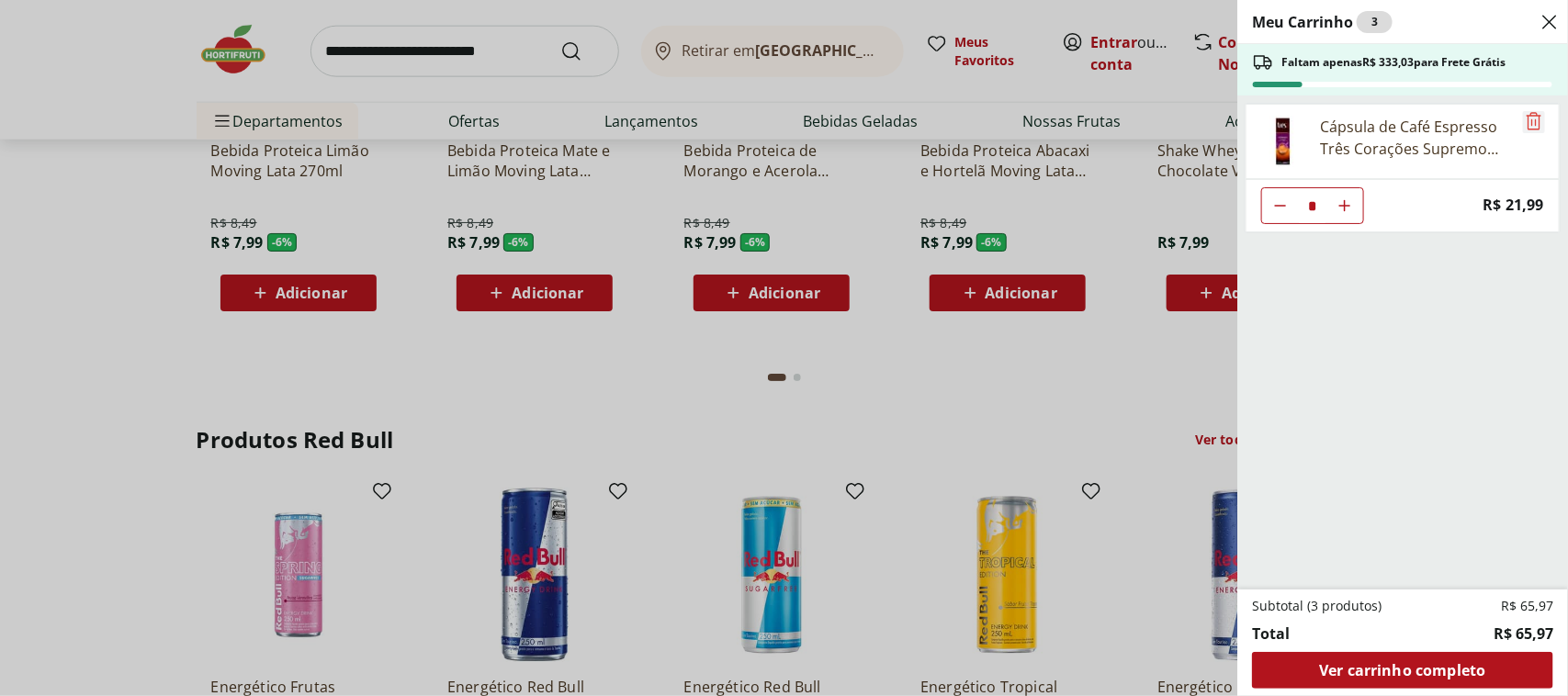
click at [1535, 128] on icon "Remove" at bounding box center [1533, 121] width 22 height 22
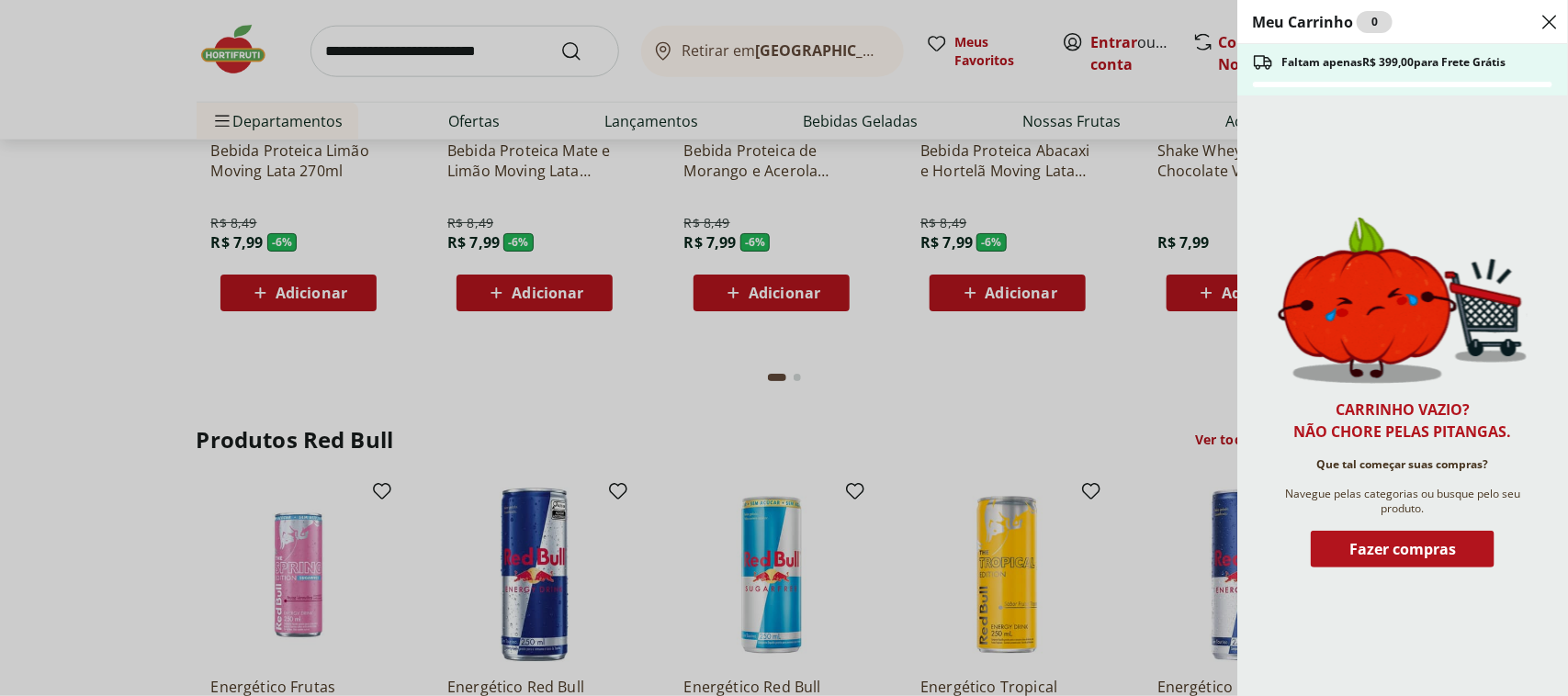
click at [1042, 128] on div "Meu Carrinho 0 Faltam apenas R$ 399,00 para Frete Grátis Carrinho vazio? Não ch…" at bounding box center [784, 348] width 1568 height 696
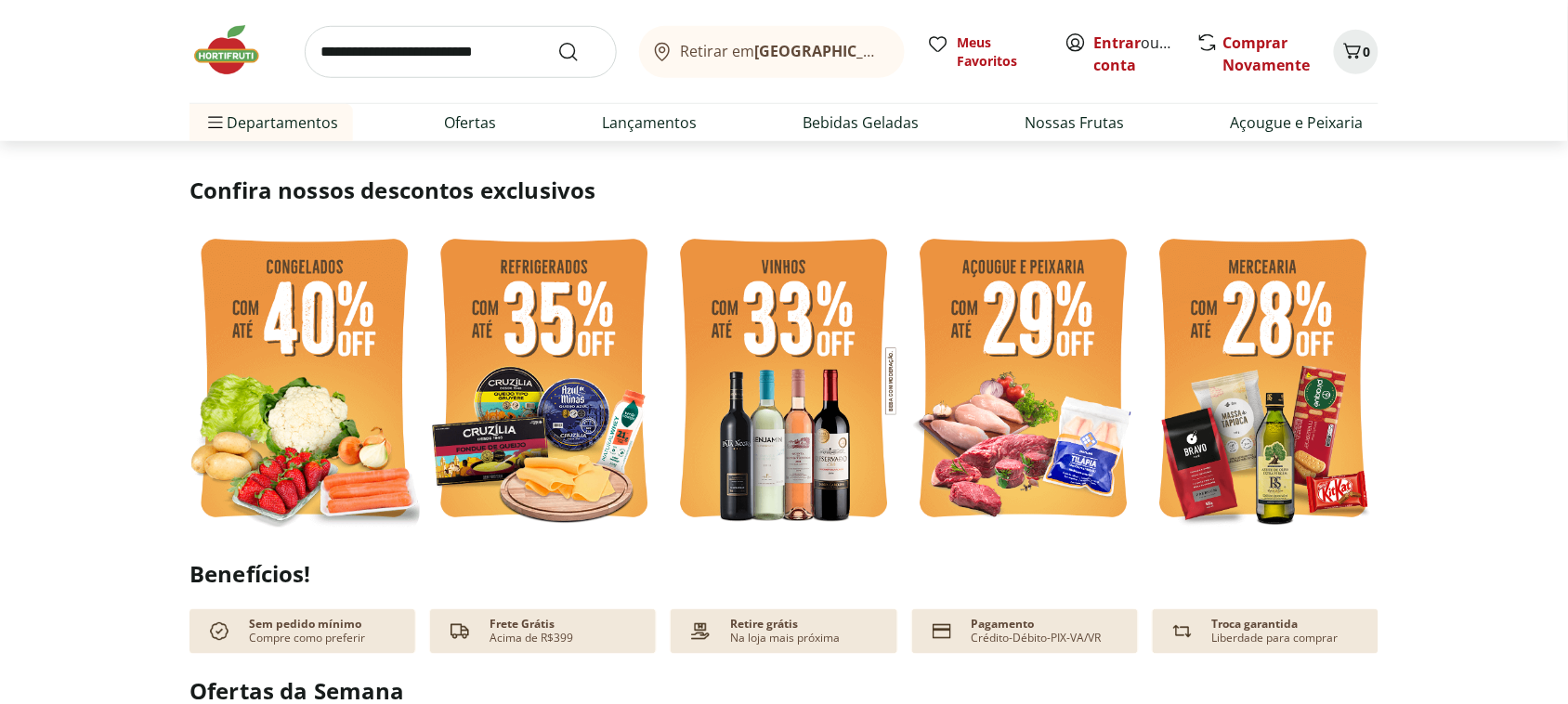
scroll to position [0, 0]
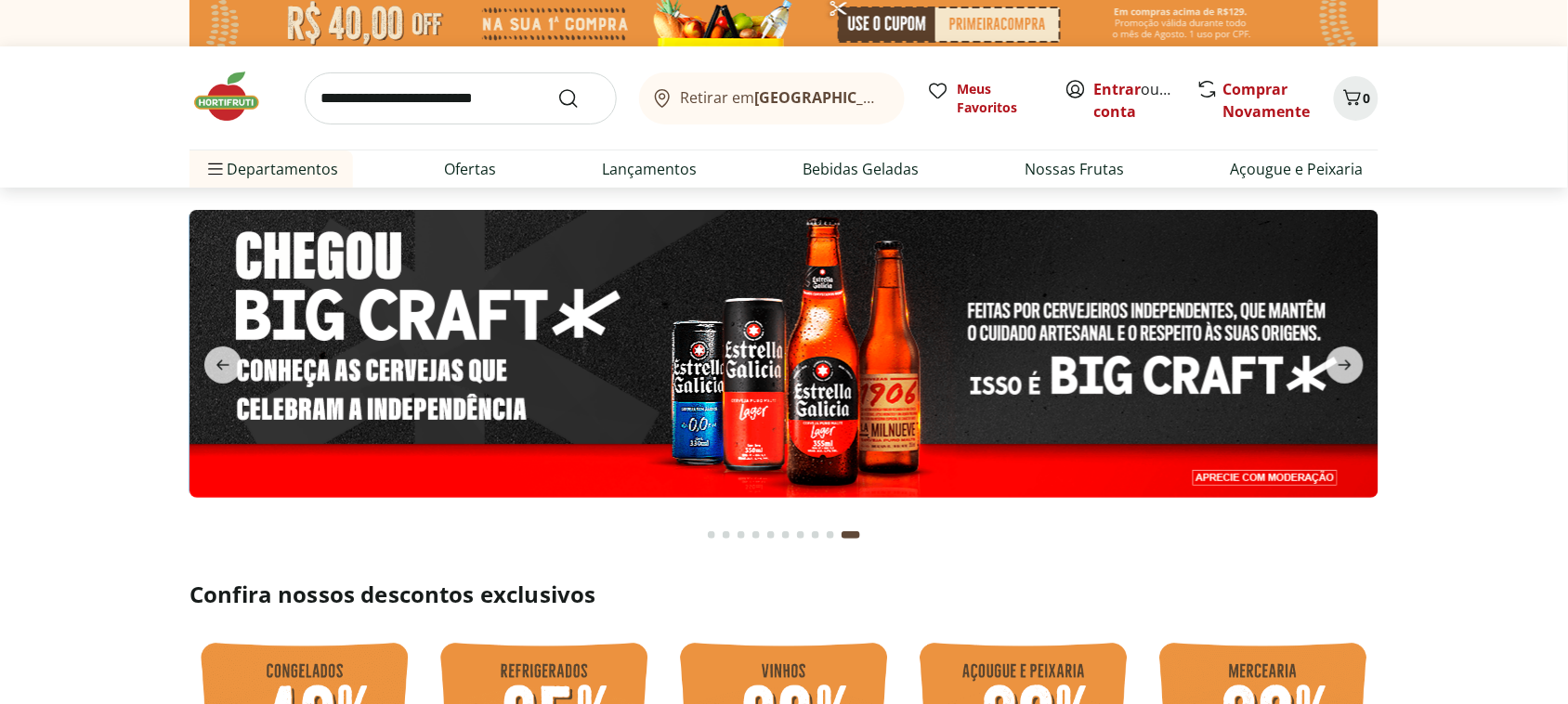
drag, startPoint x: 177, startPoint y: 334, endPoint x: 201, endPoint y: 352, distance: 30.0
click at [186, 339] on section at bounding box center [784, 372] width 1568 height 370
click at [215, 363] on icon "previous" at bounding box center [223, 364] width 22 height 22
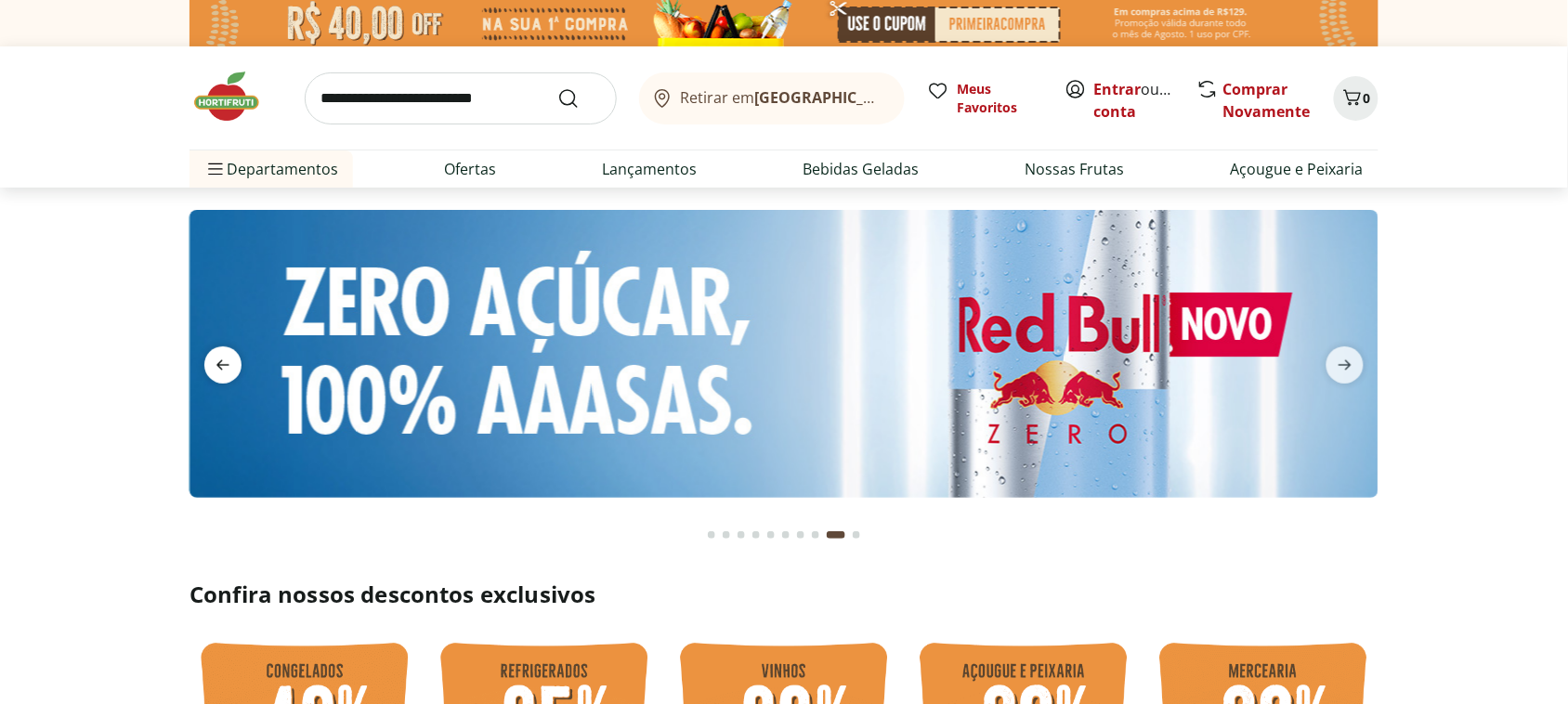
click at [215, 363] on icon "previous" at bounding box center [223, 364] width 22 height 22
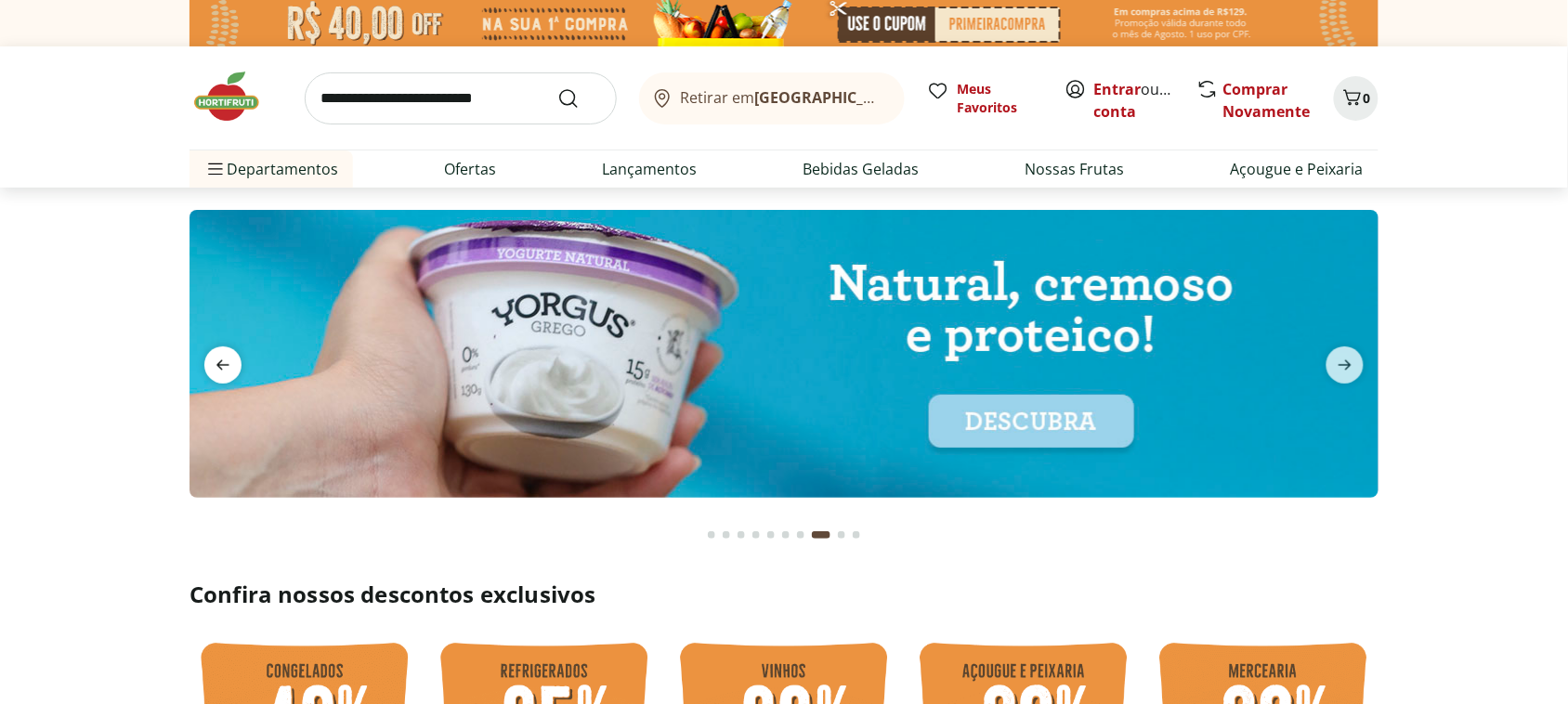
click at [215, 363] on icon "previous" at bounding box center [223, 364] width 22 height 22
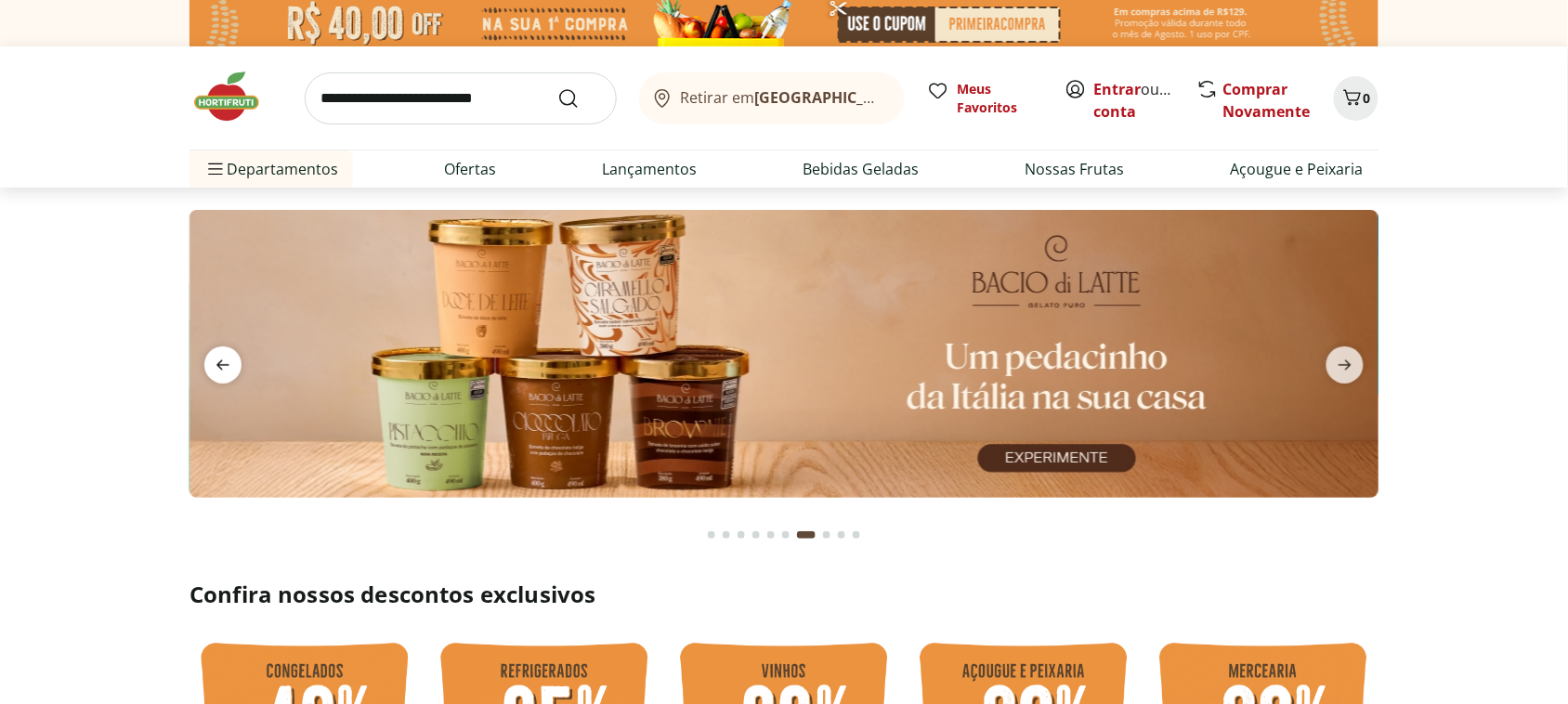
click at [215, 363] on icon "previous" at bounding box center [223, 364] width 22 height 22
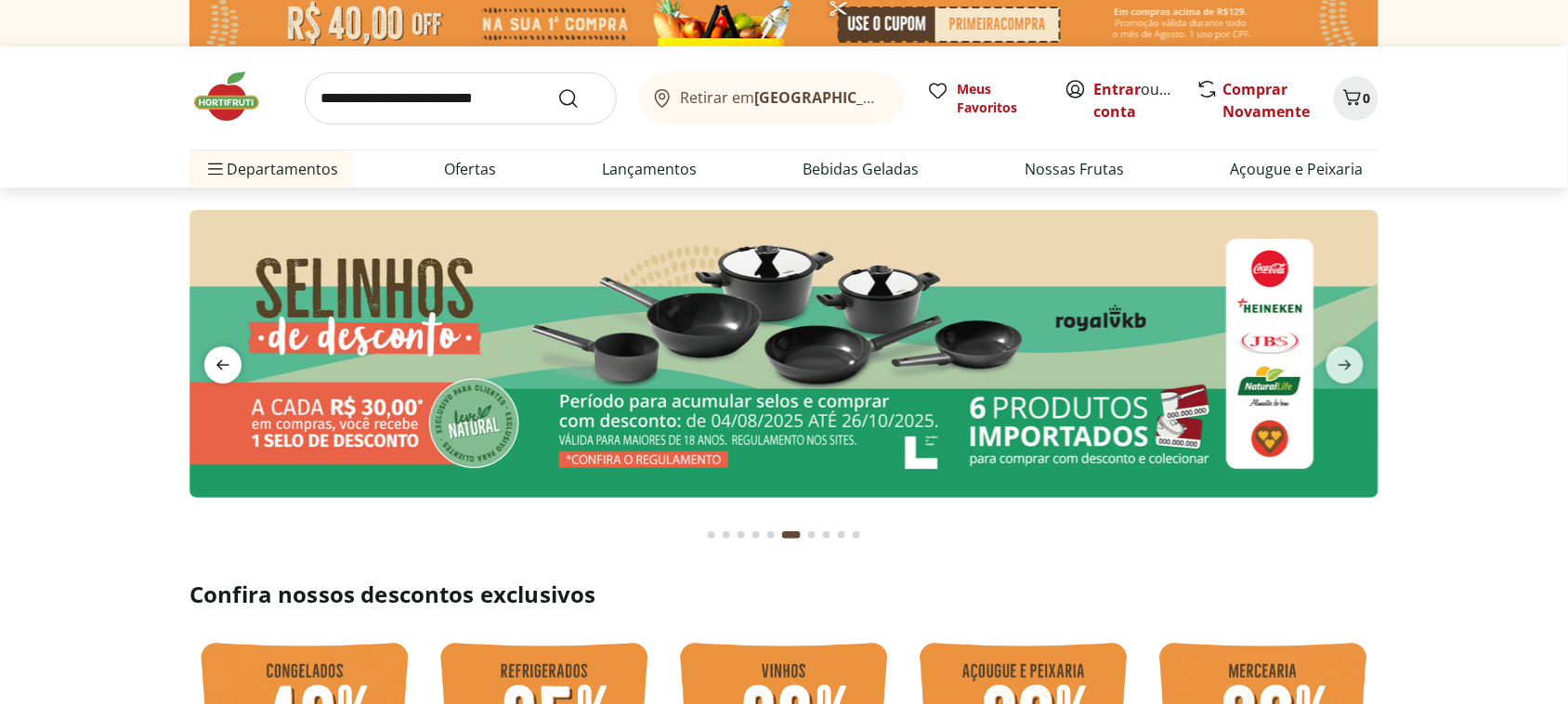
click at [215, 363] on icon "previous" at bounding box center [223, 364] width 22 height 22
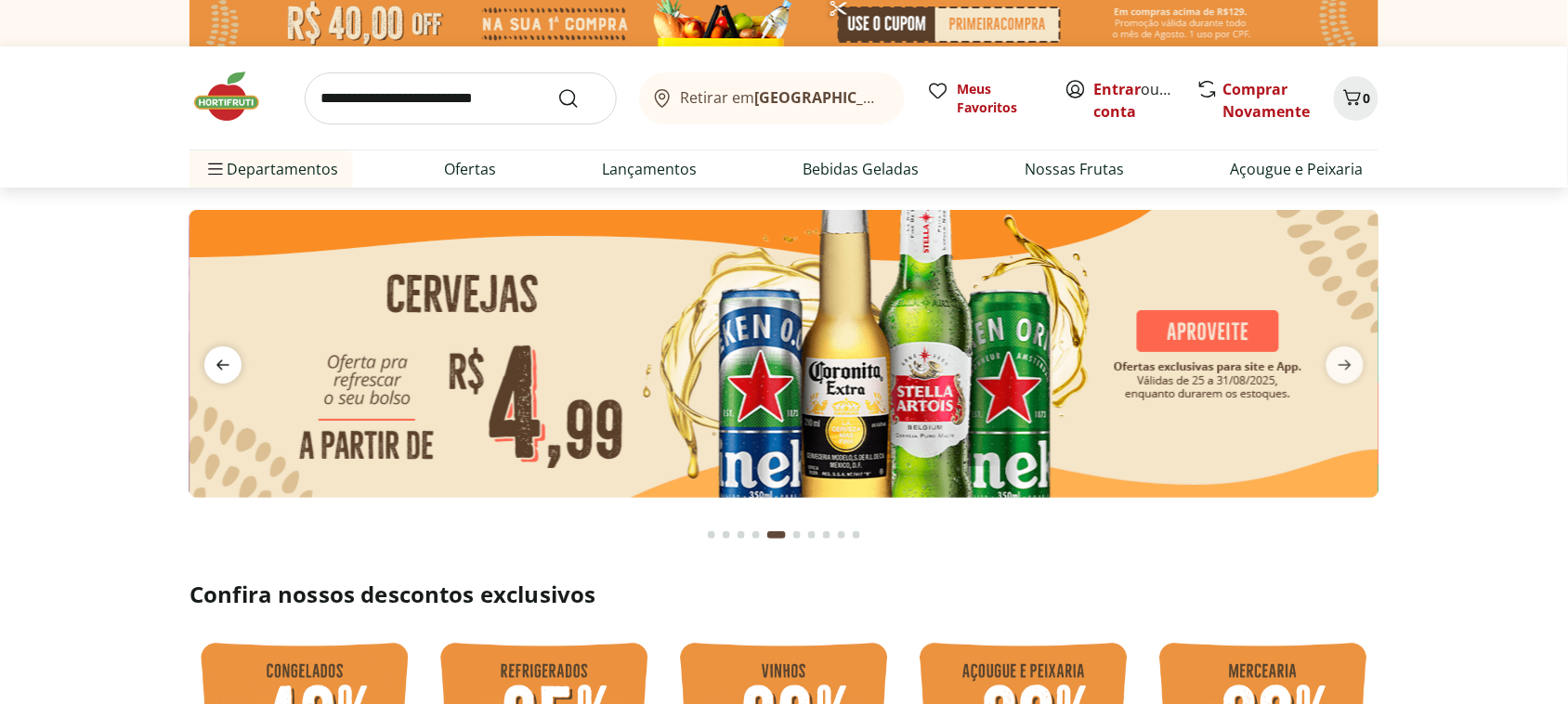
click at [215, 363] on icon "previous" at bounding box center [223, 364] width 22 height 22
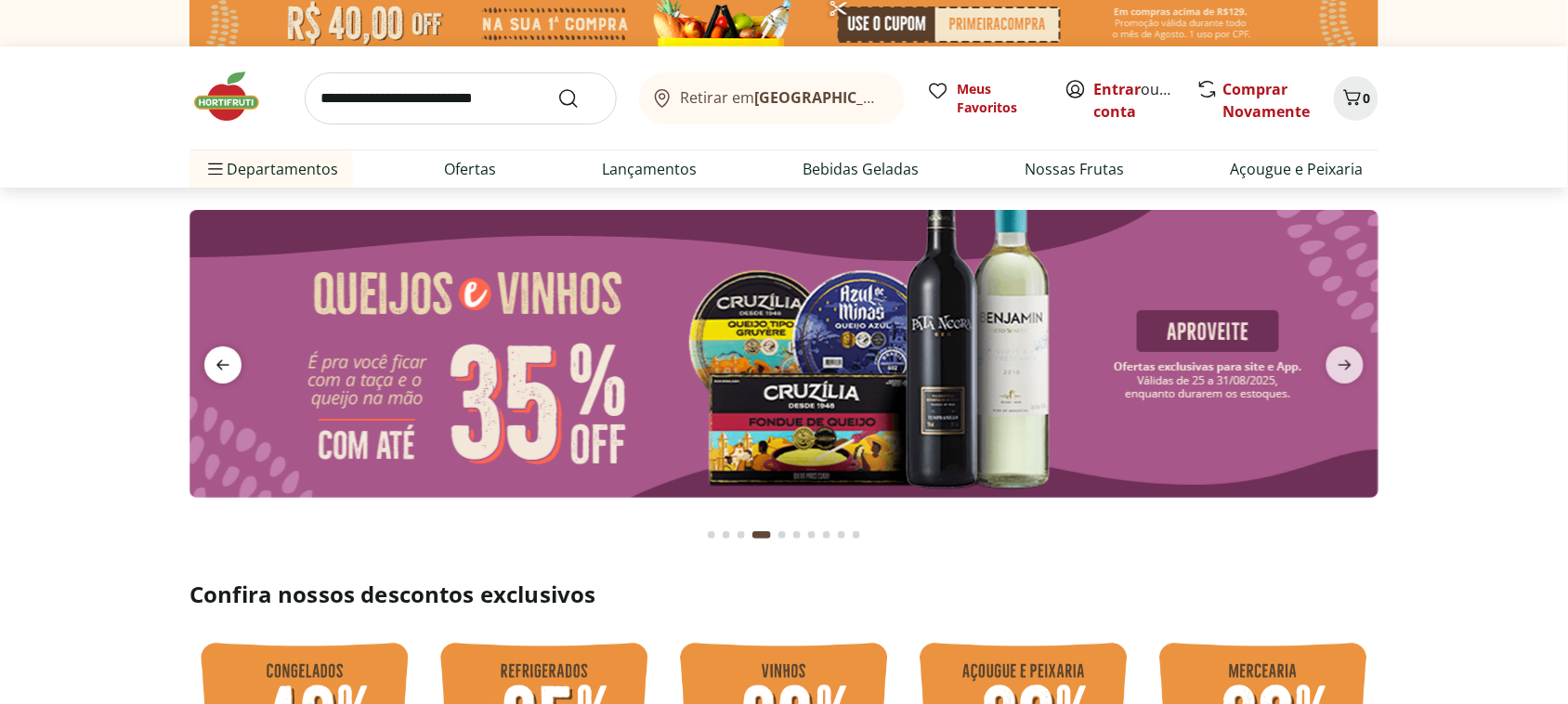
click at [215, 363] on icon "previous" at bounding box center [223, 364] width 22 height 22
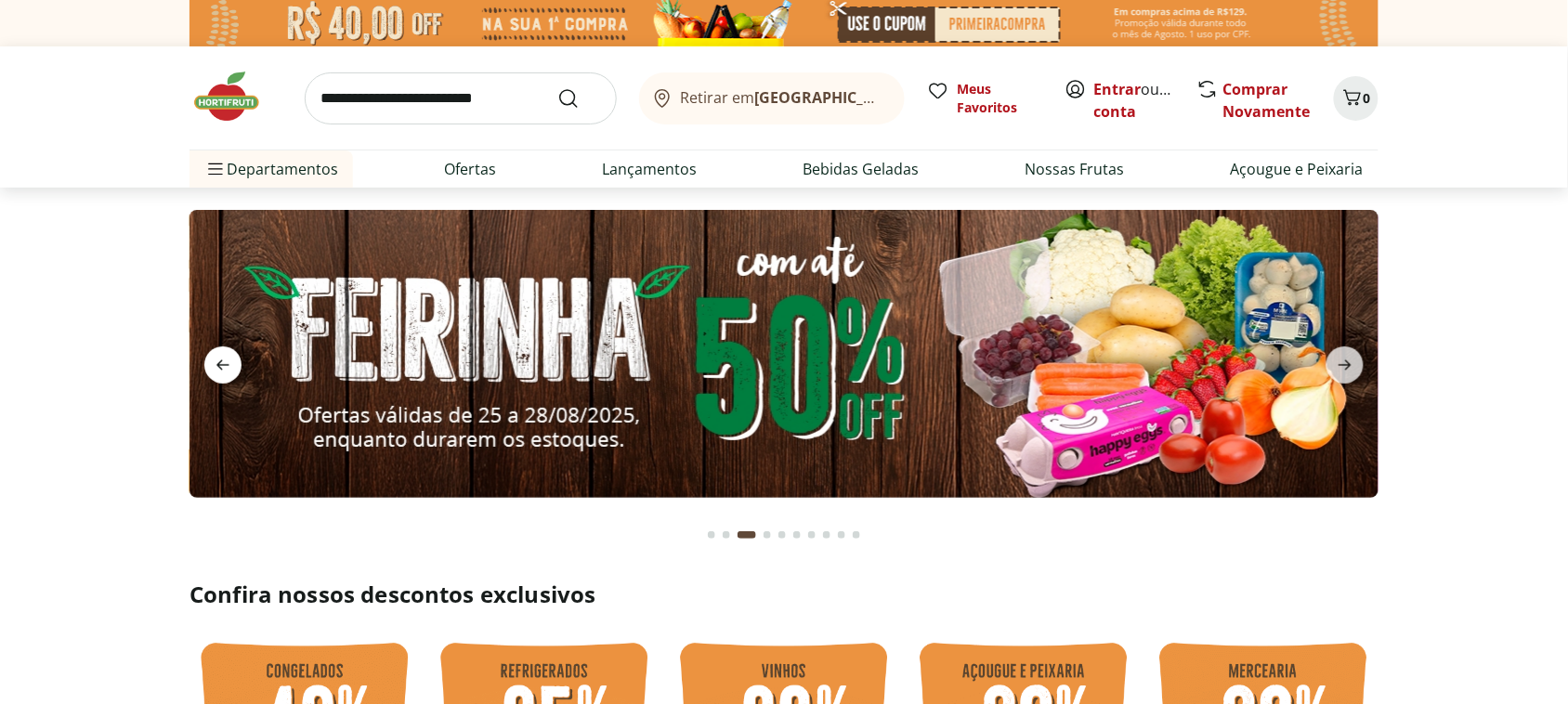
click at [215, 363] on icon "previous" at bounding box center [223, 364] width 22 height 22
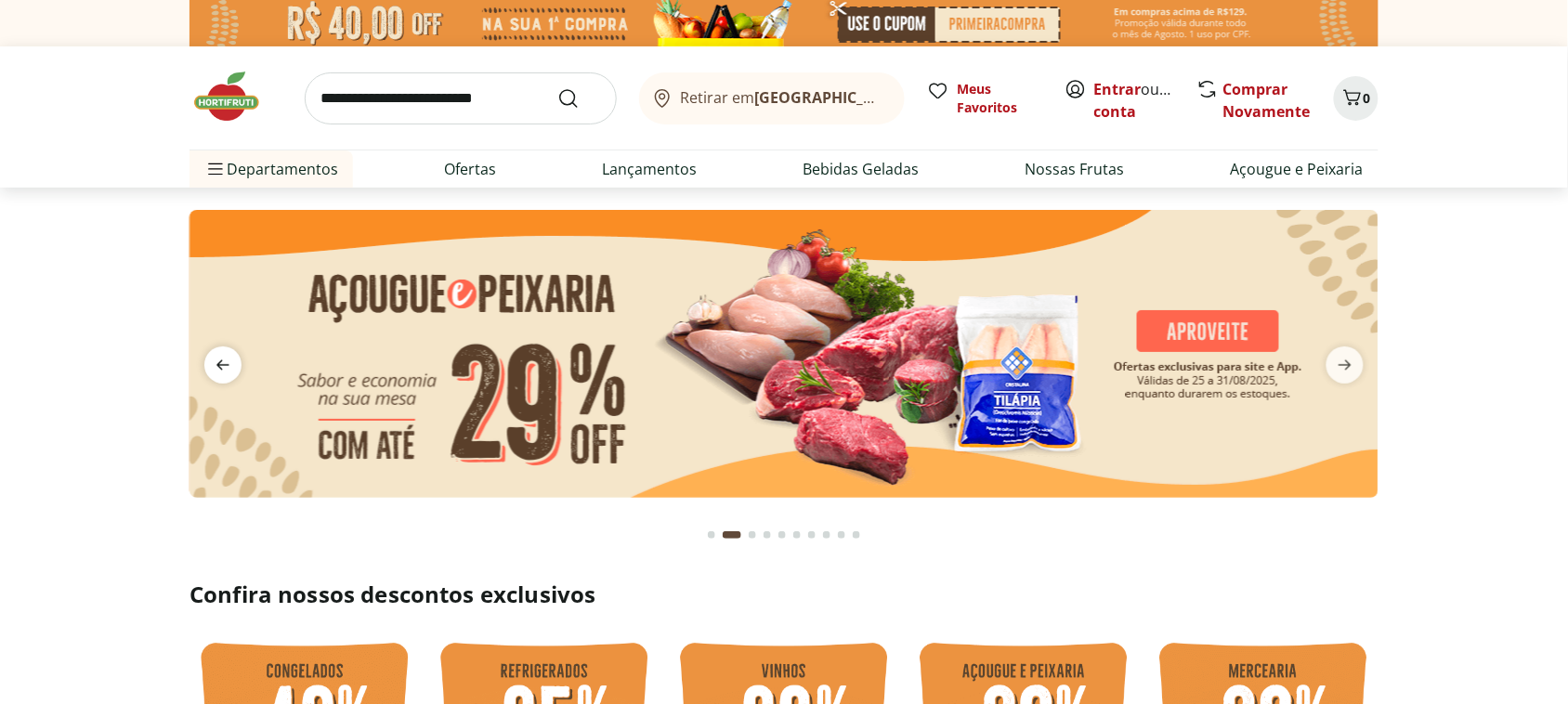
click at [215, 363] on icon "previous" at bounding box center [223, 364] width 22 height 22
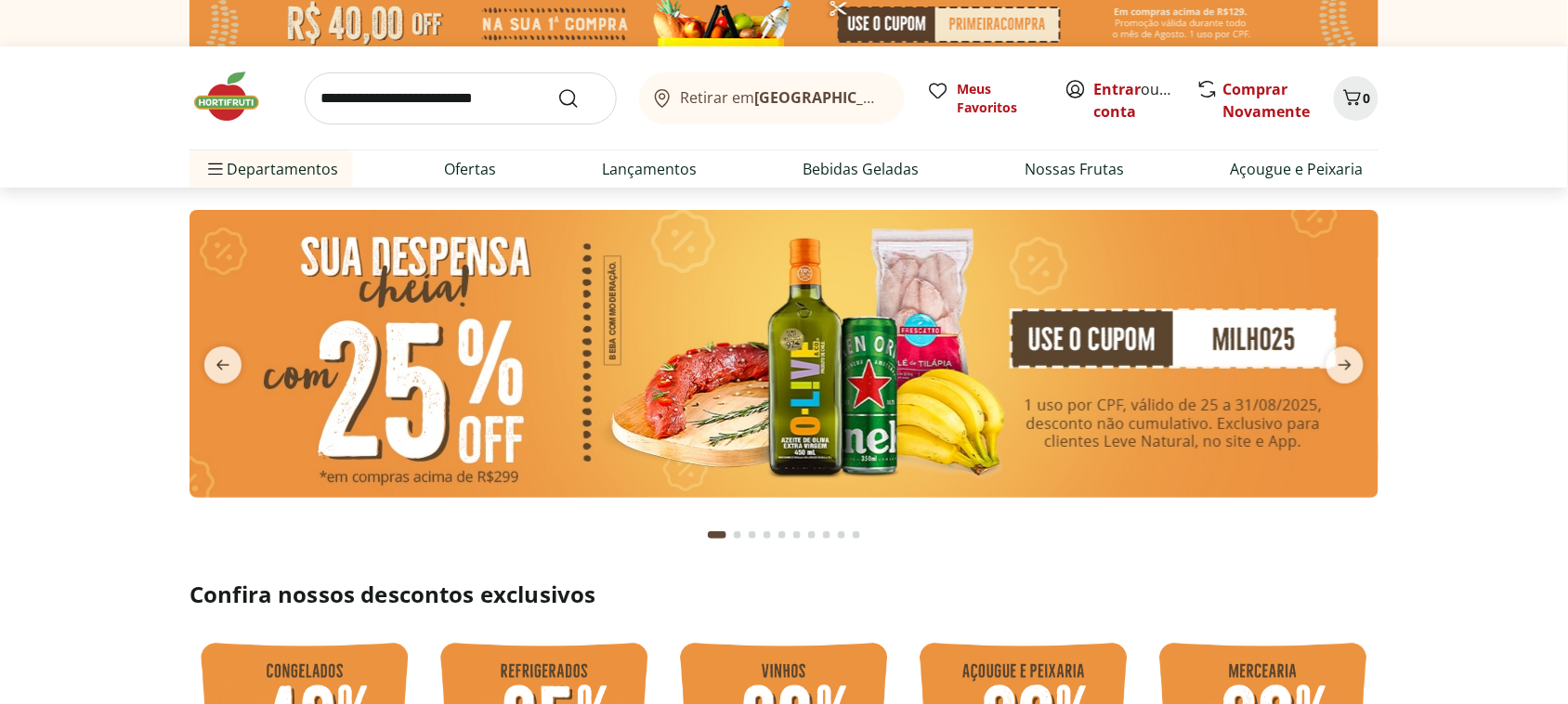
click at [1233, 336] on img at bounding box center [784, 353] width 1189 height 288
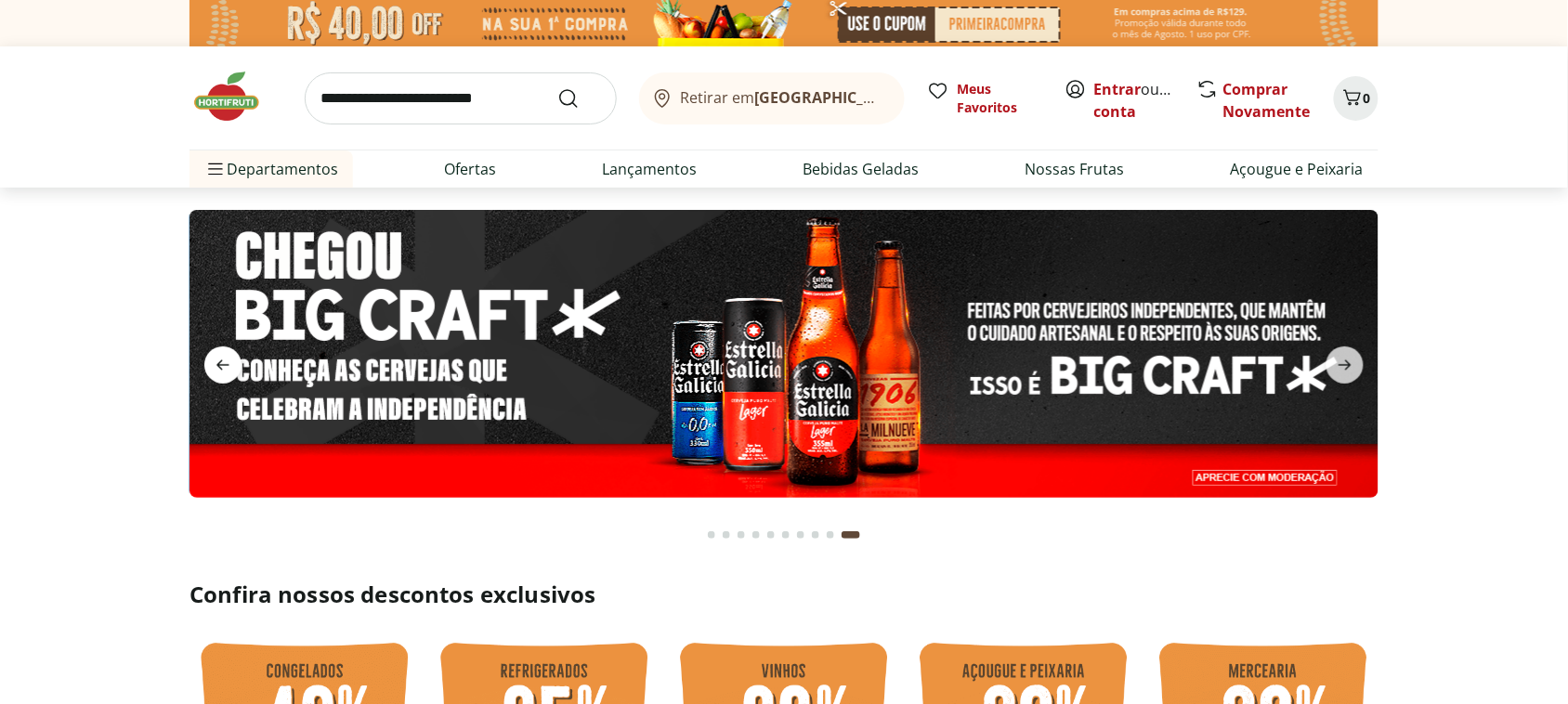
click at [237, 374] on span "previous" at bounding box center [223, 365] width 37 height 37
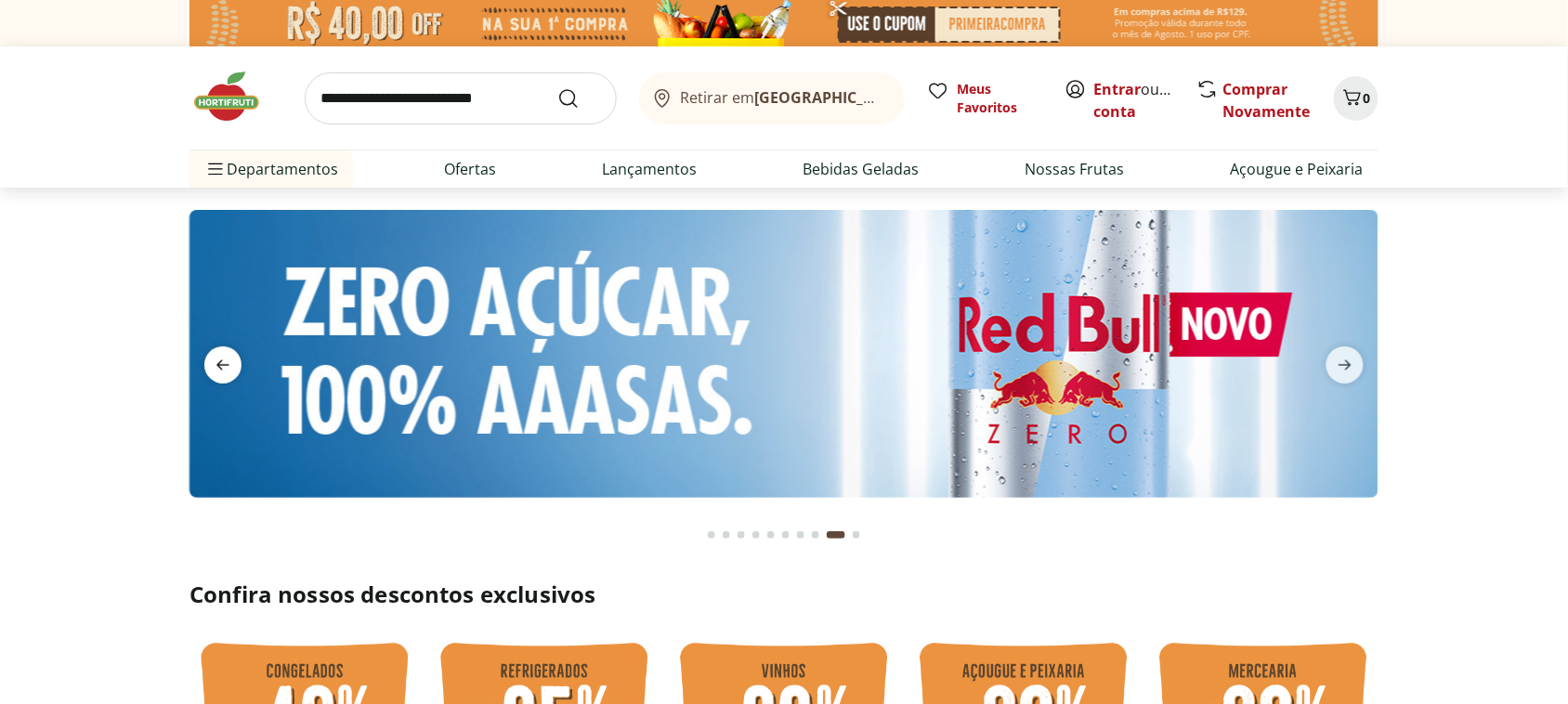
click at [237, 374] on span "previous" at bounding box center [223, 365] width 37 height 37
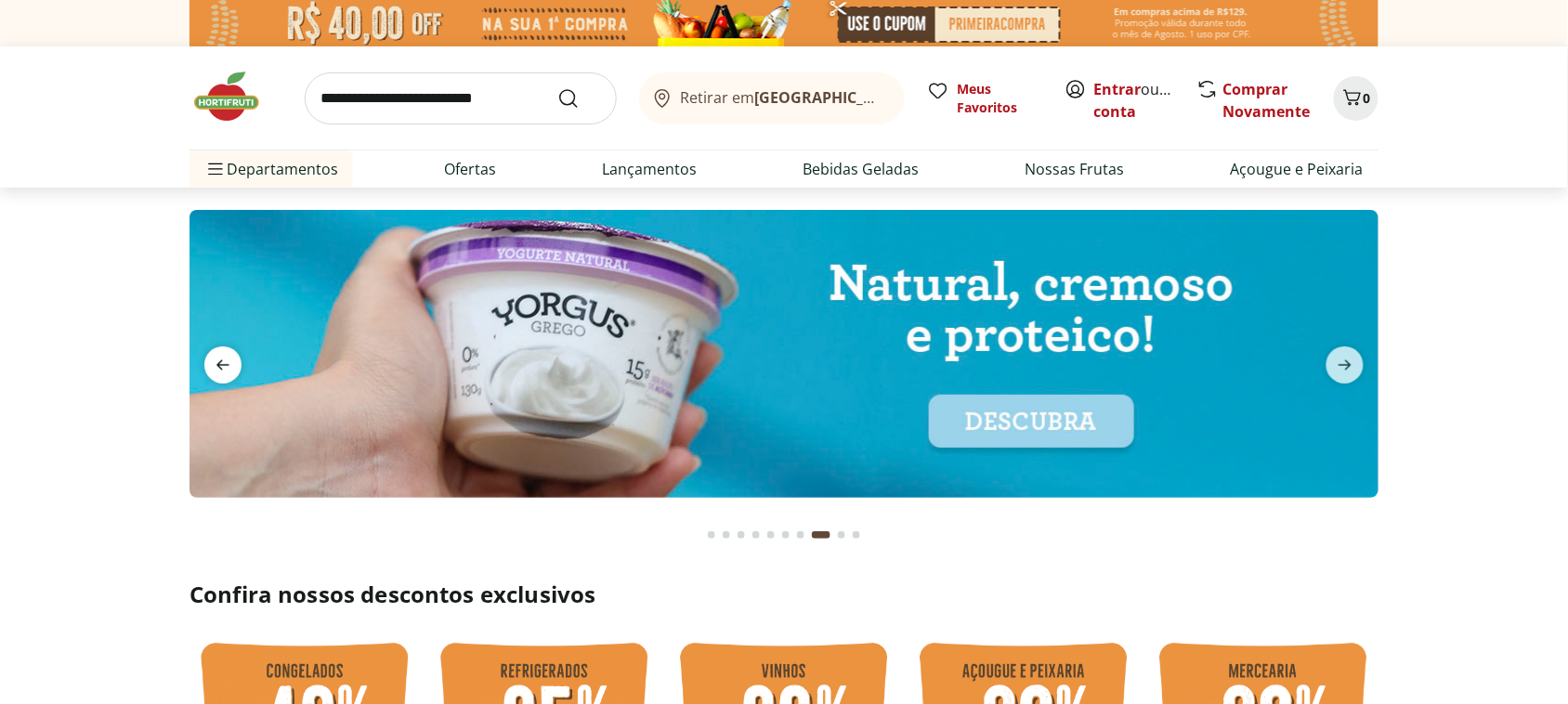
click at [237, 374] on span "previous" at bounding box center [223, 365] width 37 height 37
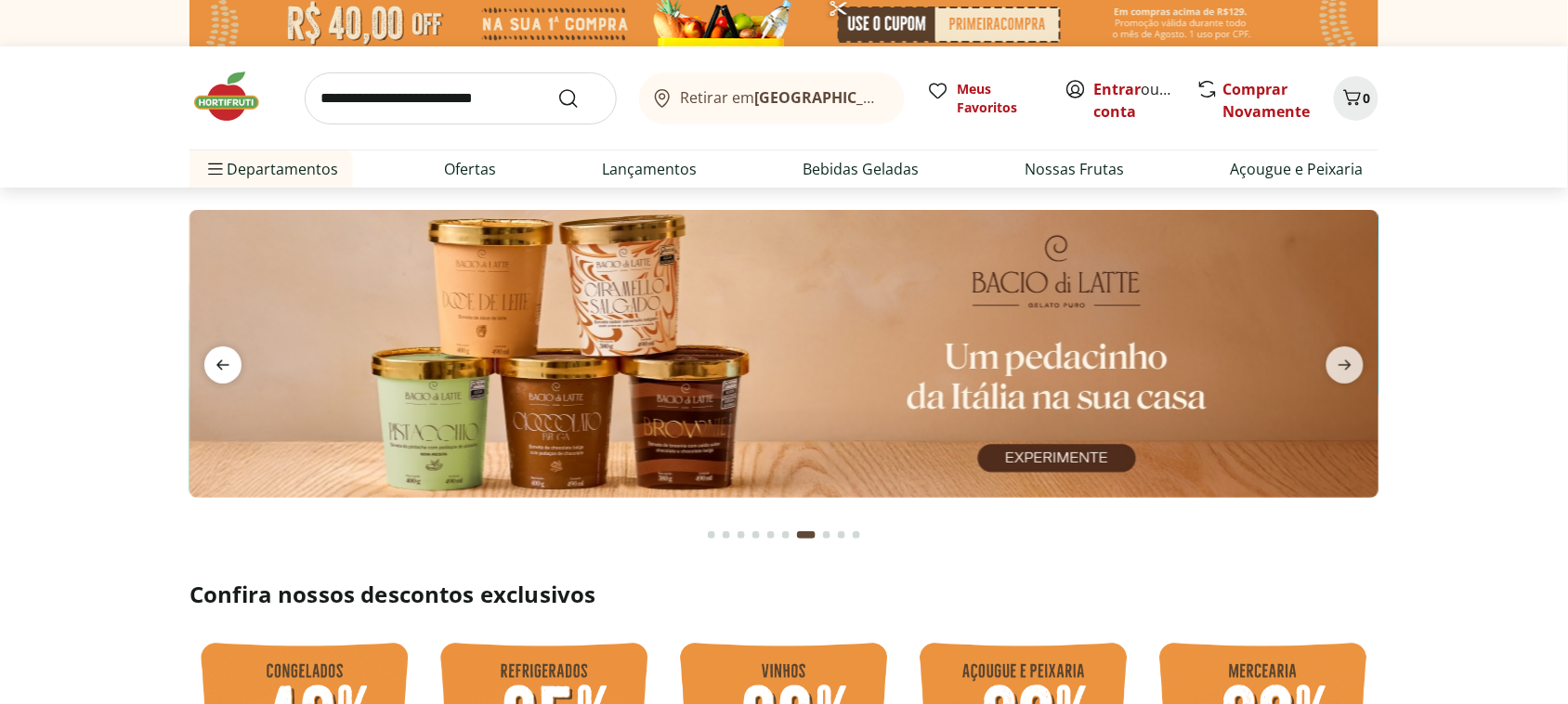
click at [237, 374] on span "previous" at bounding box center [223, 365] width 37 height 37
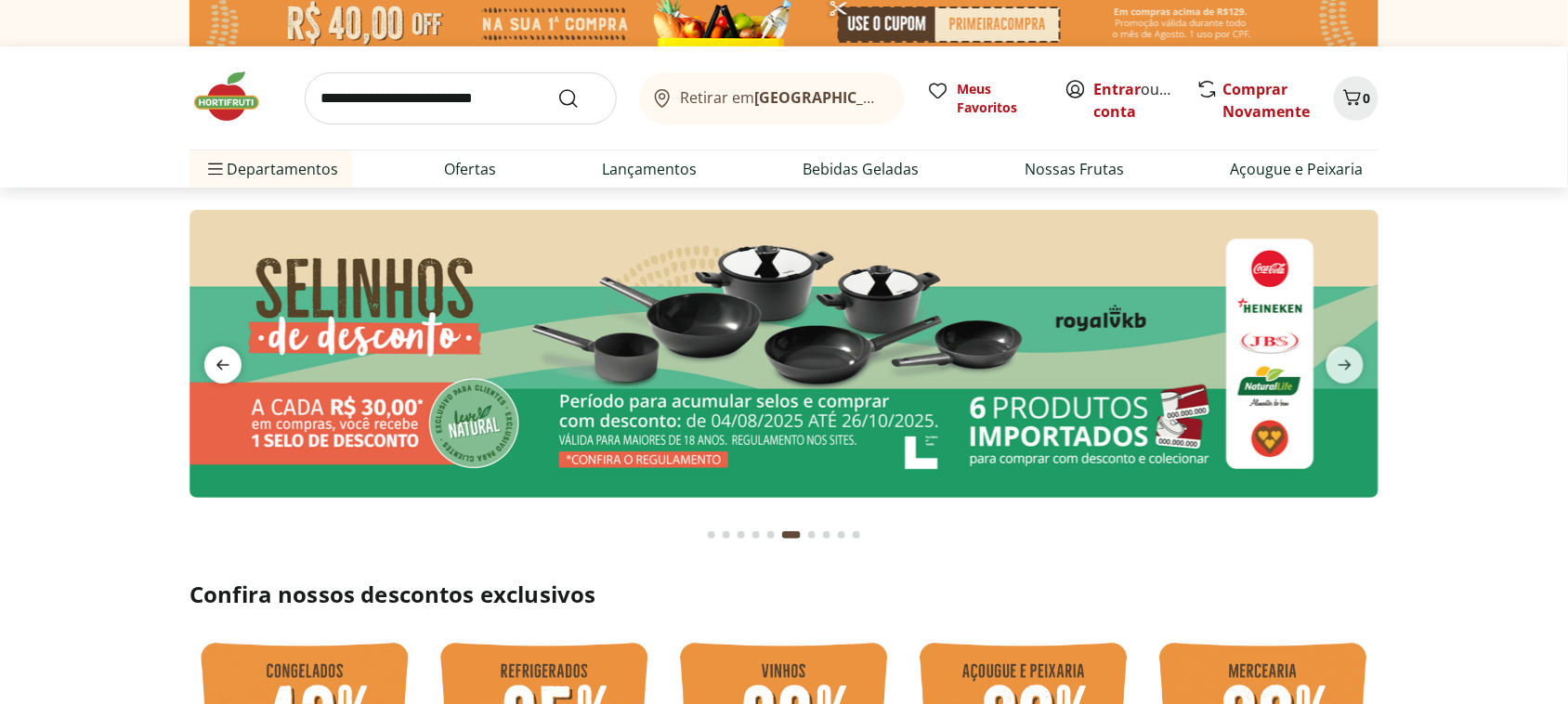
click at [237, 374] on span "previous" at bounding box center [223, 365] width 37 height 37
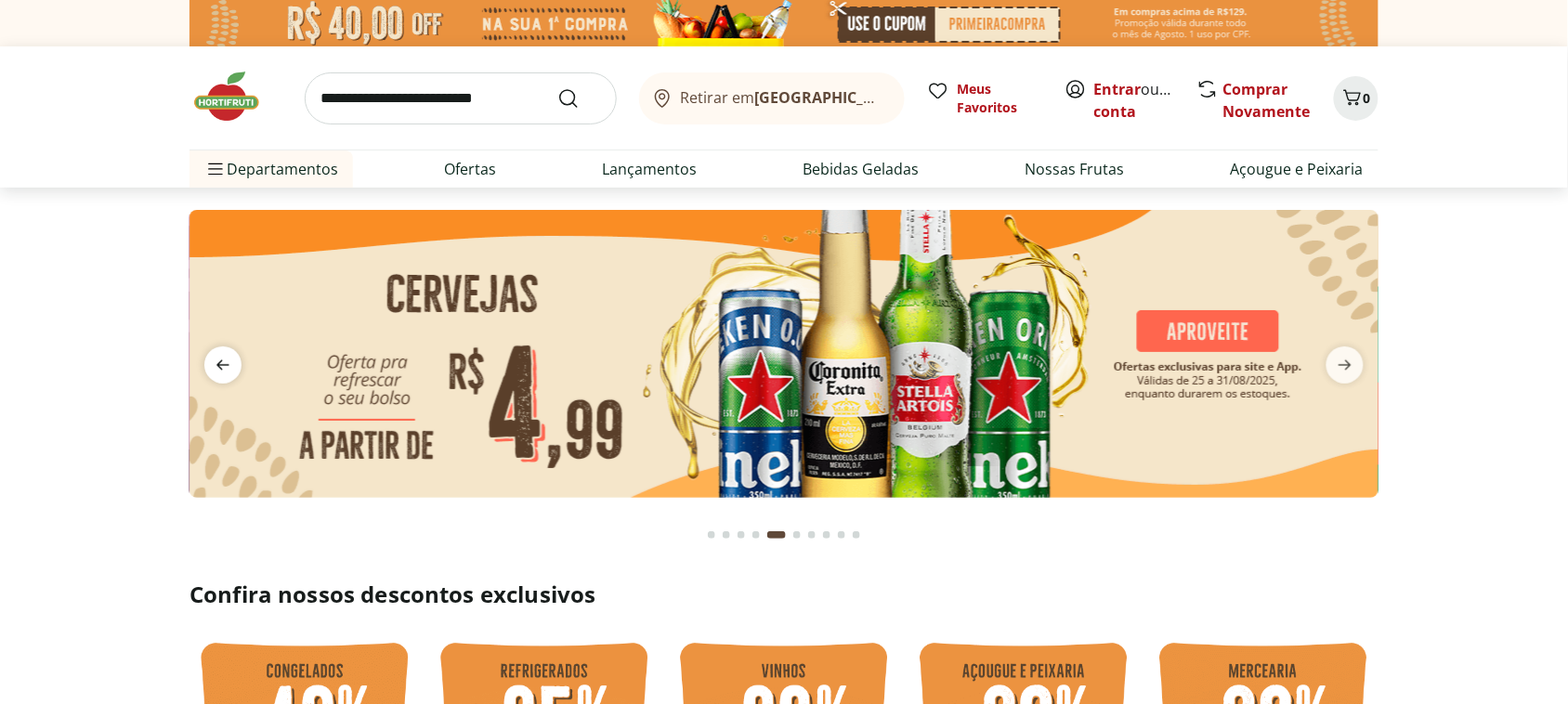
click at [237, 374] on span "previous" at bounding box center [223, 365] width 37 height 37
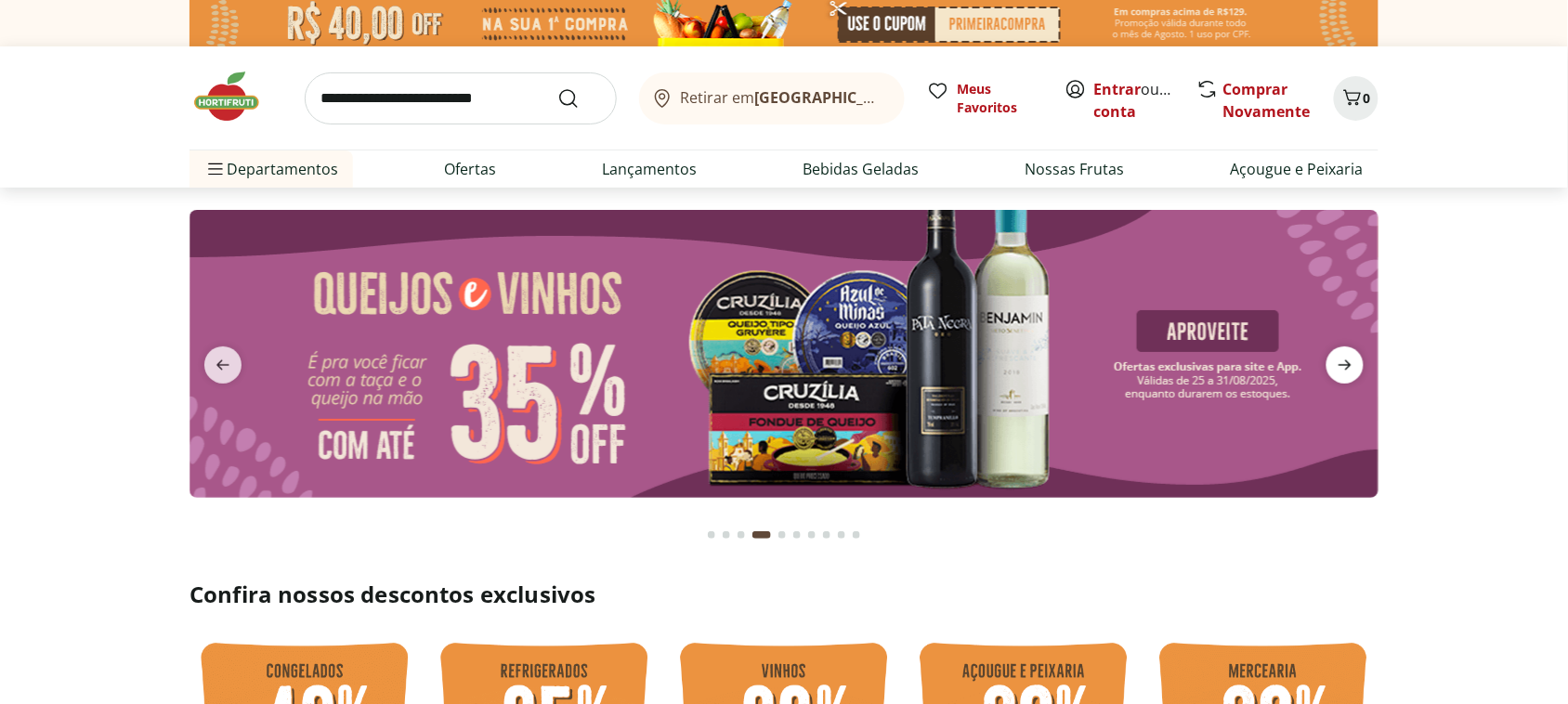
click at [1359, 371] on span "next" at bounding box center [1345, 365] width 37 height 37
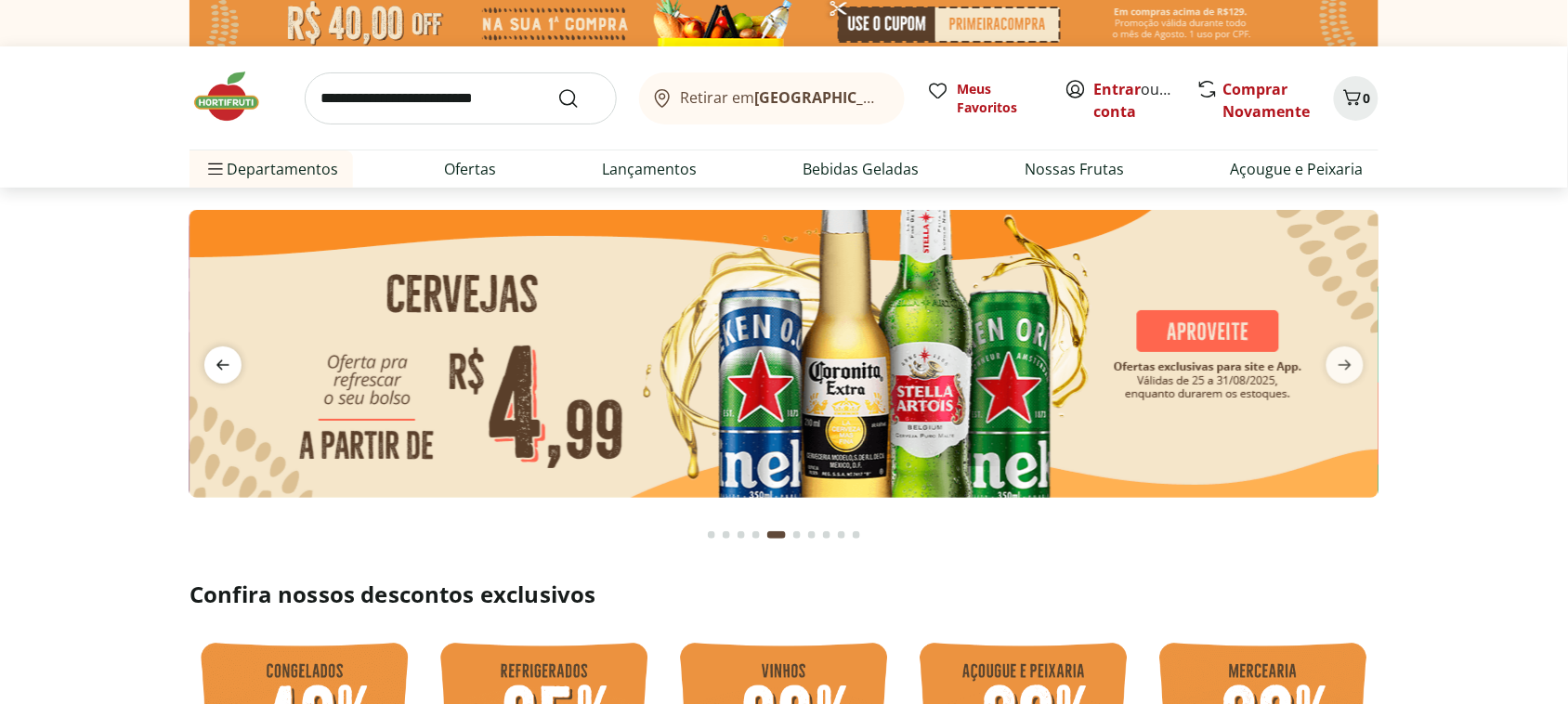
click at [223, 377] on span "previous" at bounding box center [223, 365] width 37 height 37
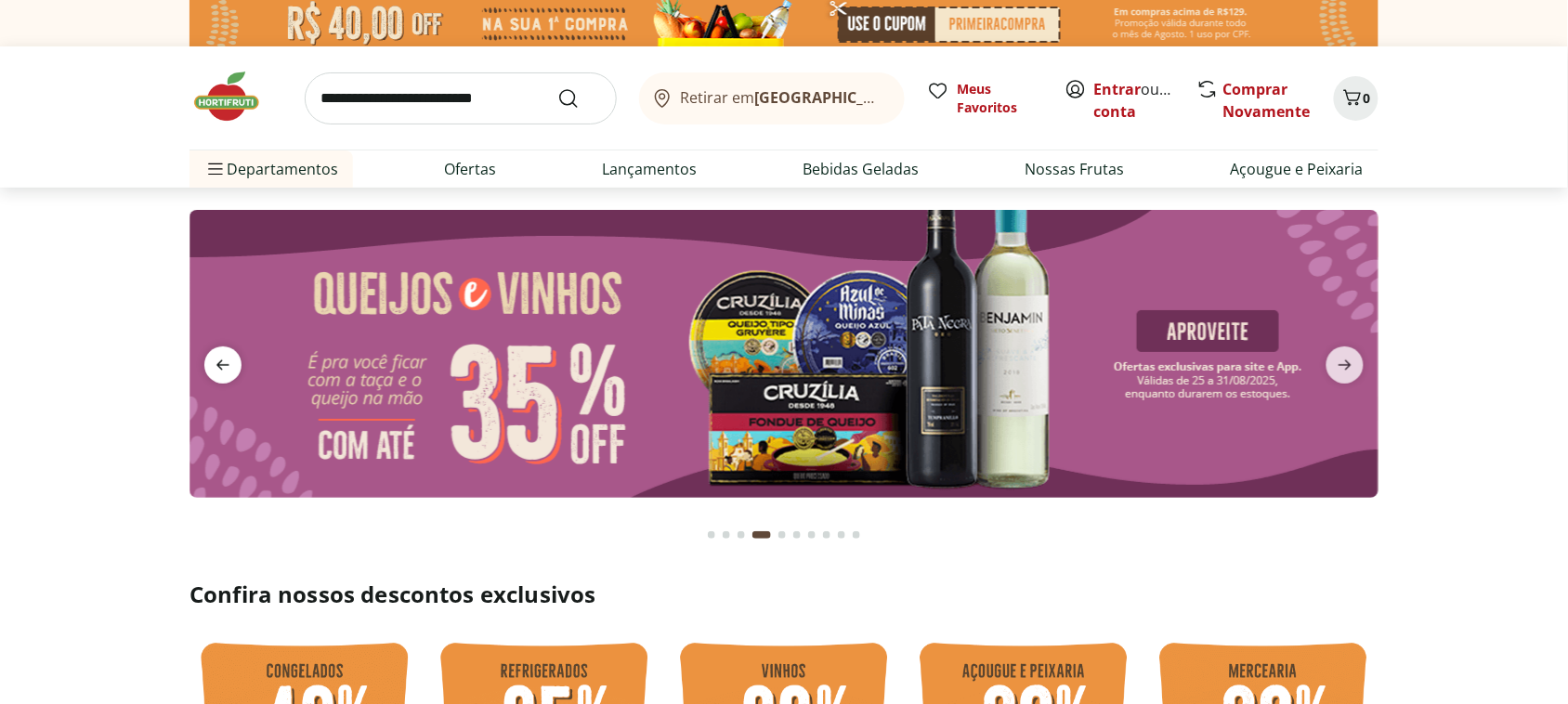
click at [223, 377] on span "previous" at bounding box center [223, 365] width 37 height 37
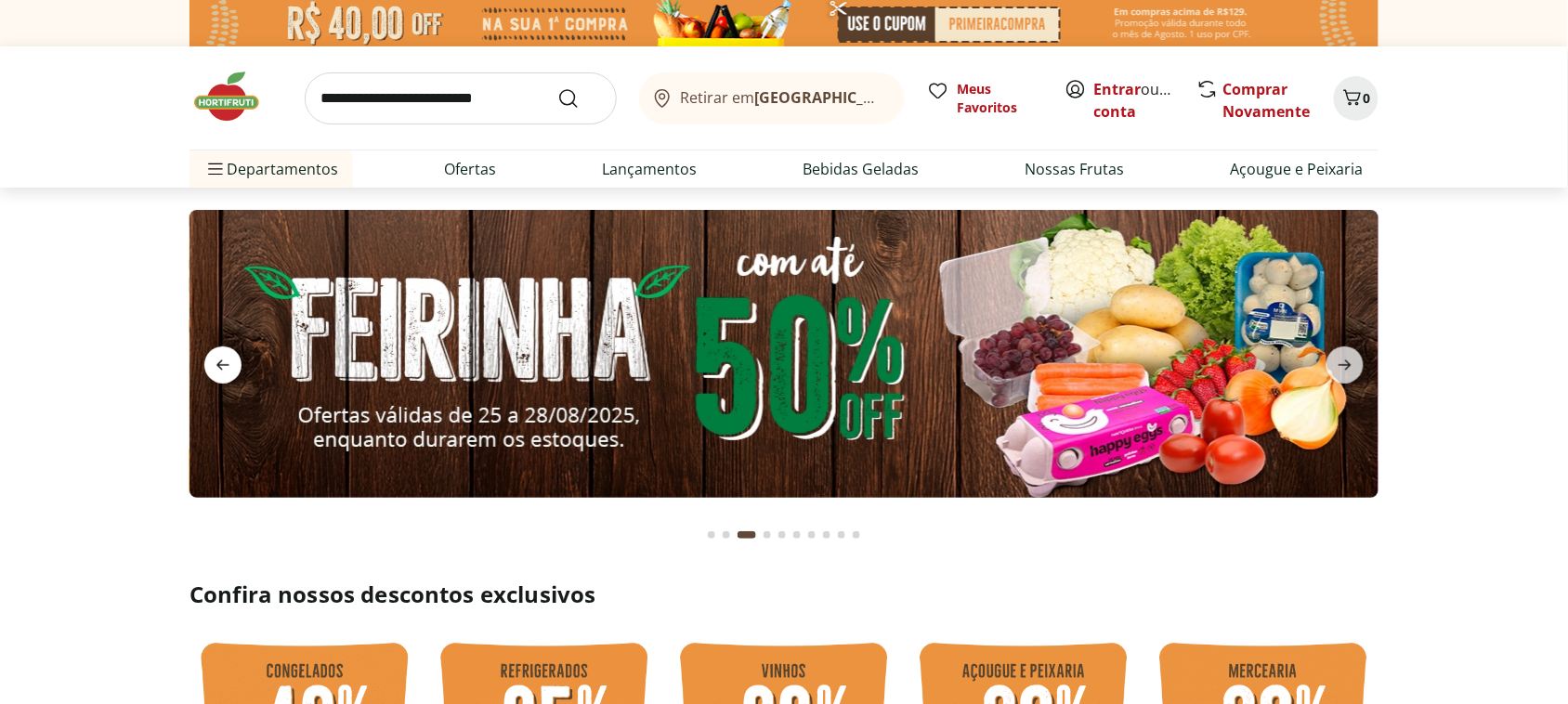
click at [223, 377] on span "previous" at bounding box center [223, 365] width 37 height 37
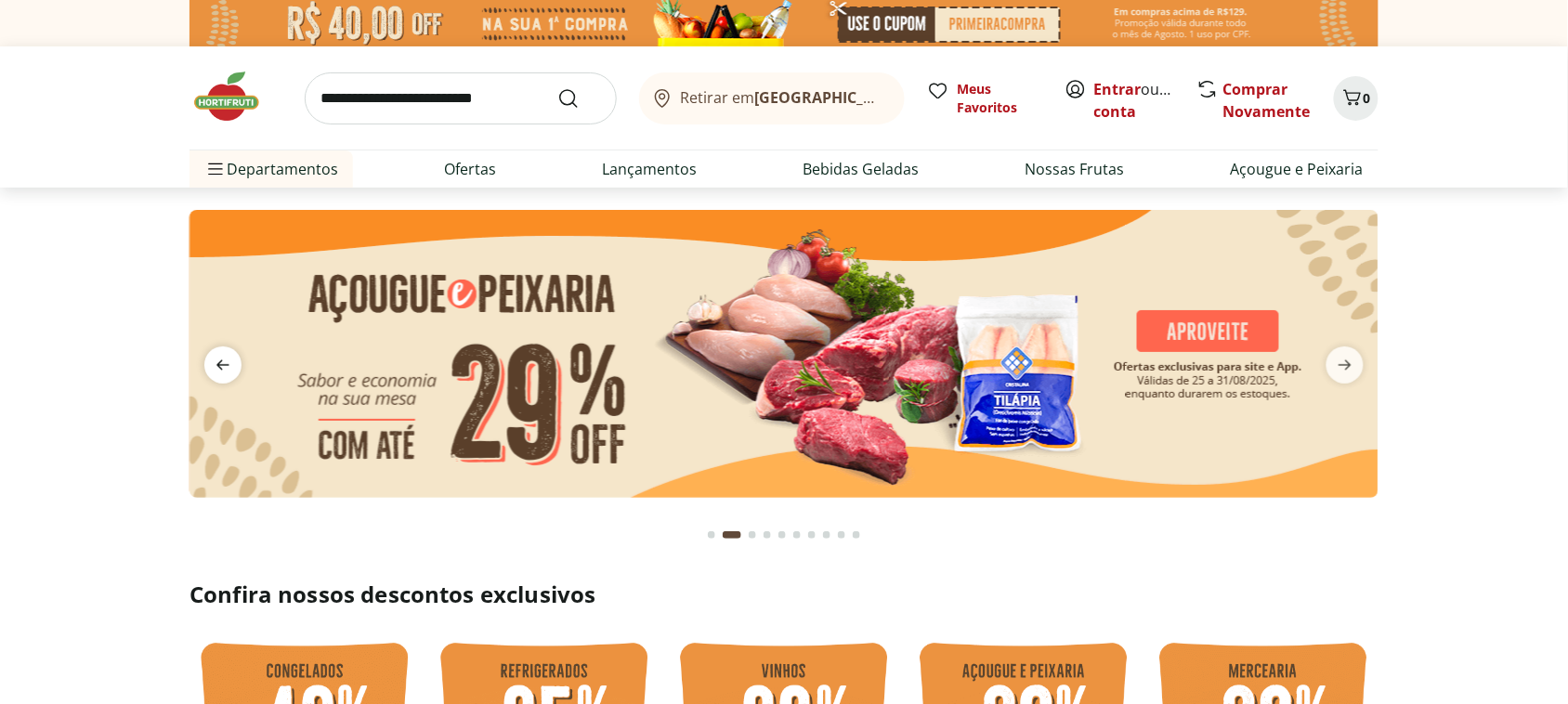
click at [223, 377] on span "previous" at bounding box center [223, 365] width 37 height 37
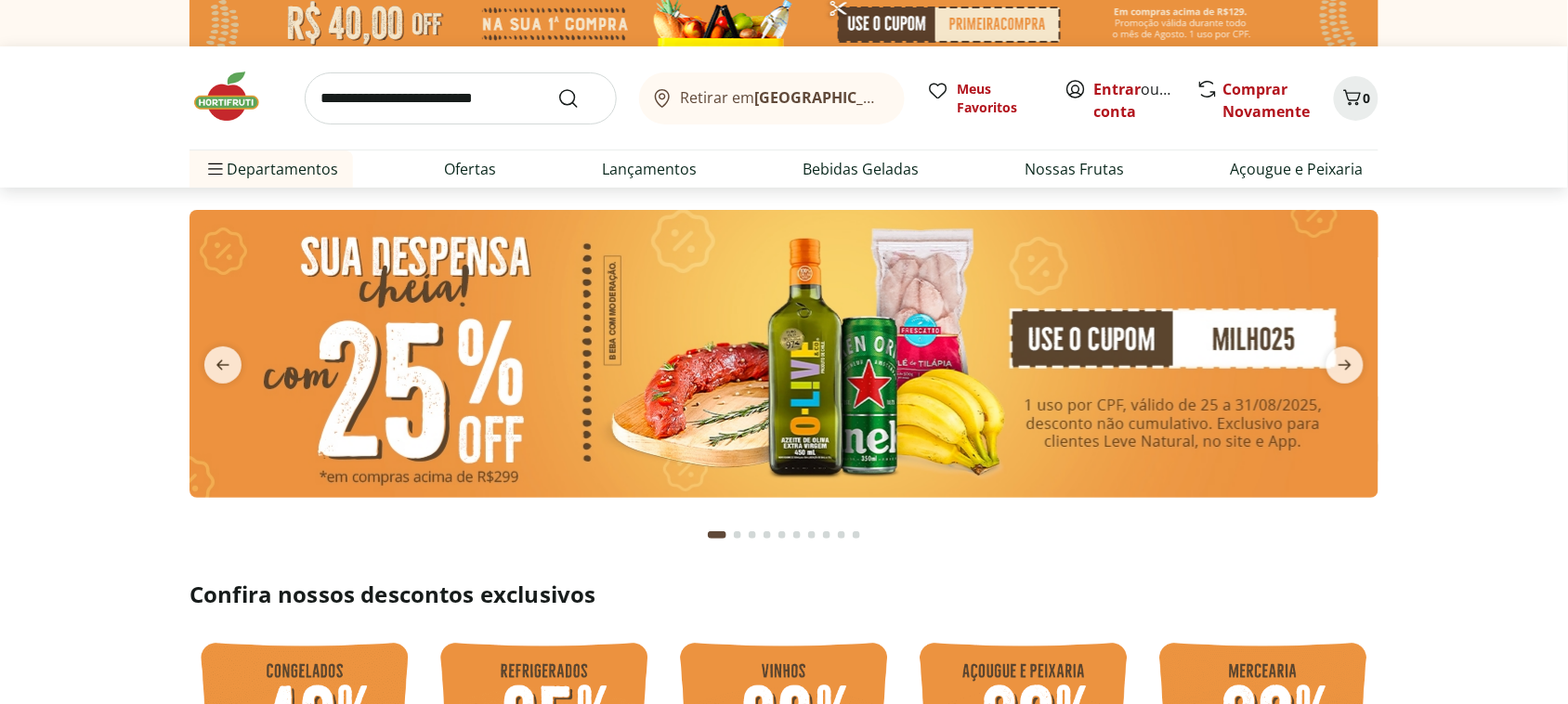
click at [1234, 335] on img at bounding box center [784, 353] width 1189 height 288
type input "**********"
